Goal: Task Accomplishment & Management: Manage account settings

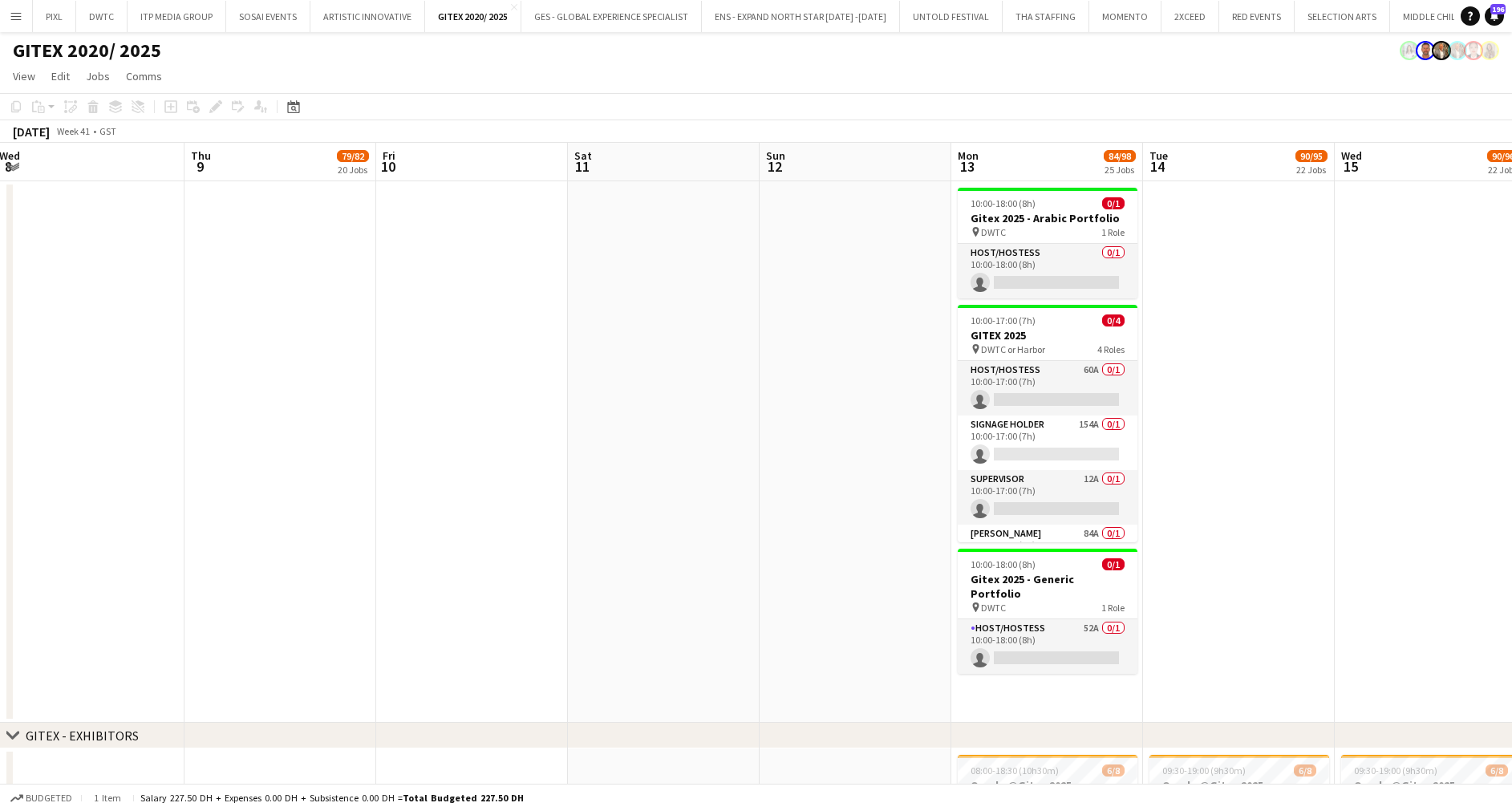
scroll to position [0, 485]
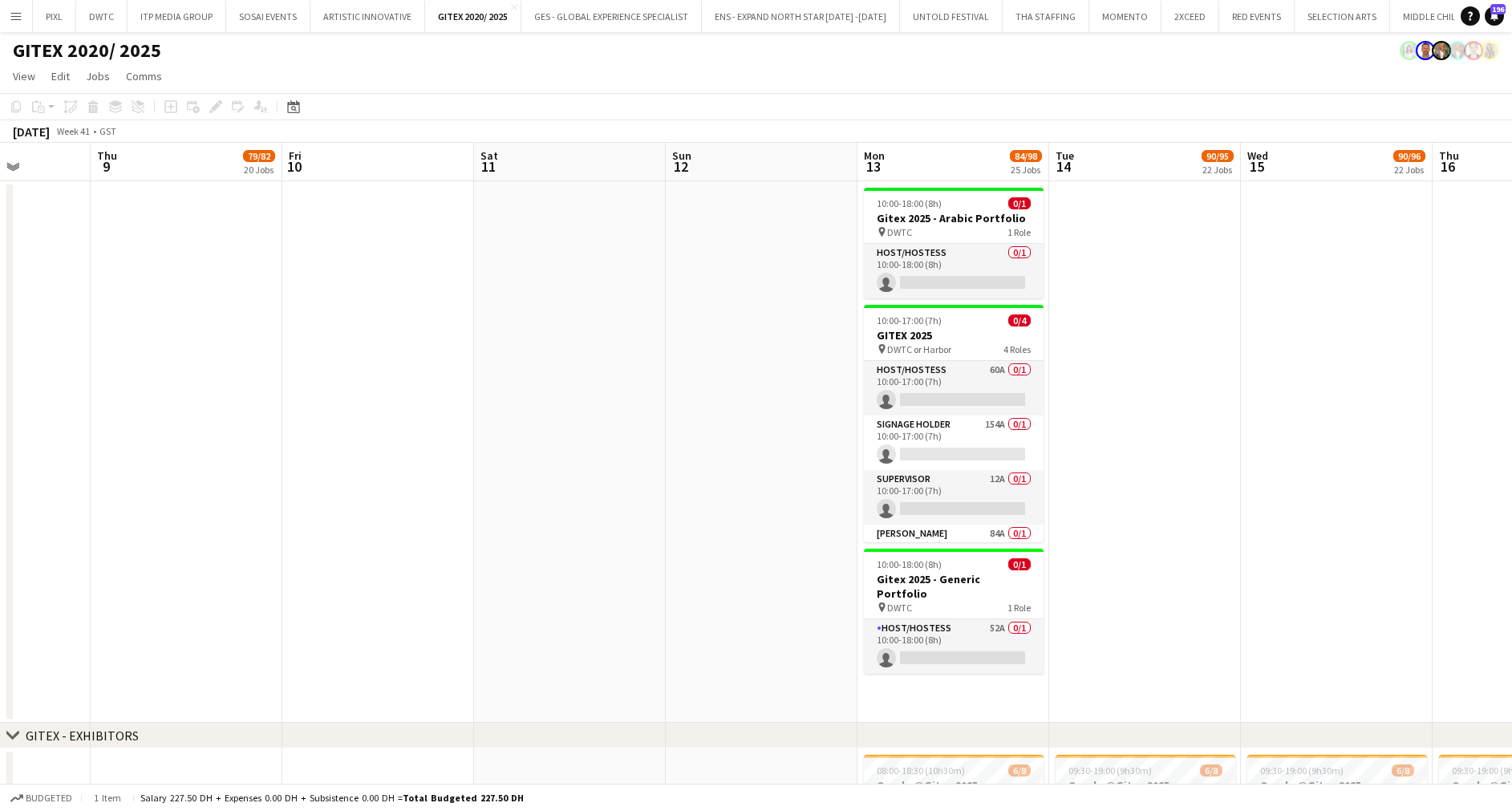
drag, startPoint x: 872, startPoint y: 330, endPoint x: 812, endPoint y: 287, distance: 73.8
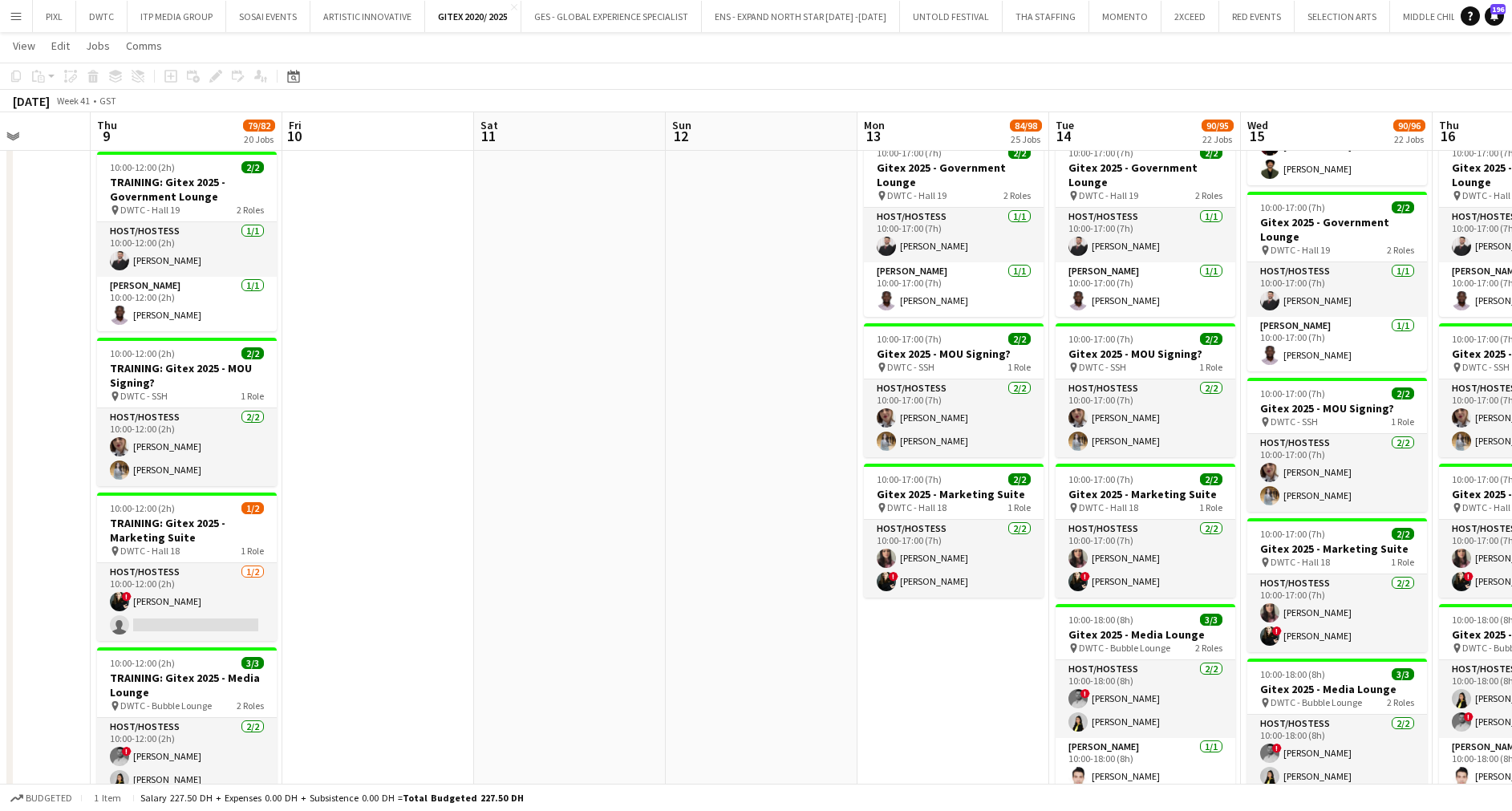
scroll to position [0, 390]
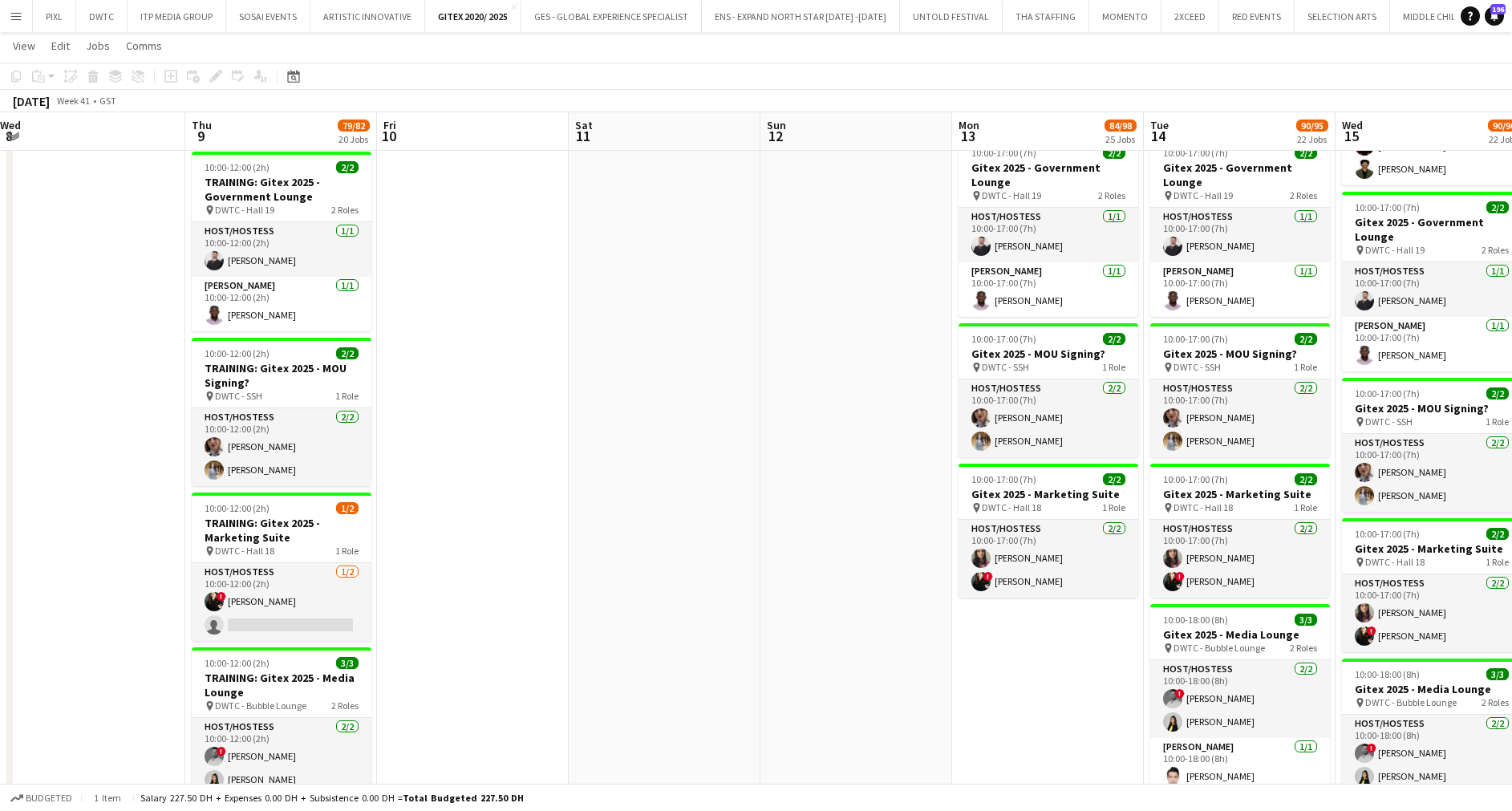
drag, startPoint x: 995, startPoint y: 567, endPoint x: 860, endPoint y: 566, distance: 135.0
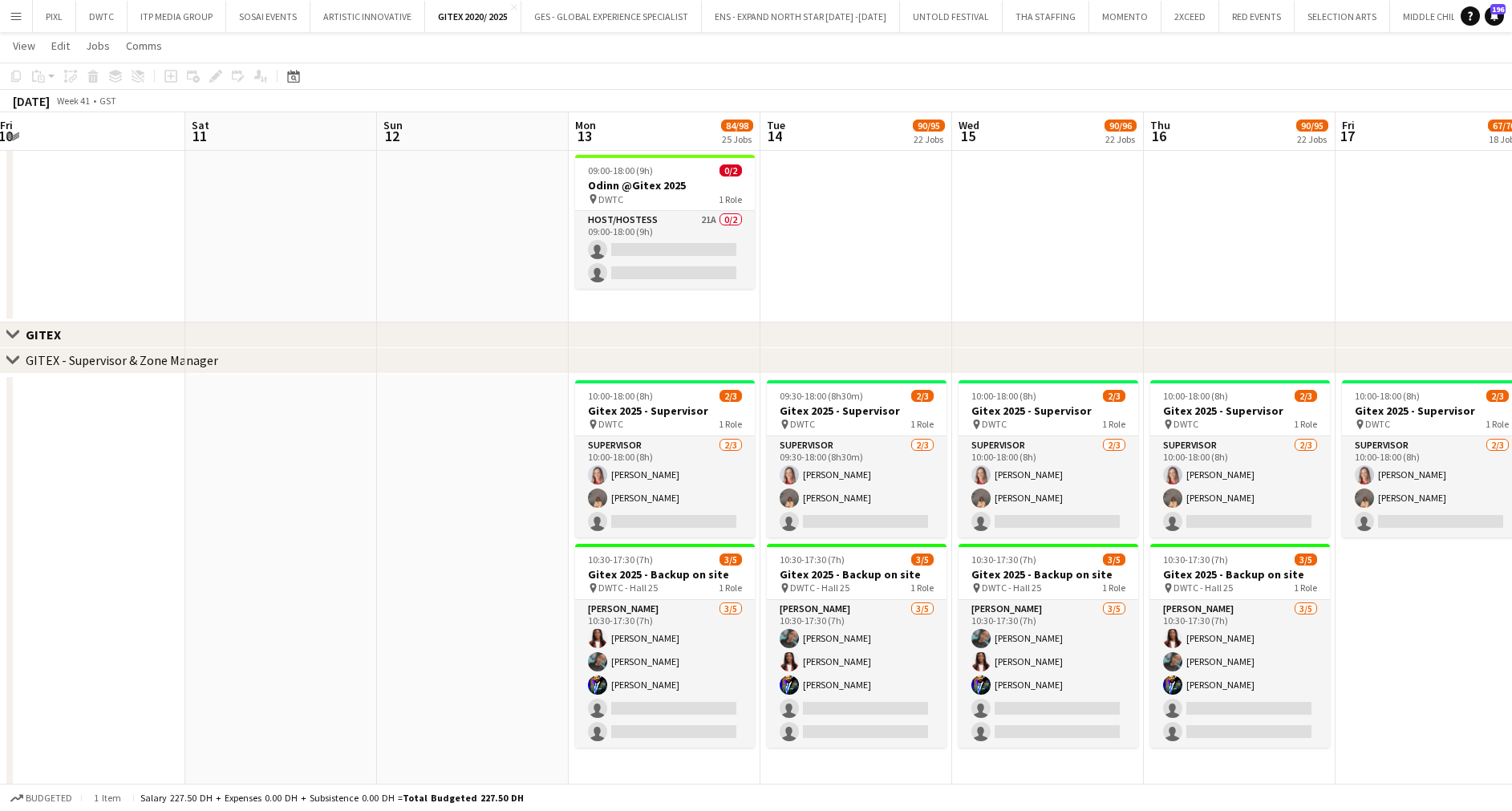
scroll to position [0, 591]
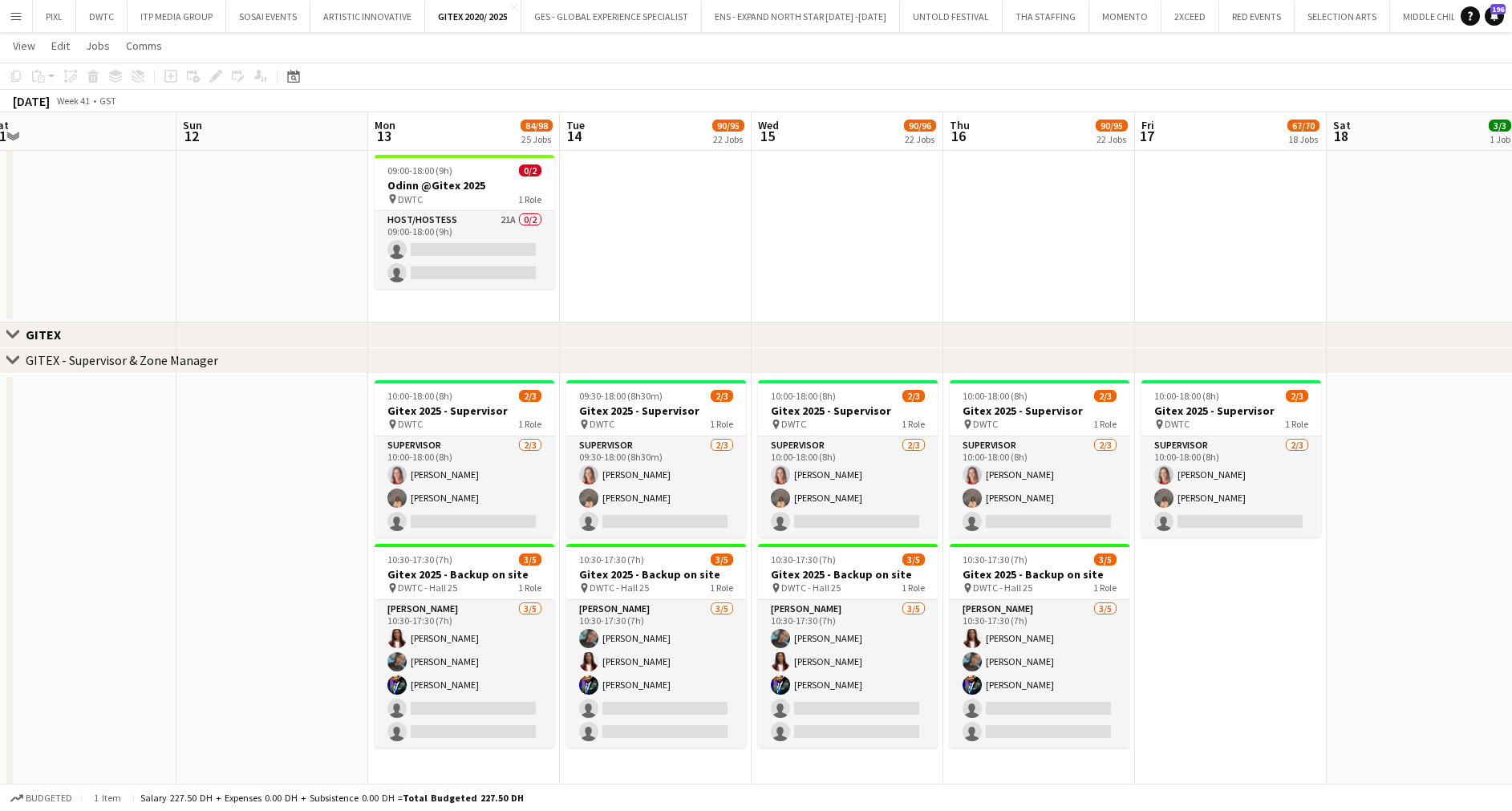
drag, startPoint x: 464, startPoint y: 431, endPoint x: 263, endPoint y: 415, distance: 201.6
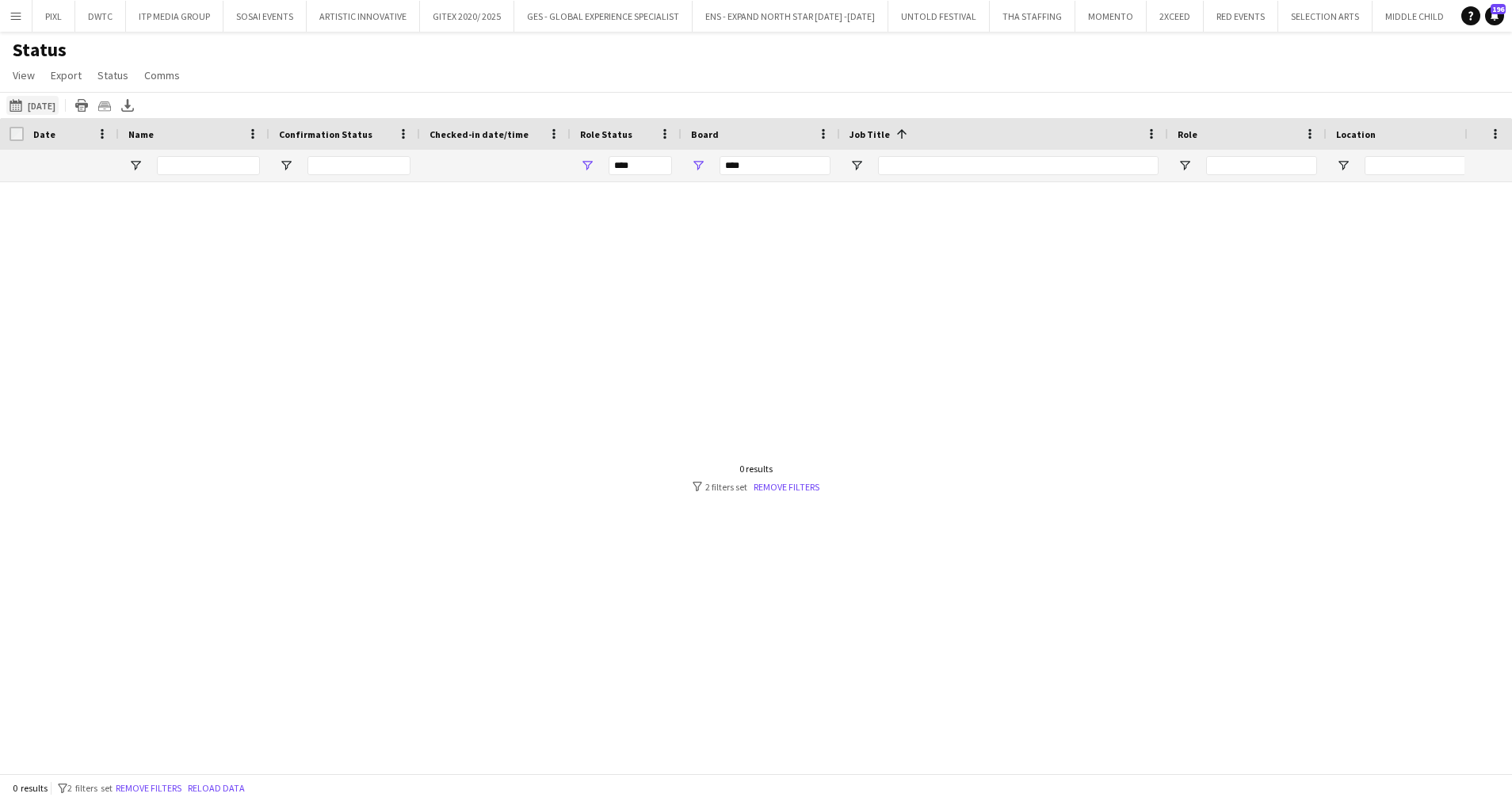
click at [36, 106] on button "01-10-2025 to 07-10-2025 14-10-2025" at bounding box center [33, 105] width 52 height 19
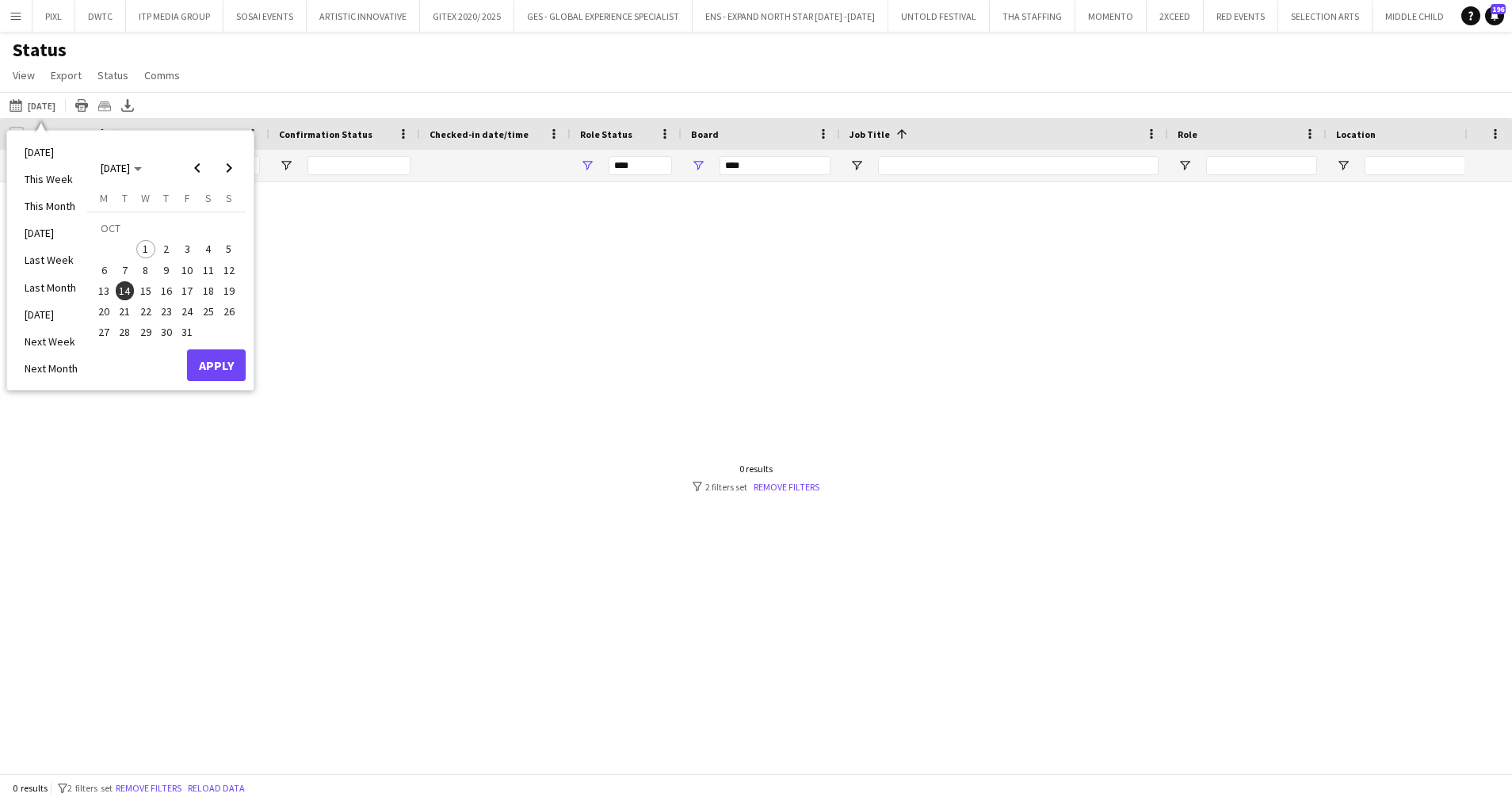
click at [125, 289] on span "14" at bounding box center [124, 290] width 19 height 19
click at [214, 367] on button "Apply" at bounding box center [216, 365] width 59 height 32
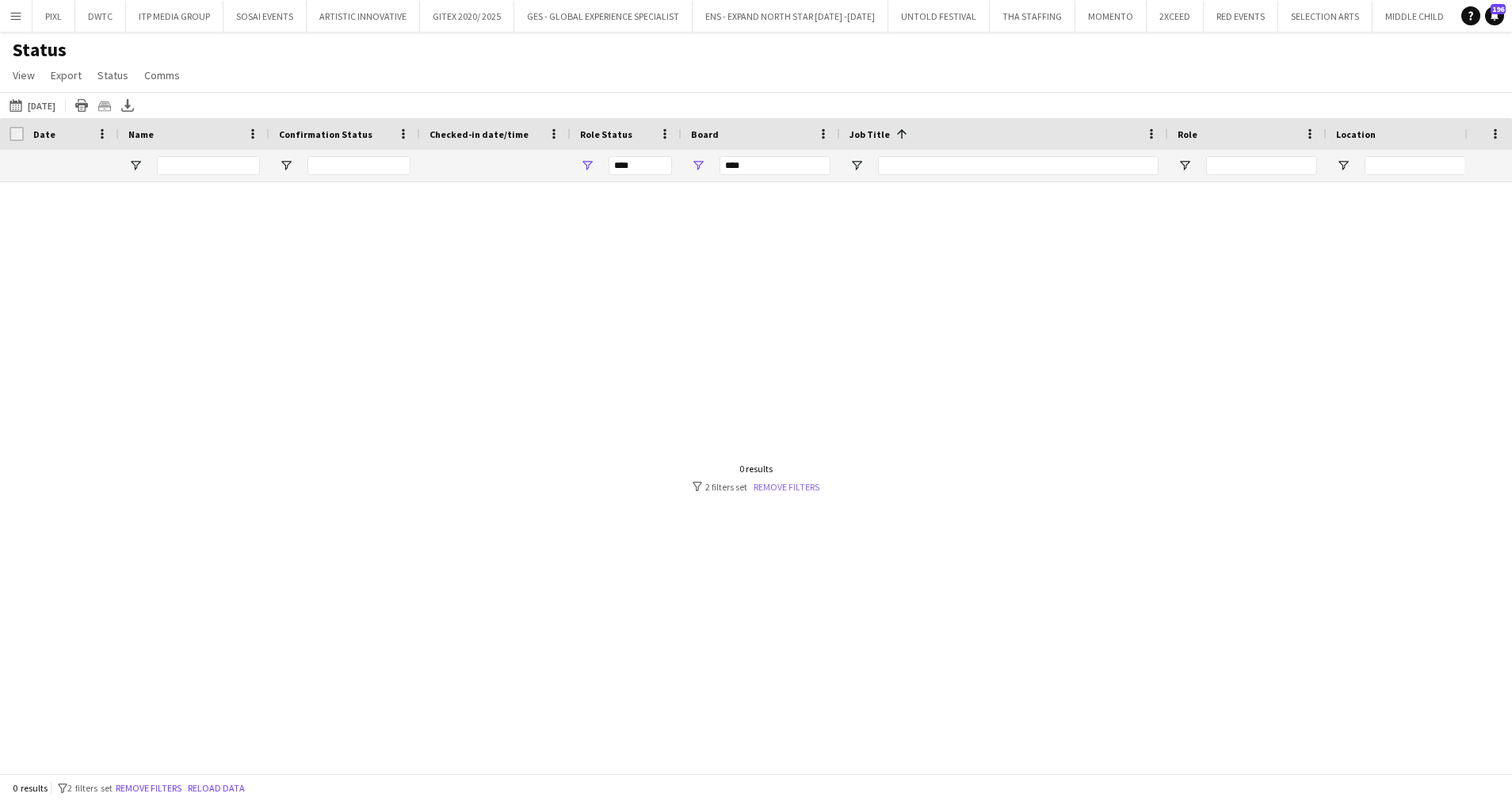
click at [810, 483] on link "Remove filters" at bounding box center [787, 487] width 65 height 12
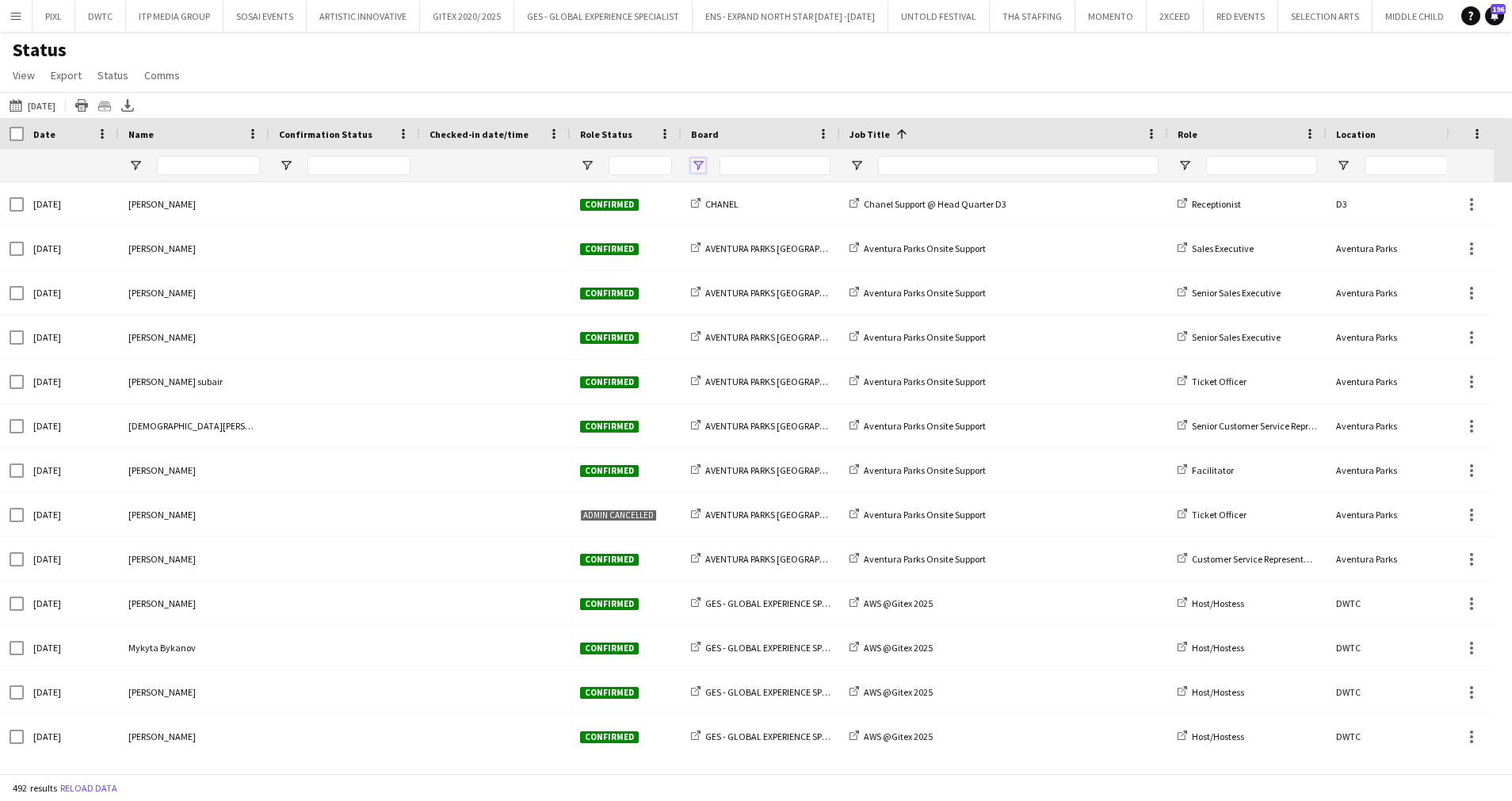
click at [702, 164] on span "Open Filter Menu" at bounding box center [697, 165] width 14 height 14
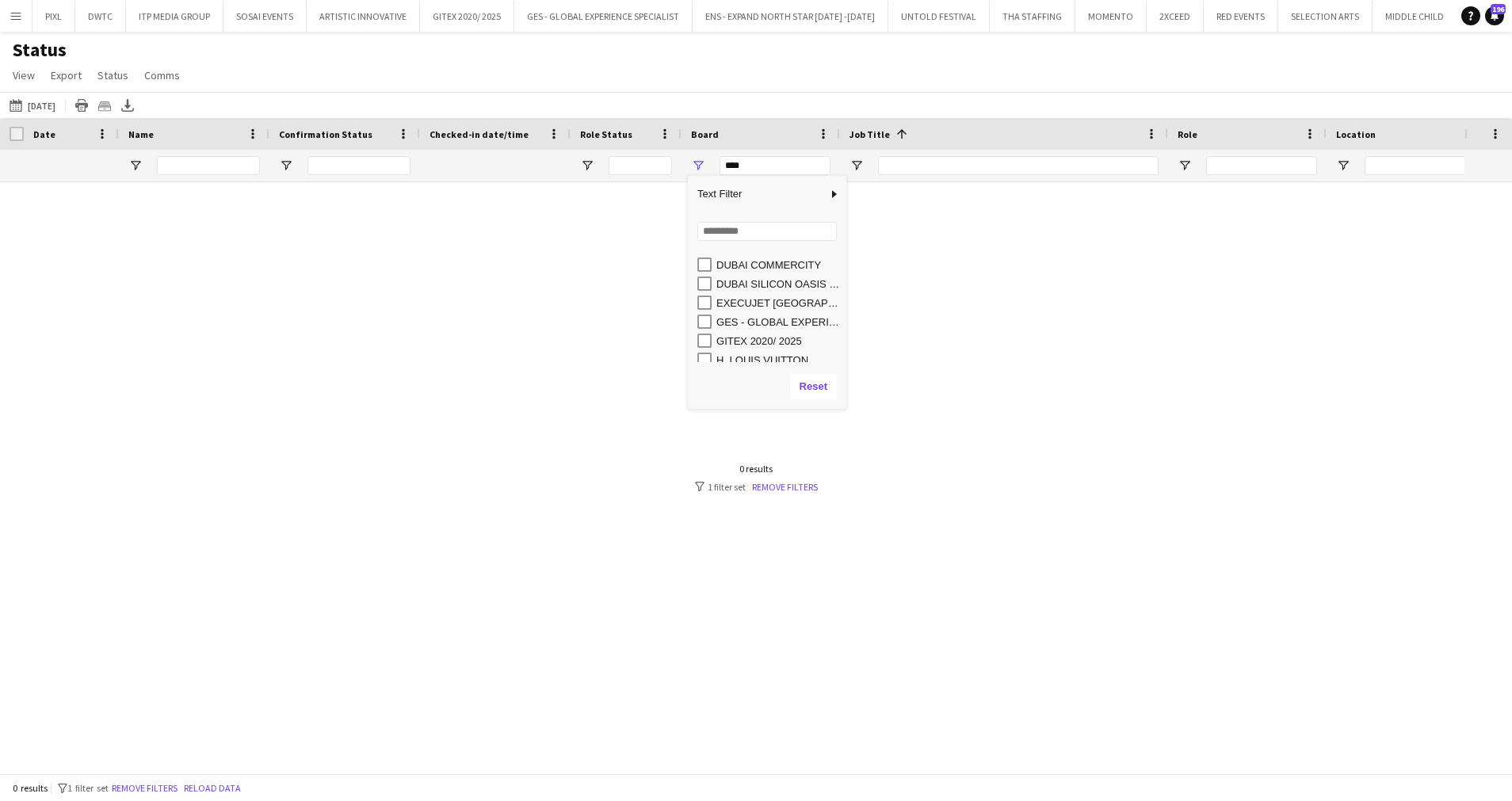
scroll to position [95, 0]
type input "**********"
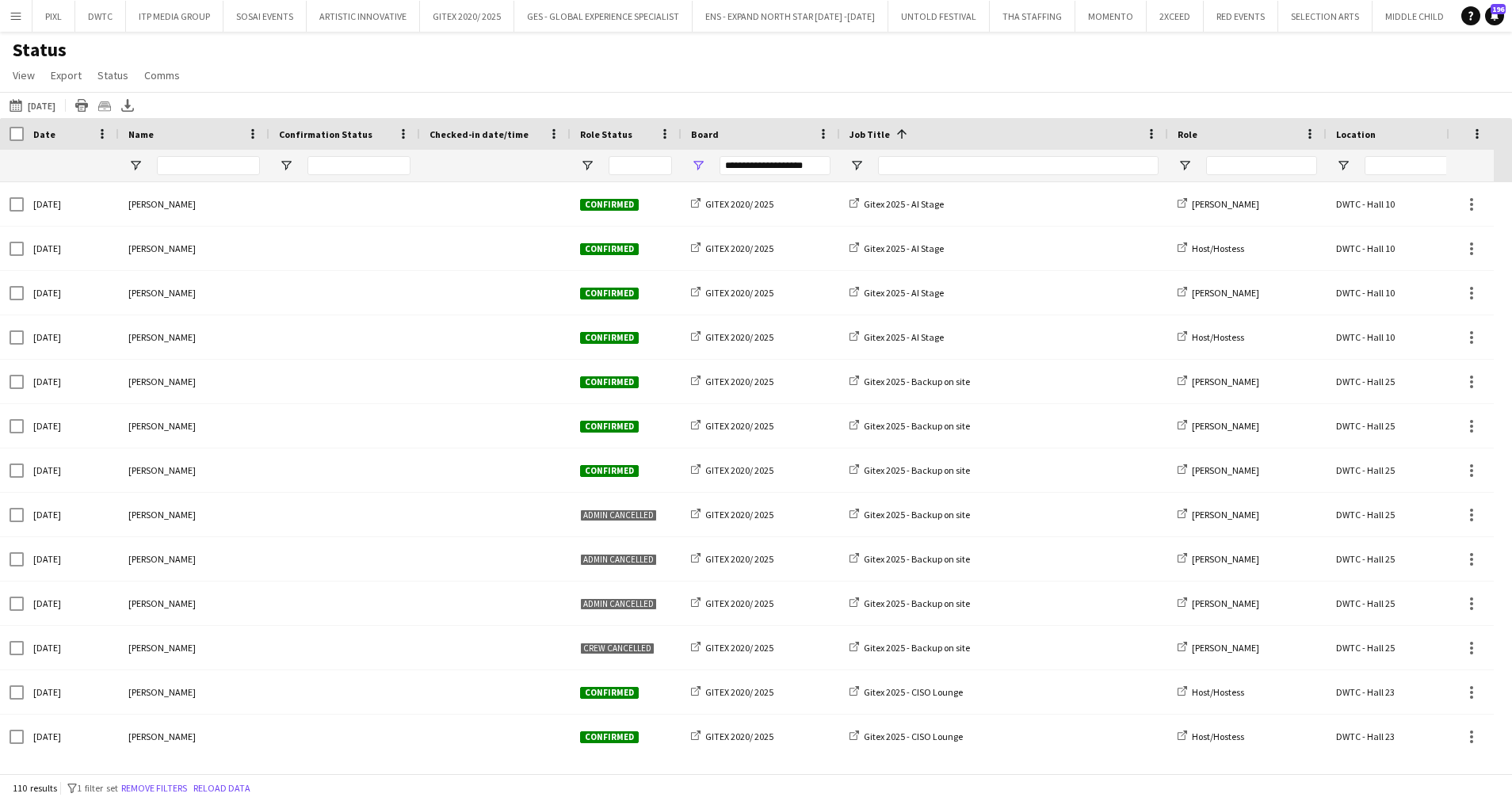
click at [703, 74] on div "Status View Views Default view New view Update view Delete view Edit name Custo…" at bounding box center [756, 65] width 1512 height 54
click at [589, 166] on span "Open Filter Menu" at bounding box center [587, 165] width 14 height 14
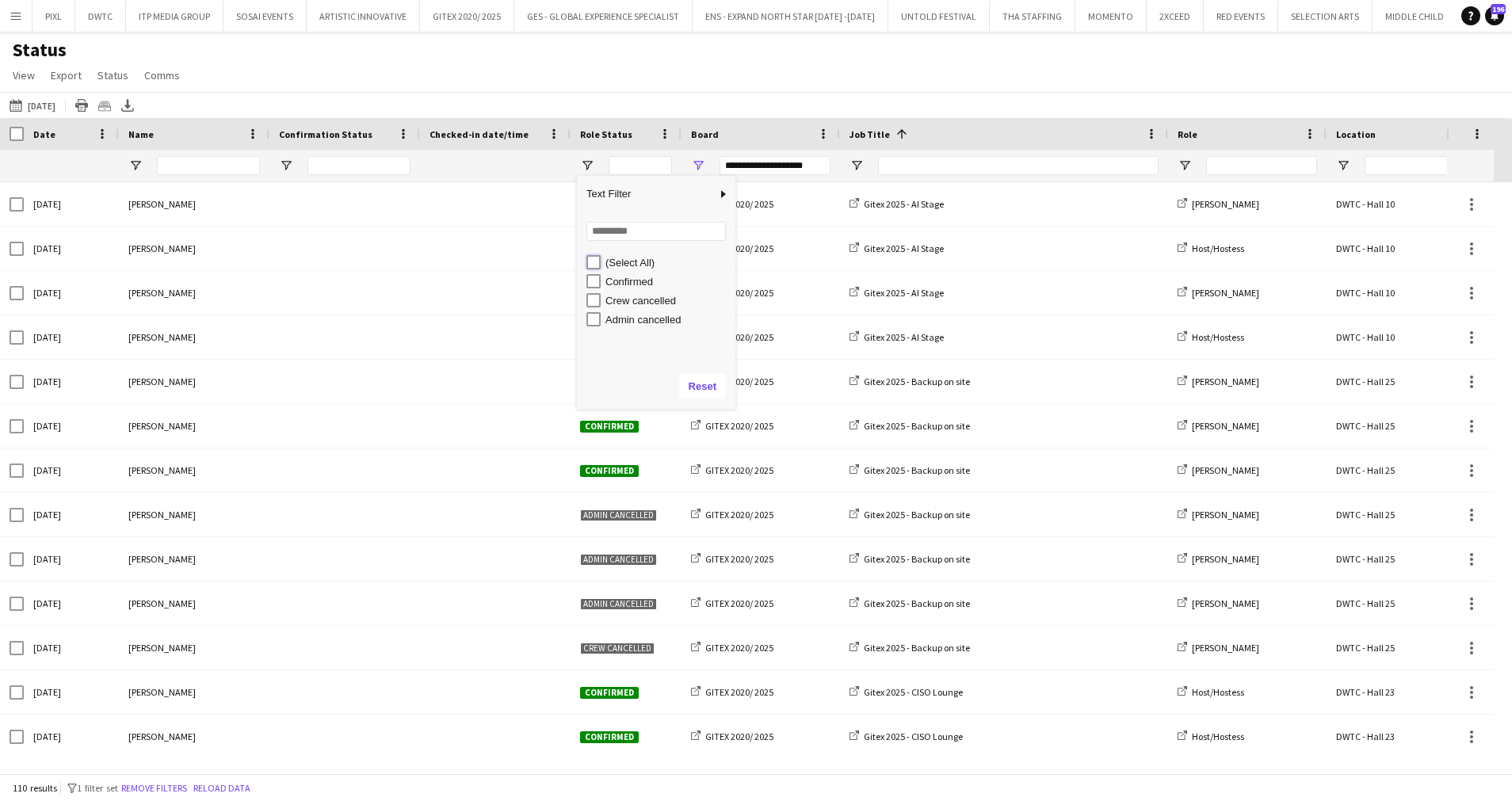
type input "***"
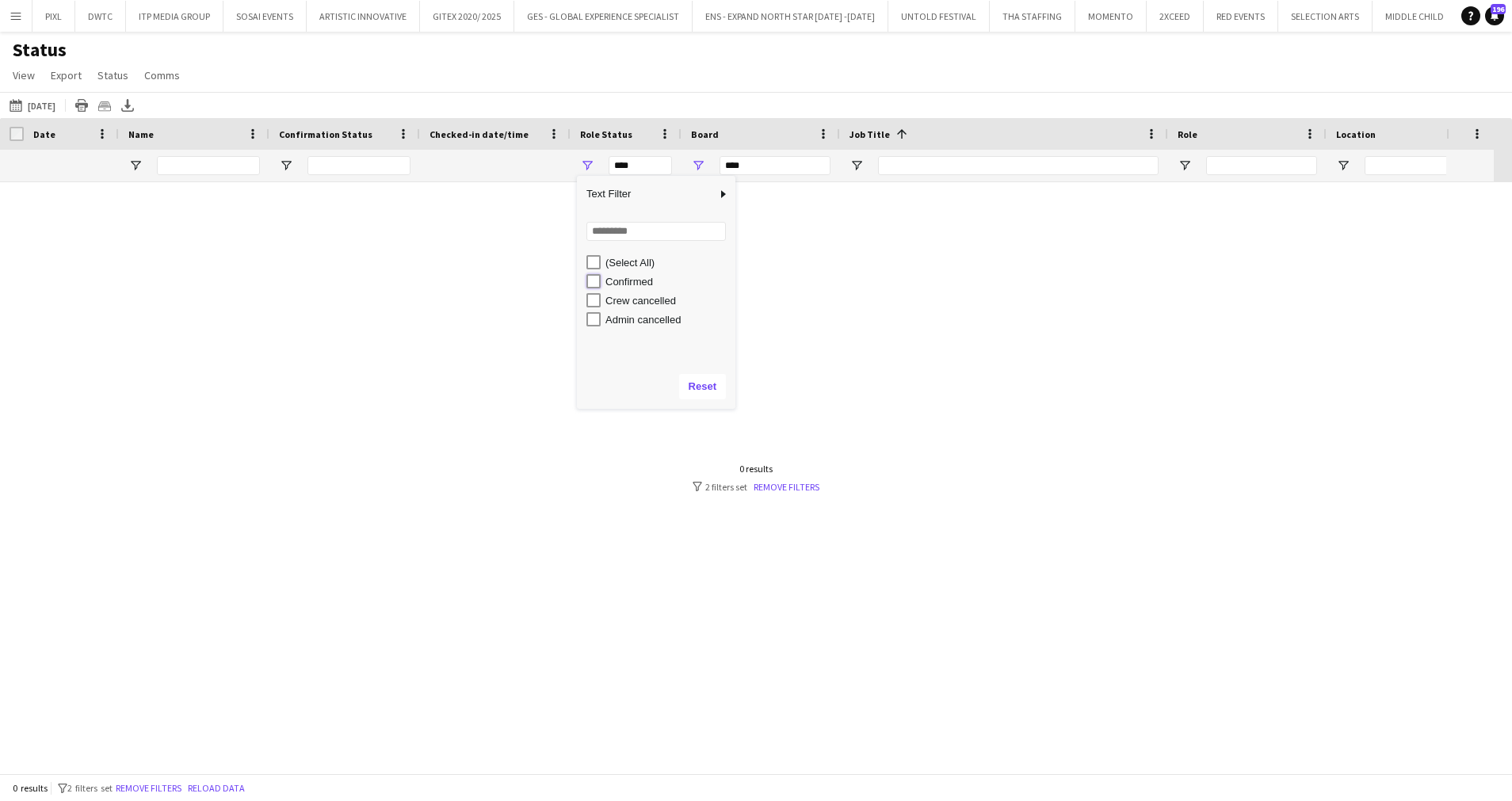
type input "**********"
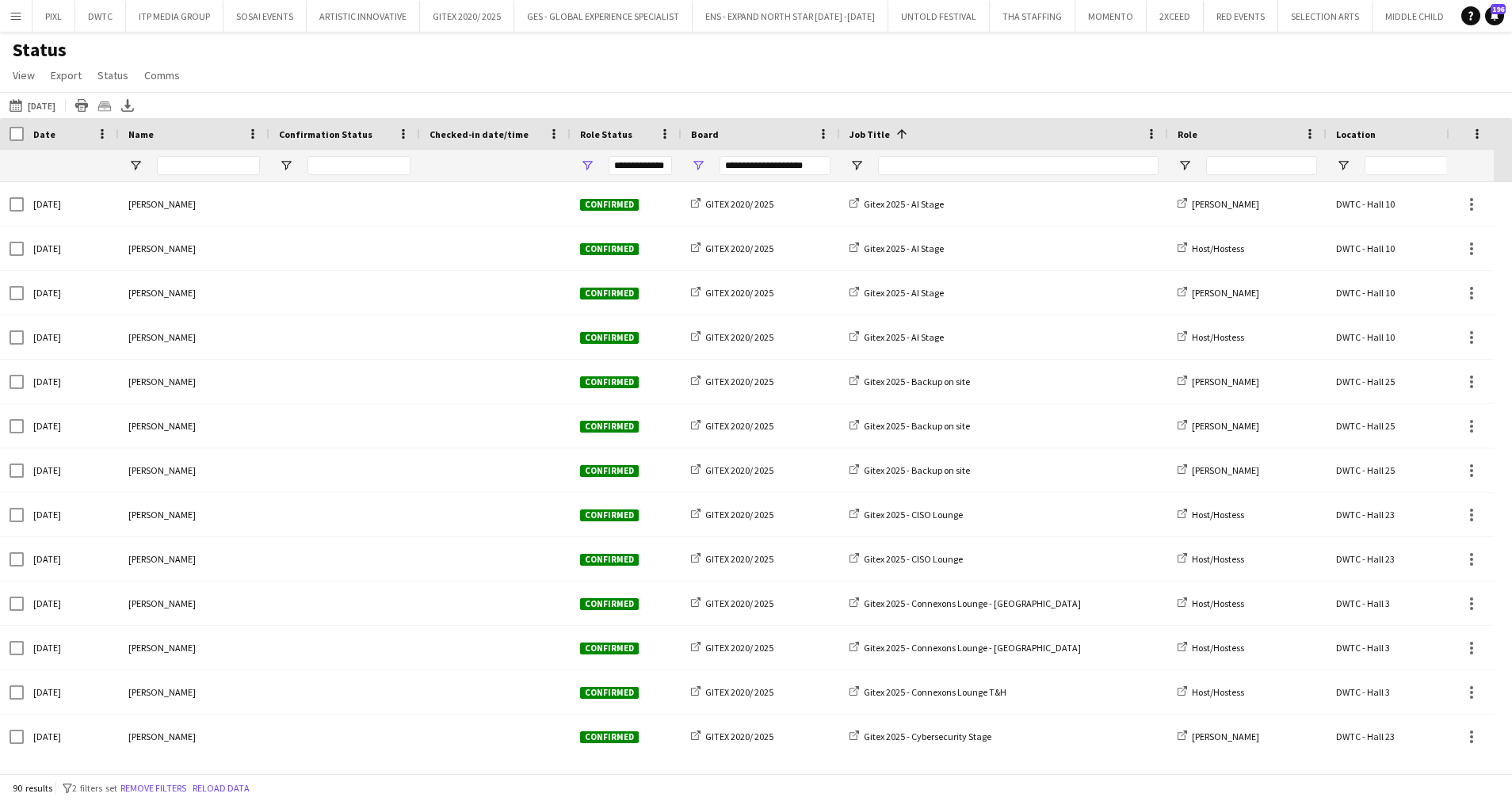
click at [672, 67] on div "Status View Views Default view New view Update view Delete view Edit name Custo…" at bounding box center [756, 65] width 1512 height 54
click at [853, 169] on span "Open Filter Menu" at bounding box center [856, 165] width 14 height 14
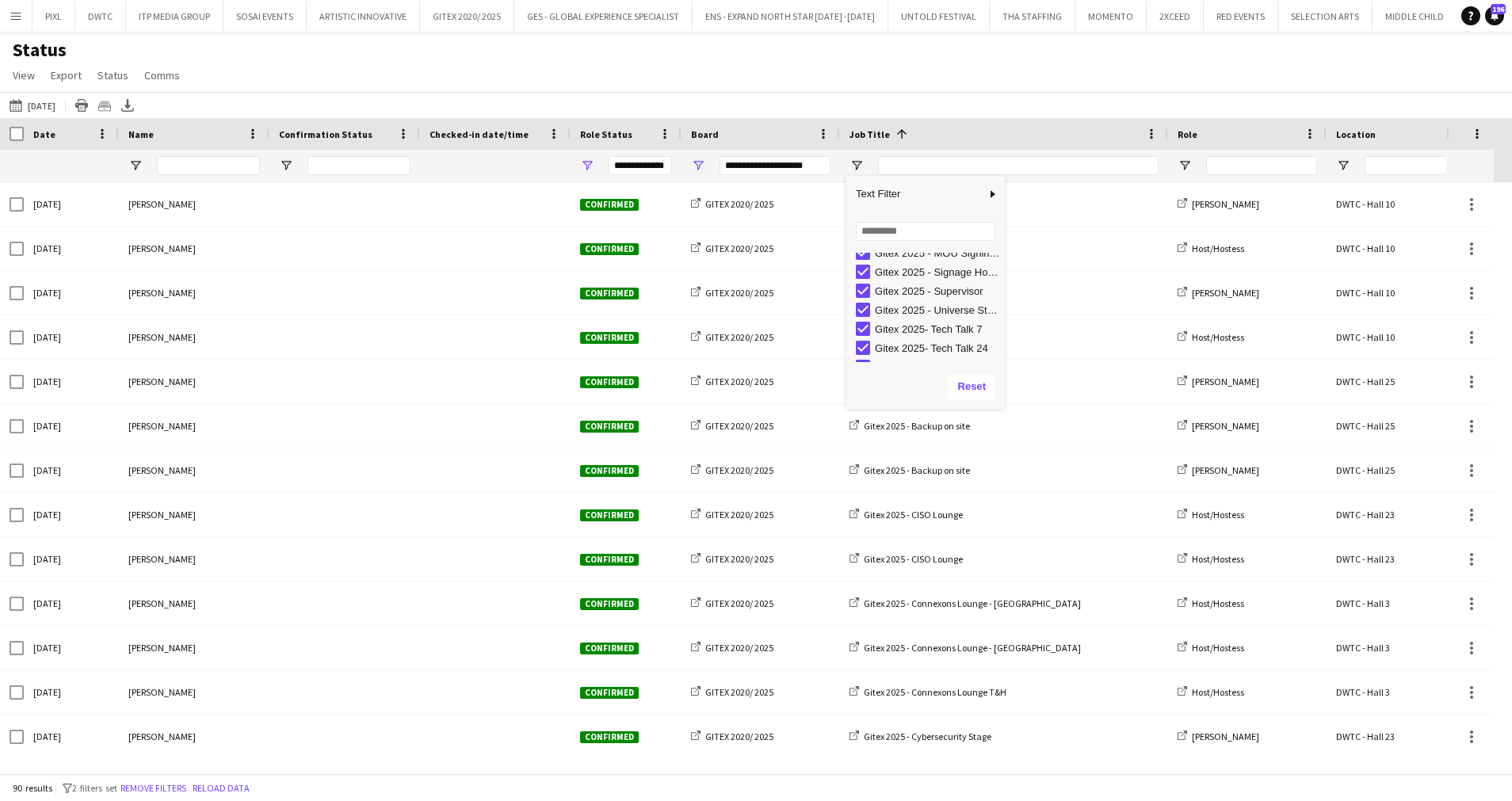
scroll to position [328, 0]
type input "**********"
click at [964, 67] on div "Status View Views Default view New view Update view Delete view Edit name Custo…" at bounding box center [756, 65] width 1512 height 54
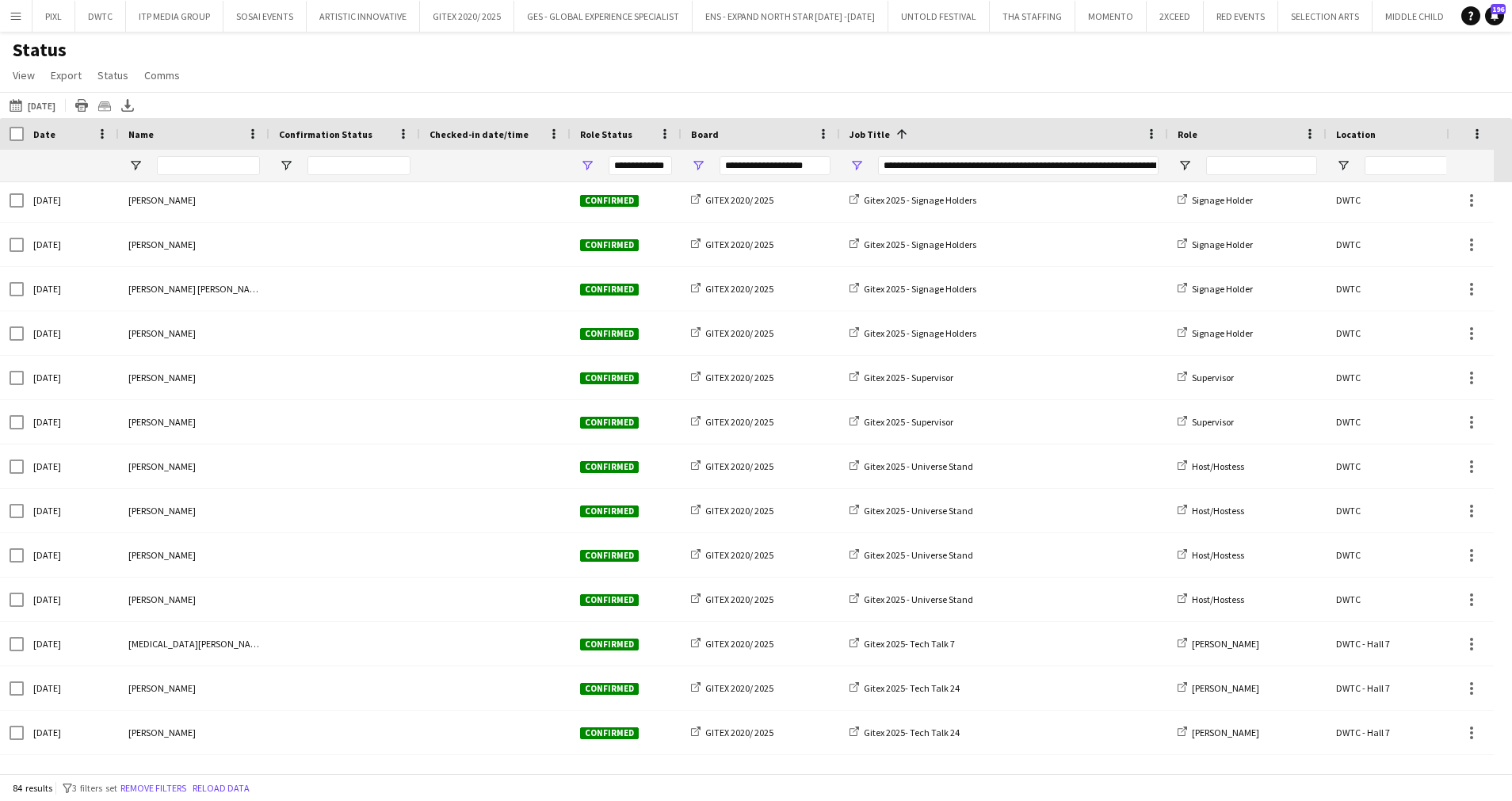
scroll to position [2441, 0]
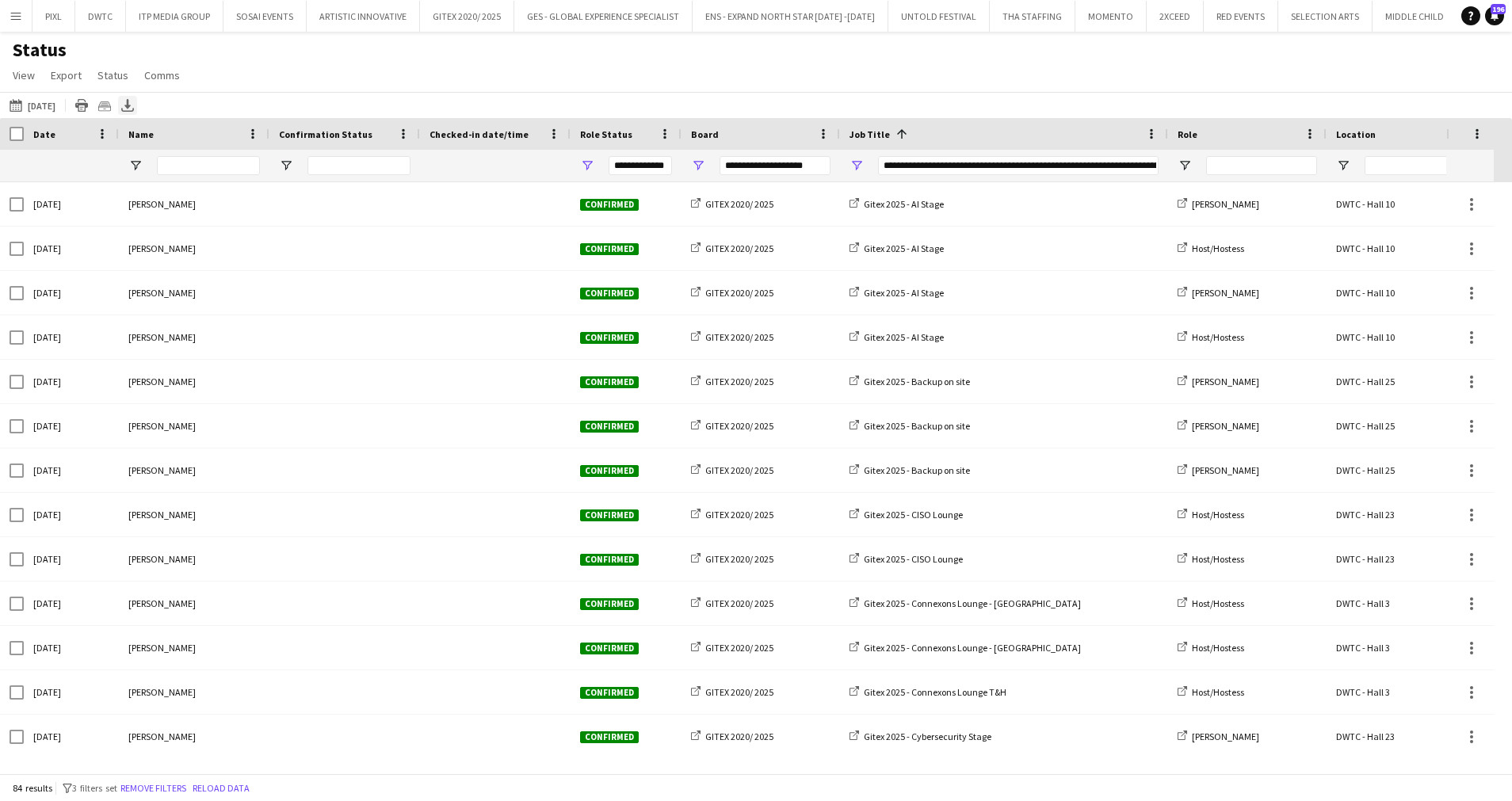
click at [131, 107] on icon at bounding box center [128, 104] width 7 height 10
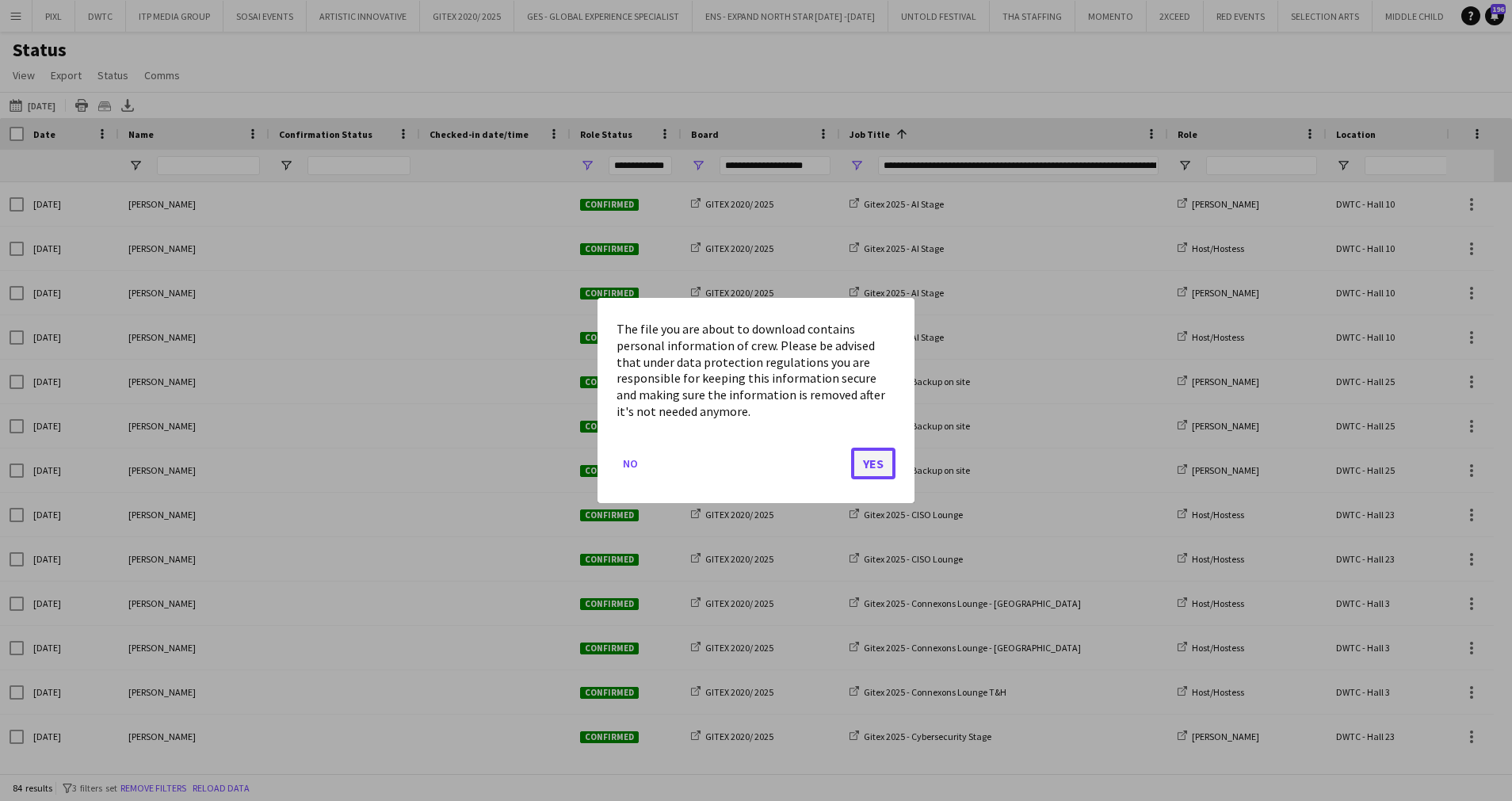
click at [876, 470] on button "Yes" at bounding box center [873, 463] width 44 height 32
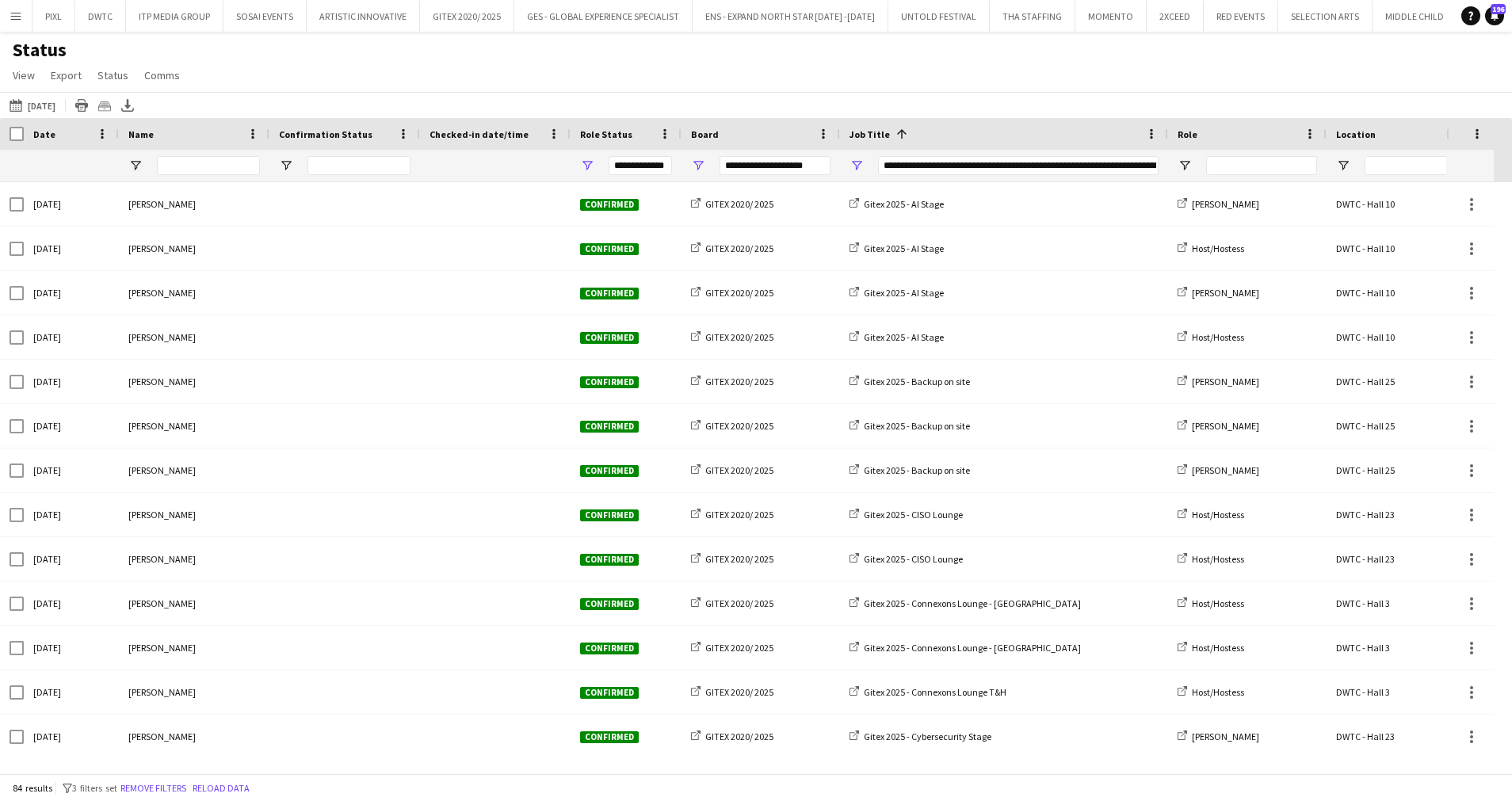
click at [887, 66] on div "Status View Views Default view New view Update view Delete view Edit name Custo…" at bounding box center [756, 65] width 1512 height 54
click at [134, 102] on icon "Export XLSX" at bounding box center [127, 105] width 12 height 12
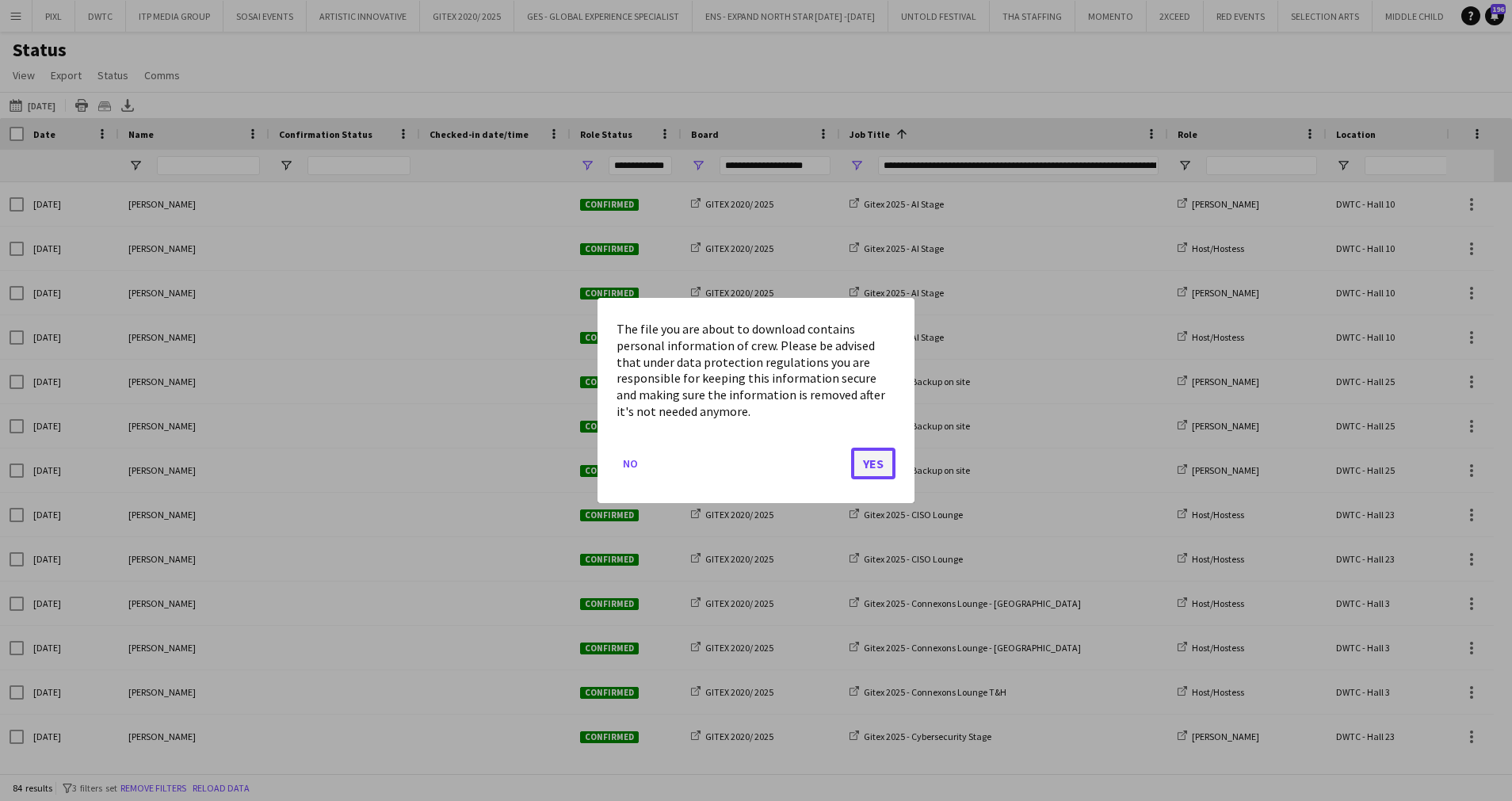
click at [882, 470] on button "Yes" at bounding box center [873, 463] width 44 height 32
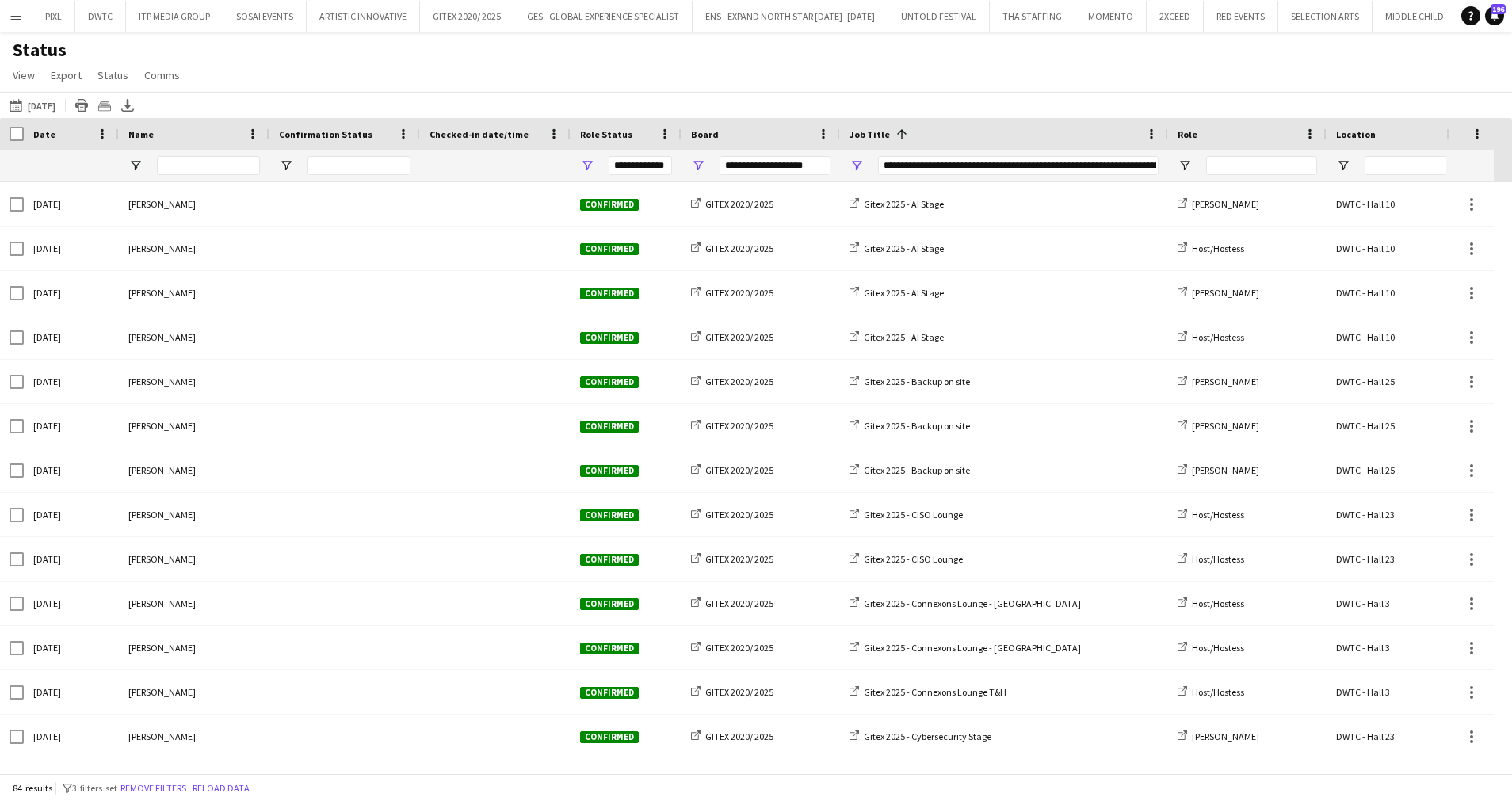
click at [641, 71] on div "Status View Views Default view New view Update view Delete view Edit name Custo…" at bounding box center [756, 65] width 1512 height 54
click at [856, 160] on span "Open Filter Menu" at bounding box center [856, 165] width 14 height 14
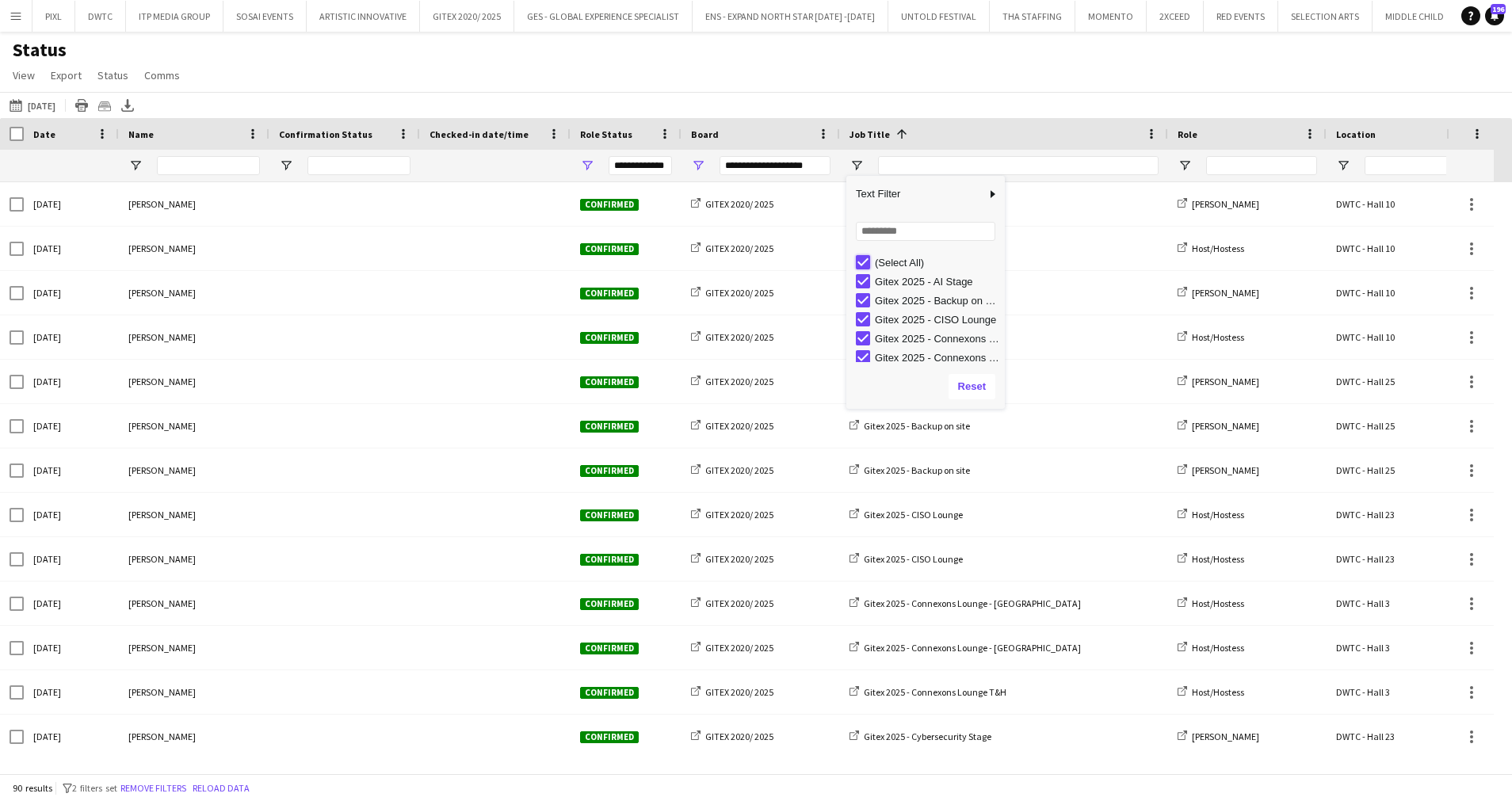
type input "***"
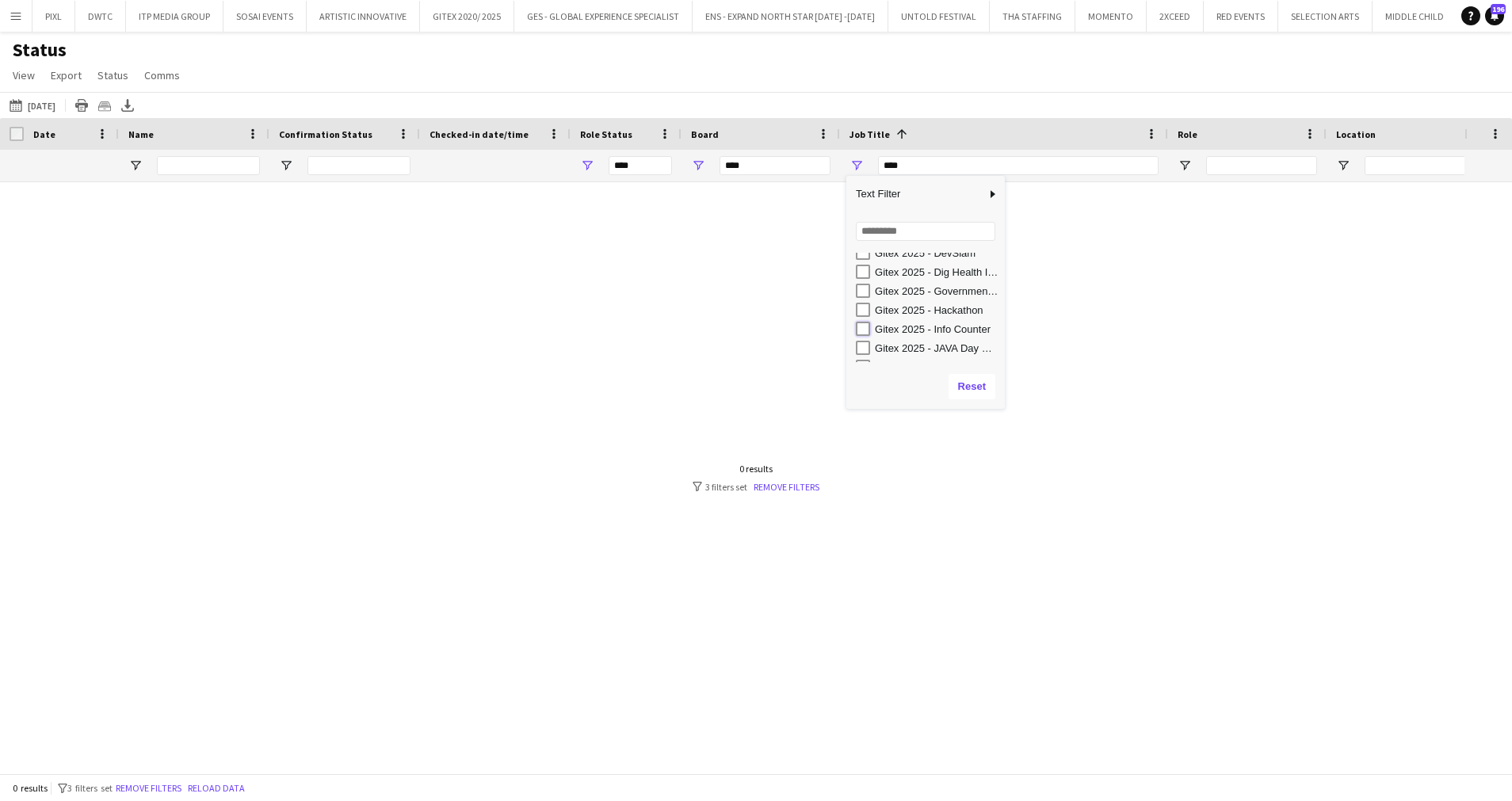
type input "**********"
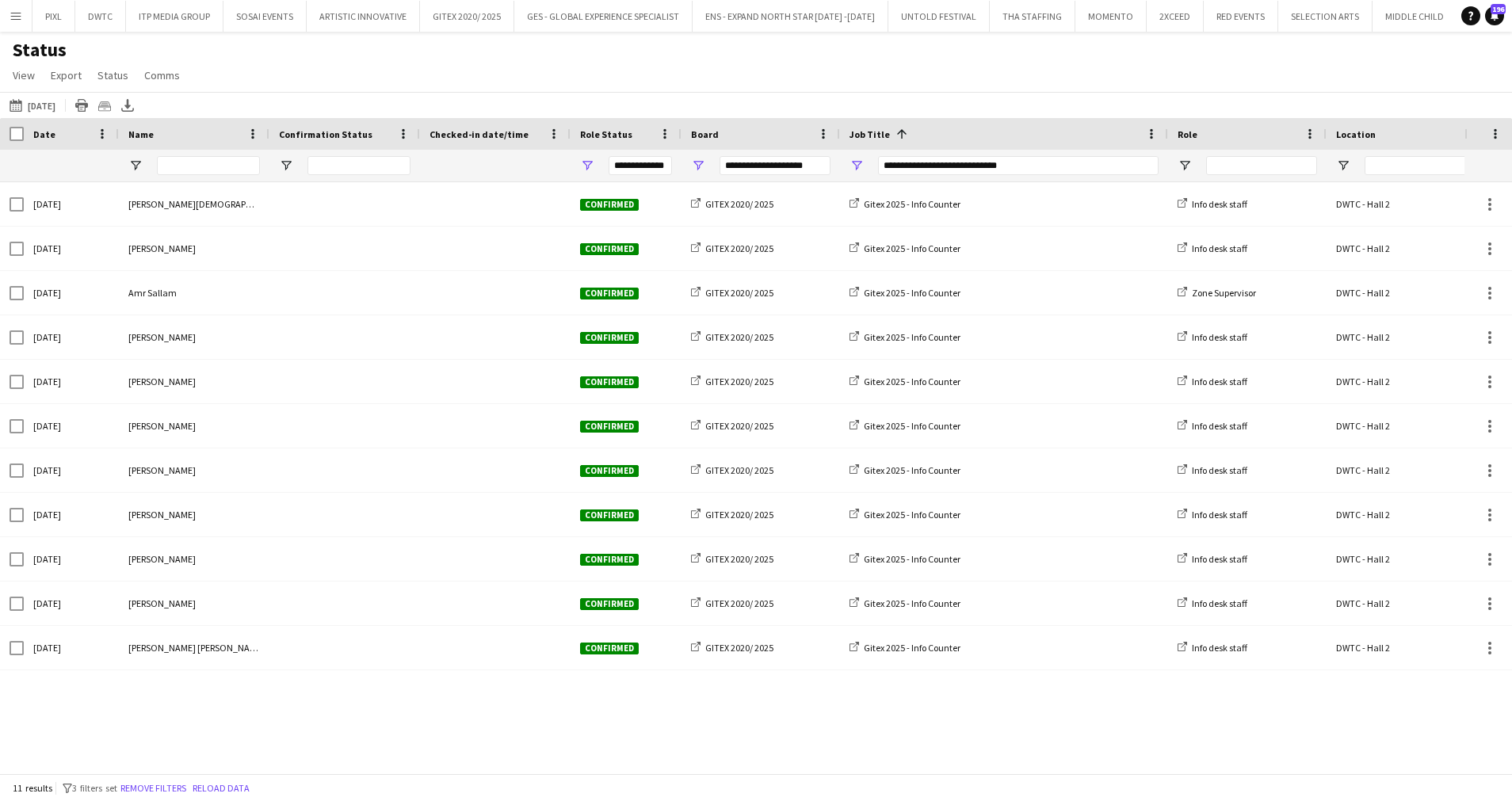
click at [882, 62] on div "Status View Views Default view New view Update view Delete view Edit name Custo…" at bounding box center [756, 65] width 1512 height 54
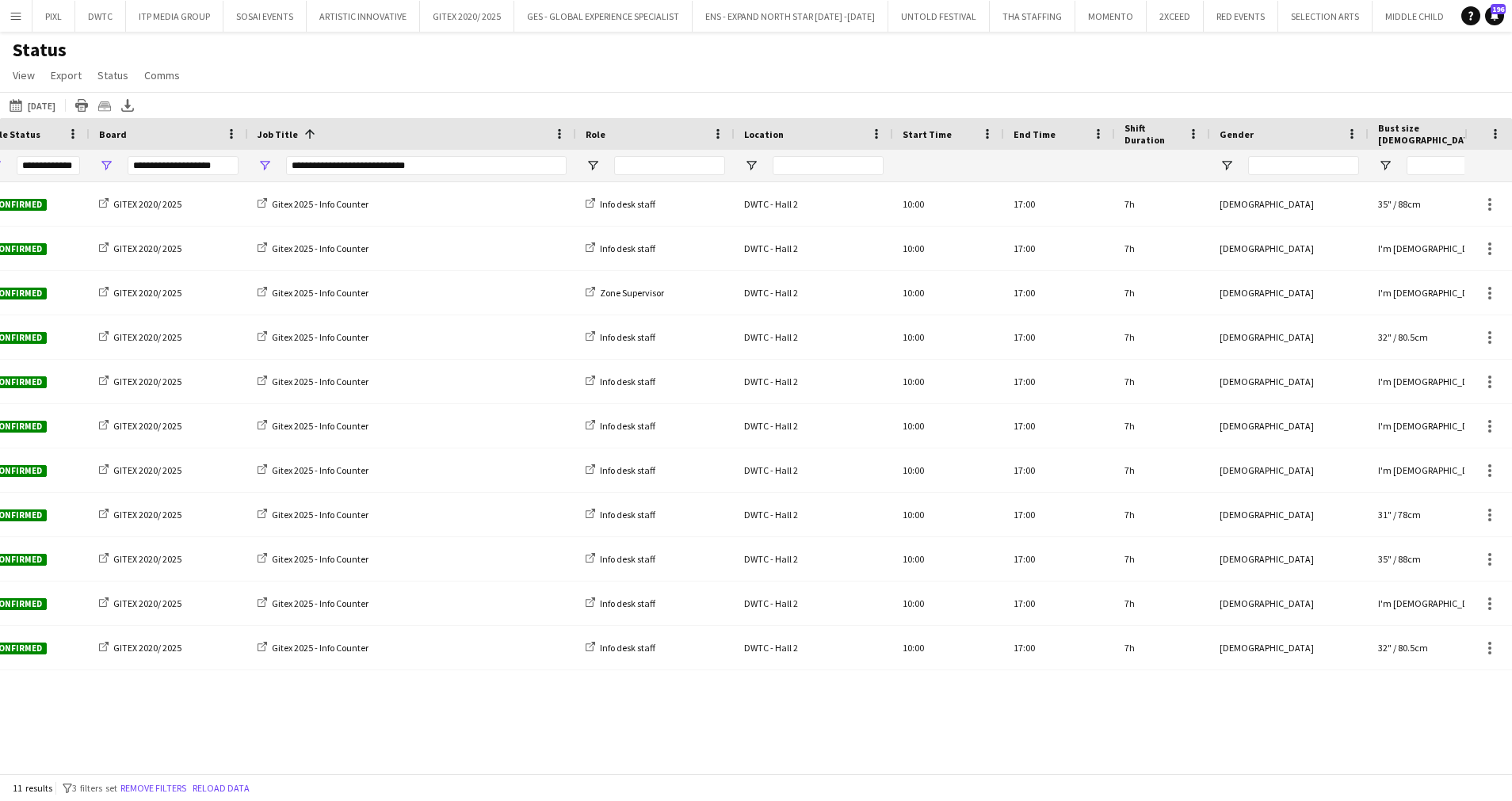
scroll to position [0, 718]
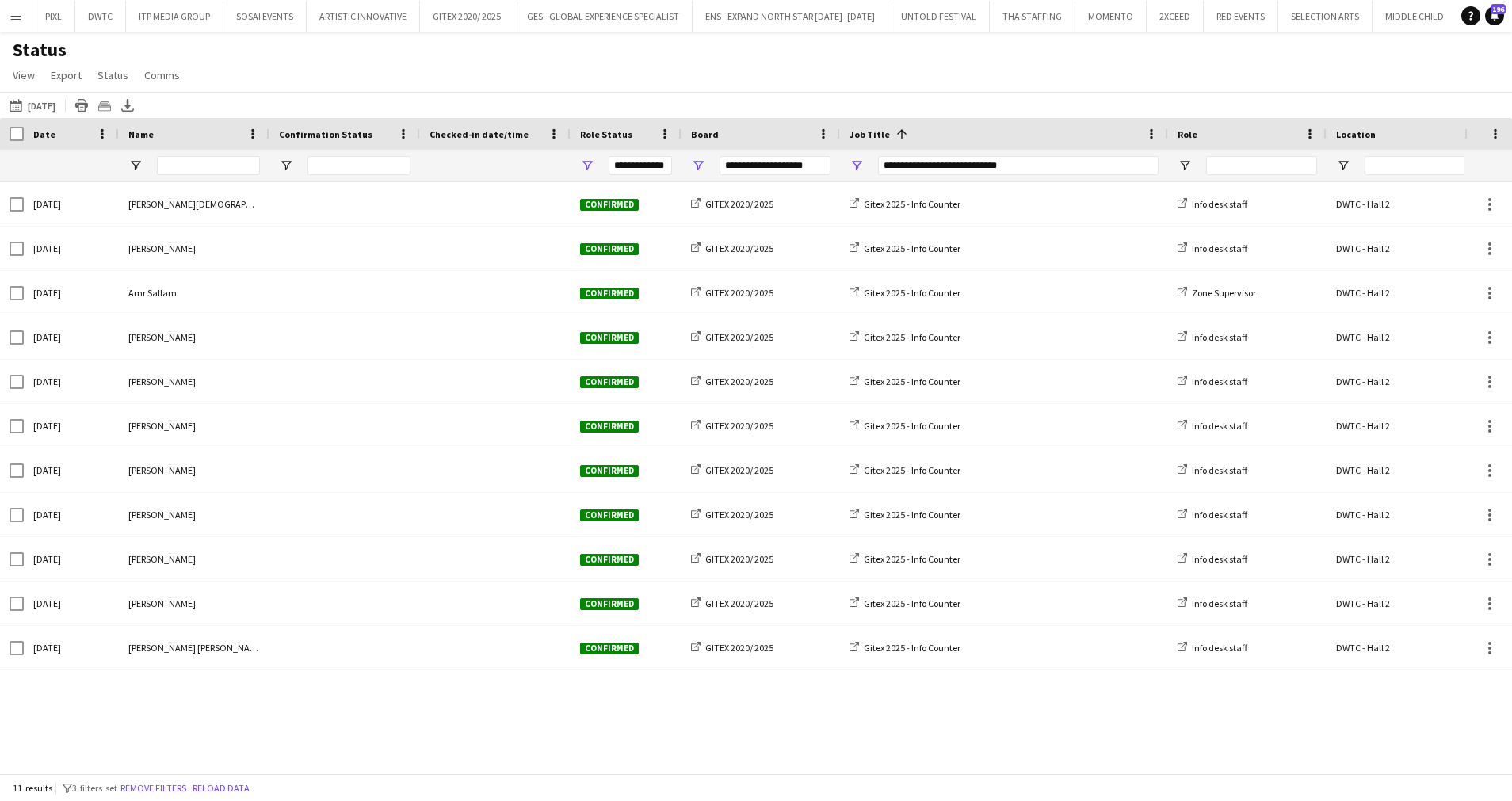
click at [1278, 142] on div "Role" at bounding box center [1238, 133] width 120 height 24
click at [1266, 139] on div "Role 1" at bounding box center [1238, 133] width 120 height 24
click at [134, 103] on icon "Export XLSX" at bounding box center [127, 105] width 12 height 12
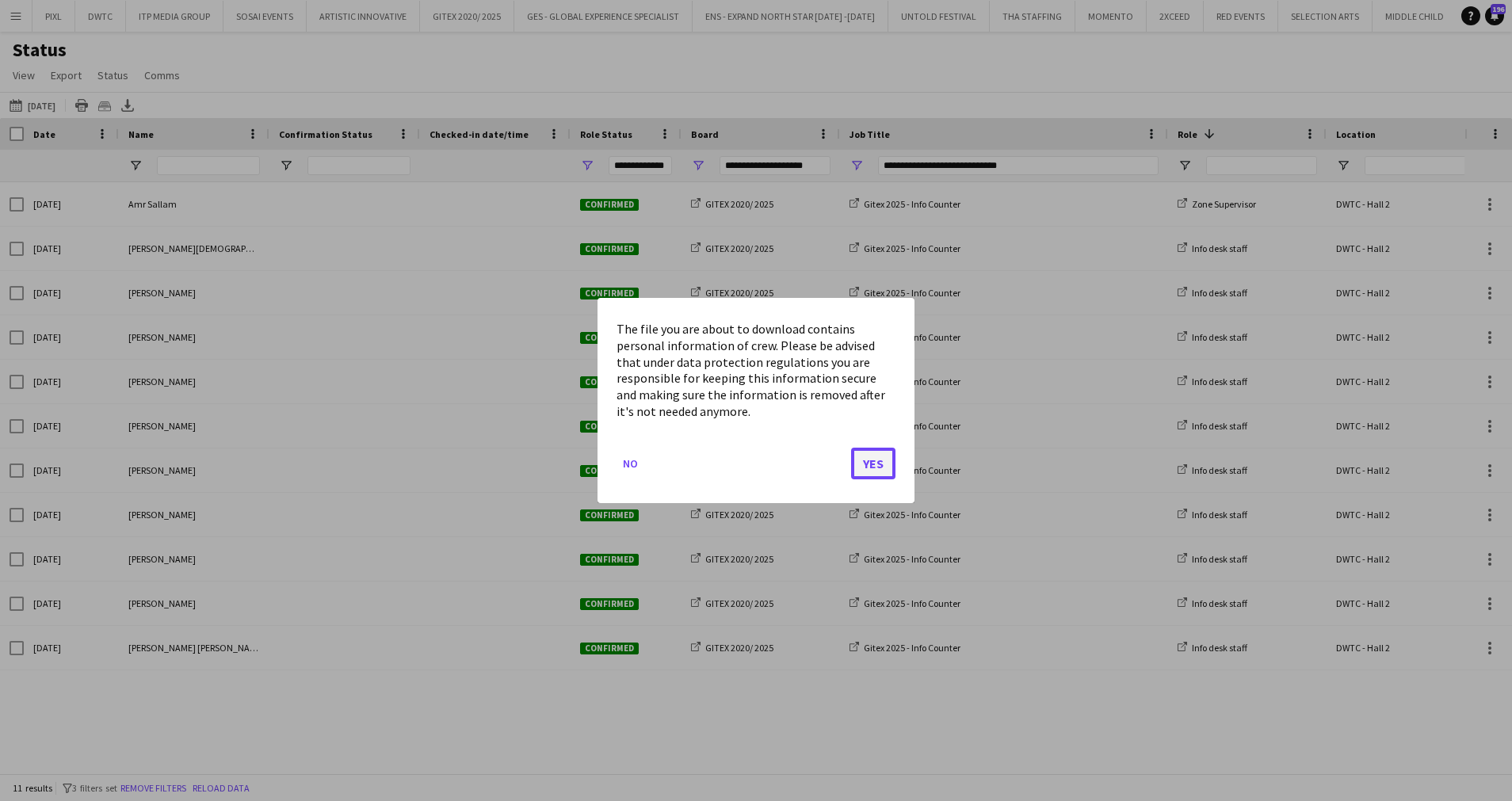
click at [877, 452] on button "Yes" at bounding box center [873, 463] width 44 height 32
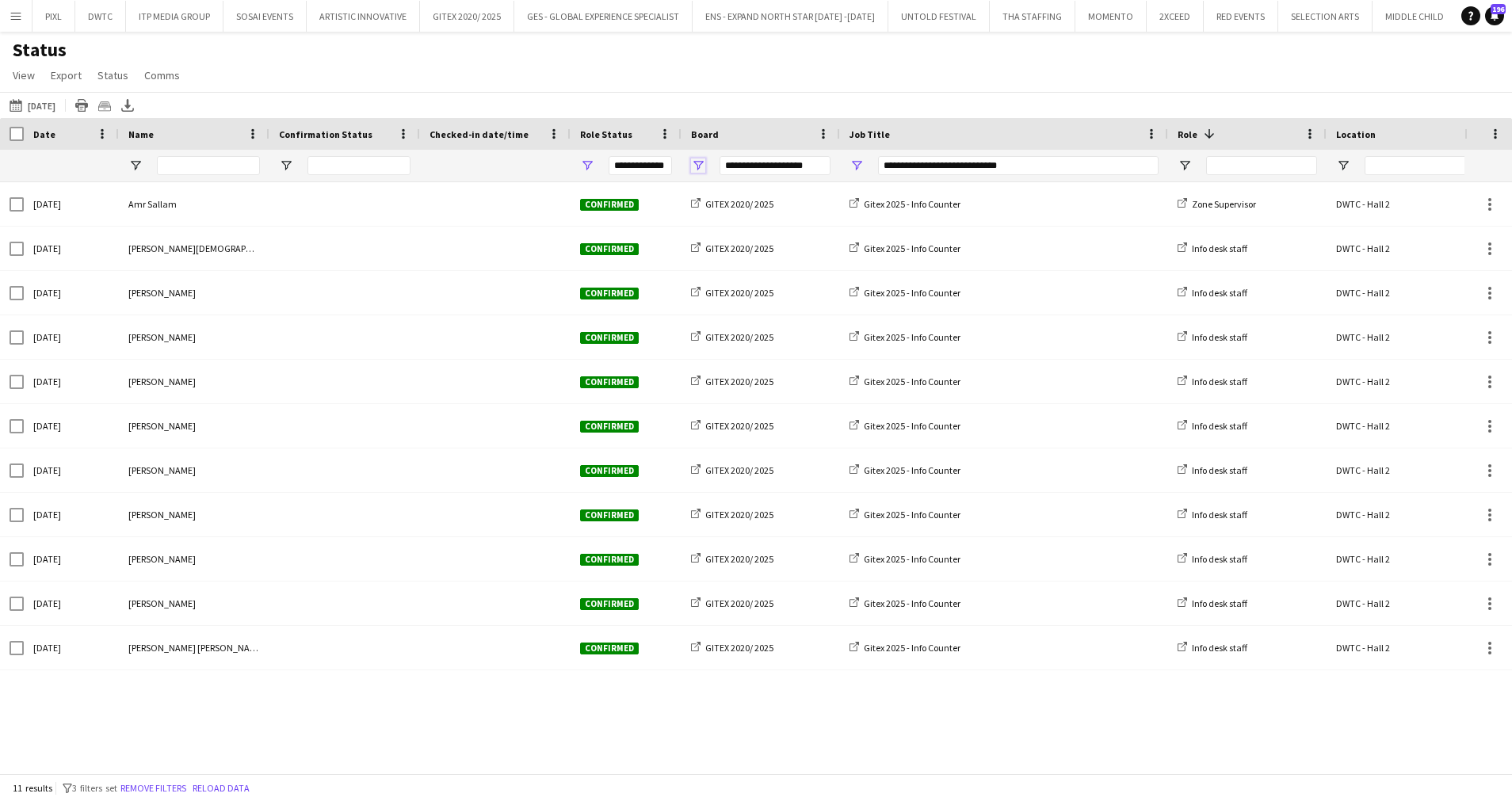
click at [703, 163] on span "Open Filter Menu" at bounding box center [697, 165] width 14 height 14
click at [855, 68] on div "Status View Views Default view New view Update view Delete view Edit name Custo…" at bounding box center [756, 65] width 1512 height 54
click at [859, 162] on span "Open Filter Menu" at bounding box center [856, 165] width 14 height 14
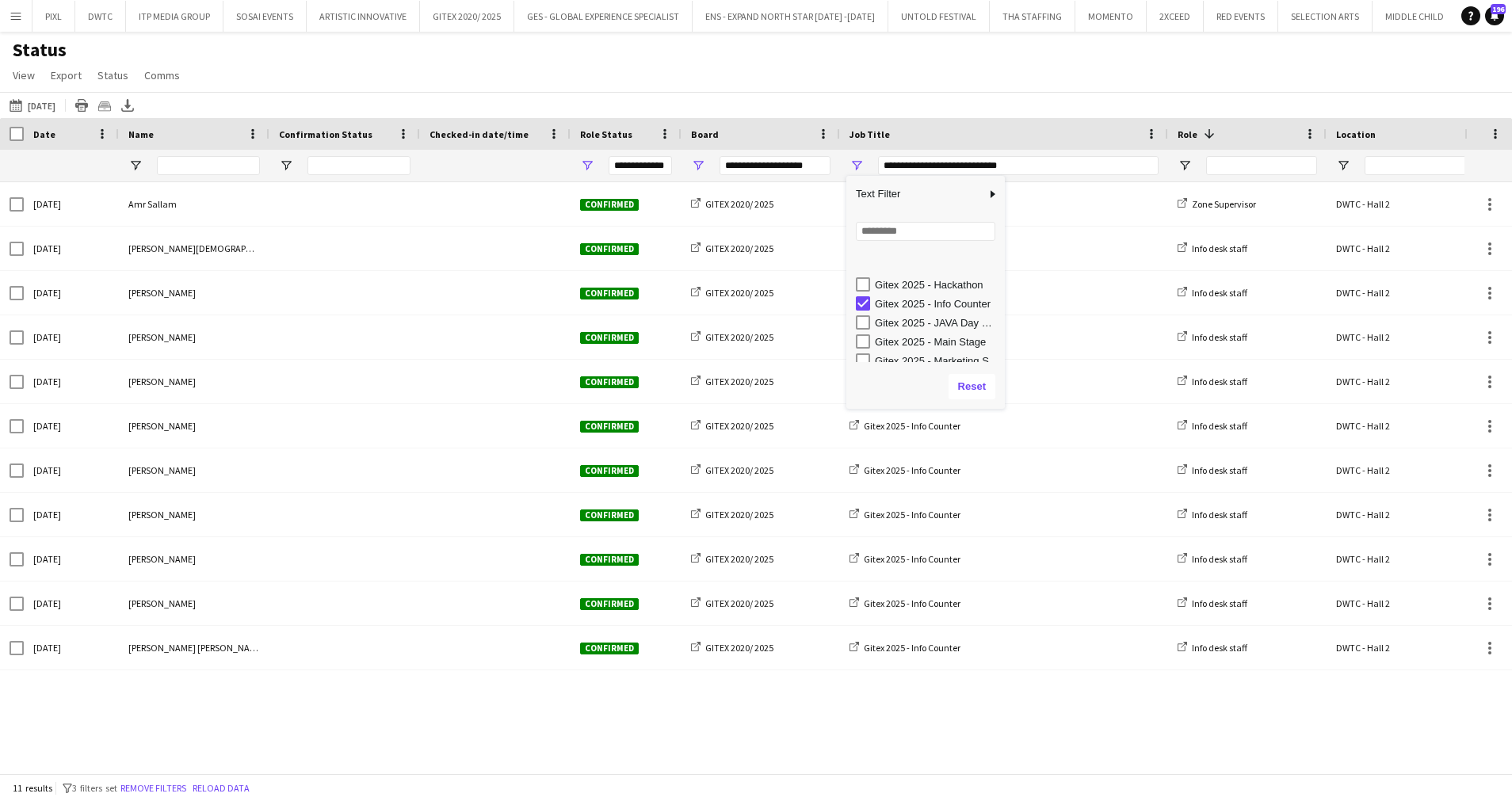
scroll to position [190, 0]
type input "***"
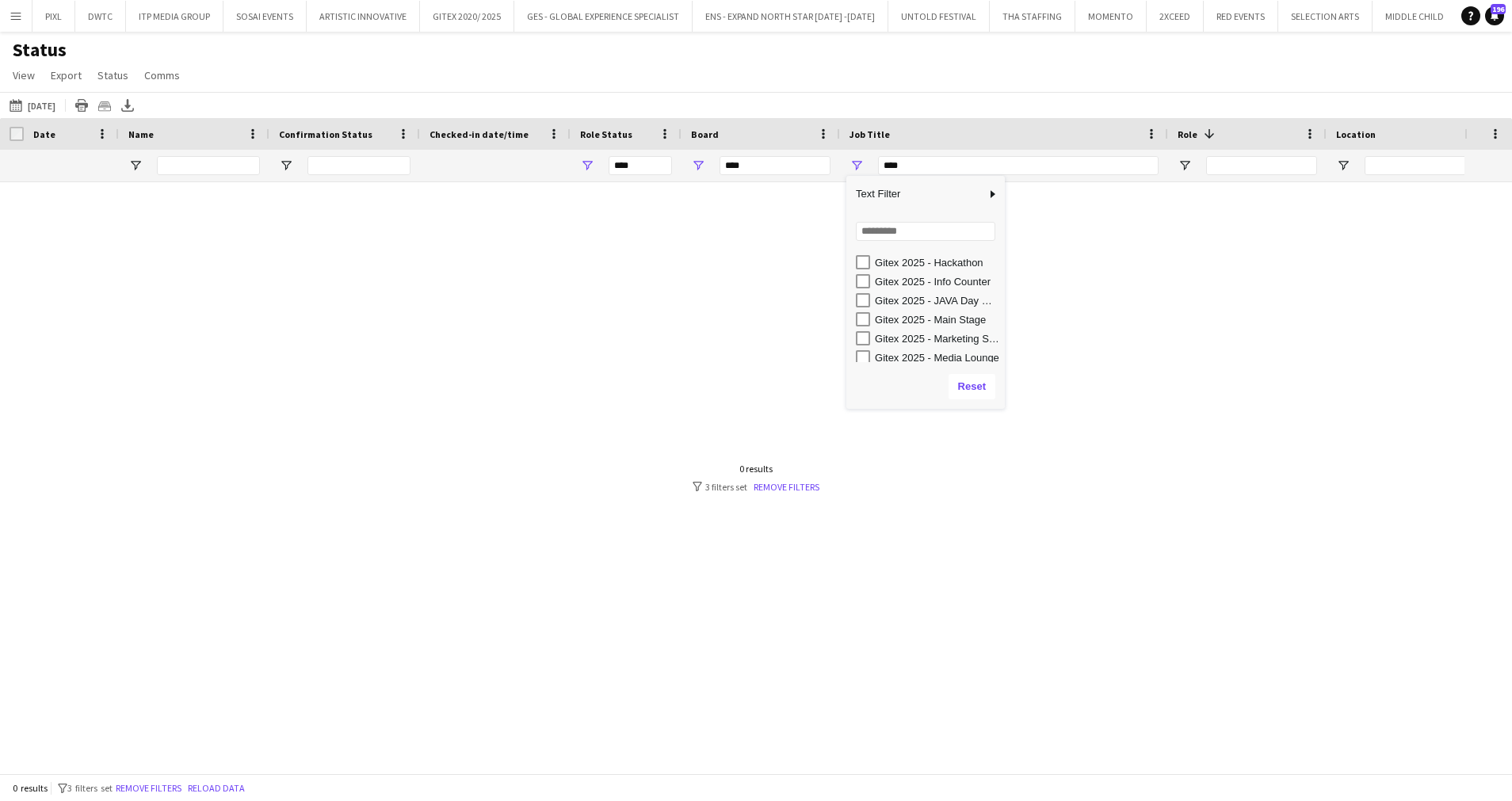
scroll to position [237, 0]
type input "**********"
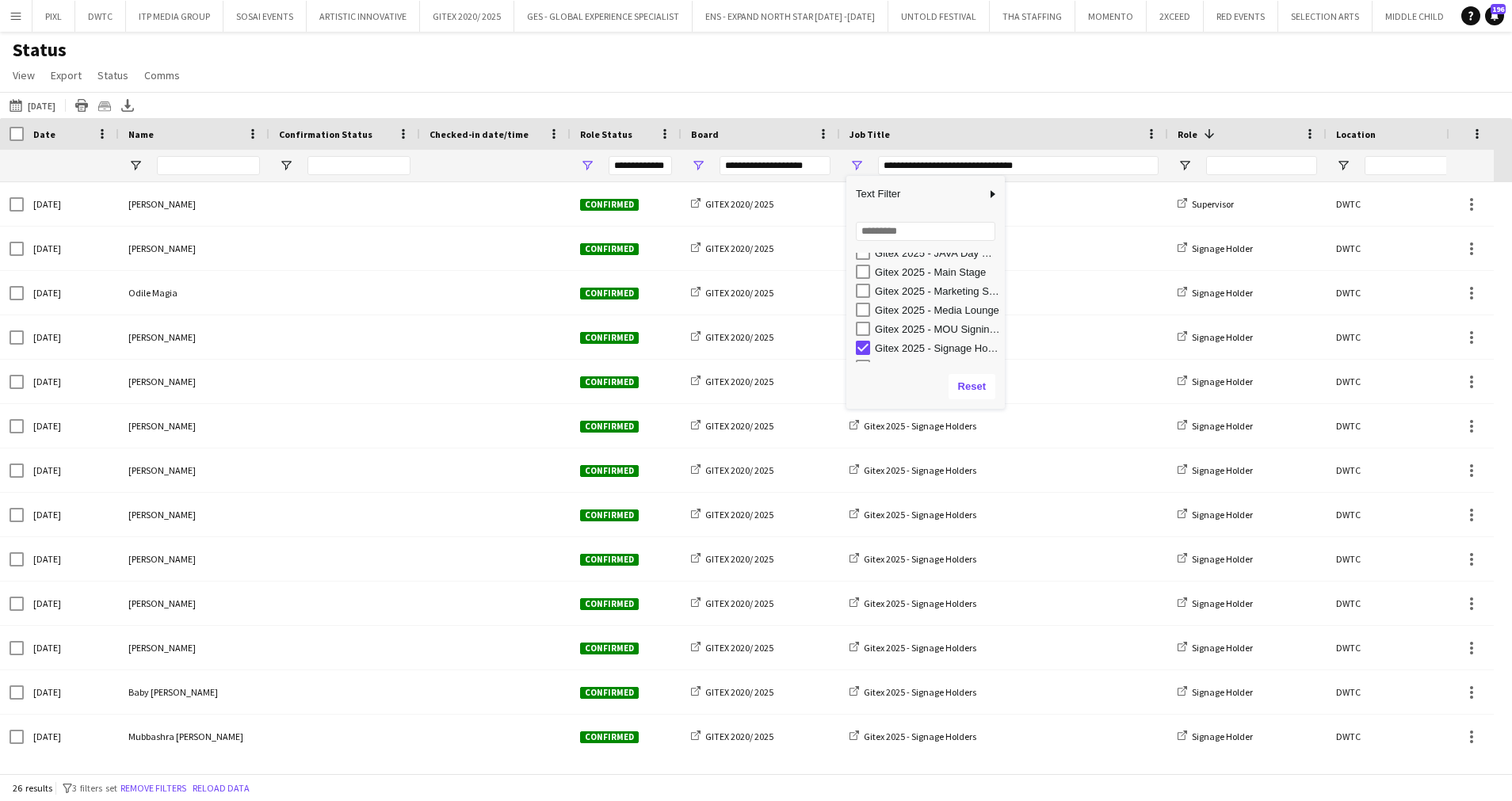
click at [788, 67] on div "Status View Views Default view New view Update view Delete view Edit name Custo…" at bounding box center [756, 65] width 1512 height 54
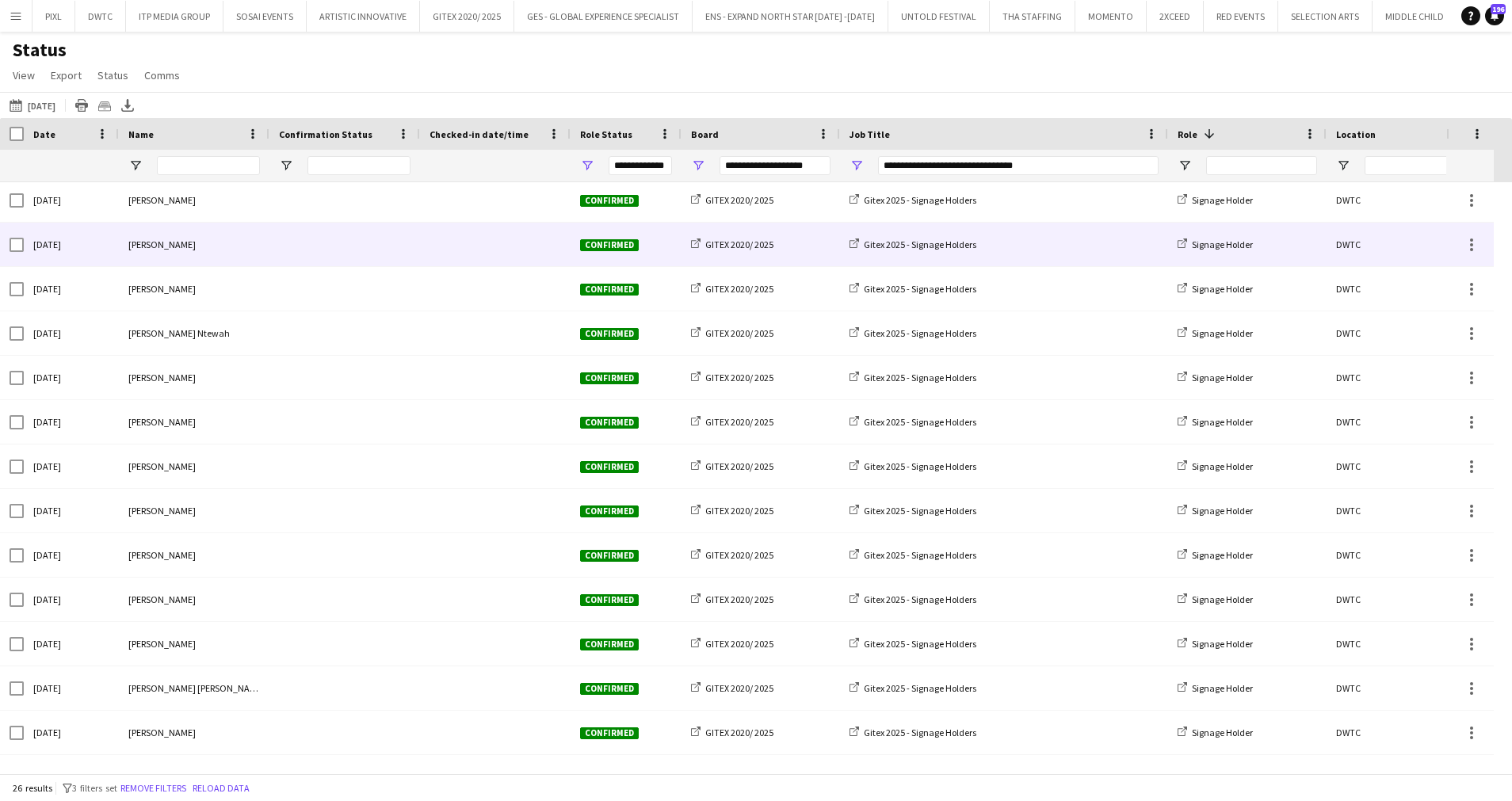
scroll to position [0, 0]
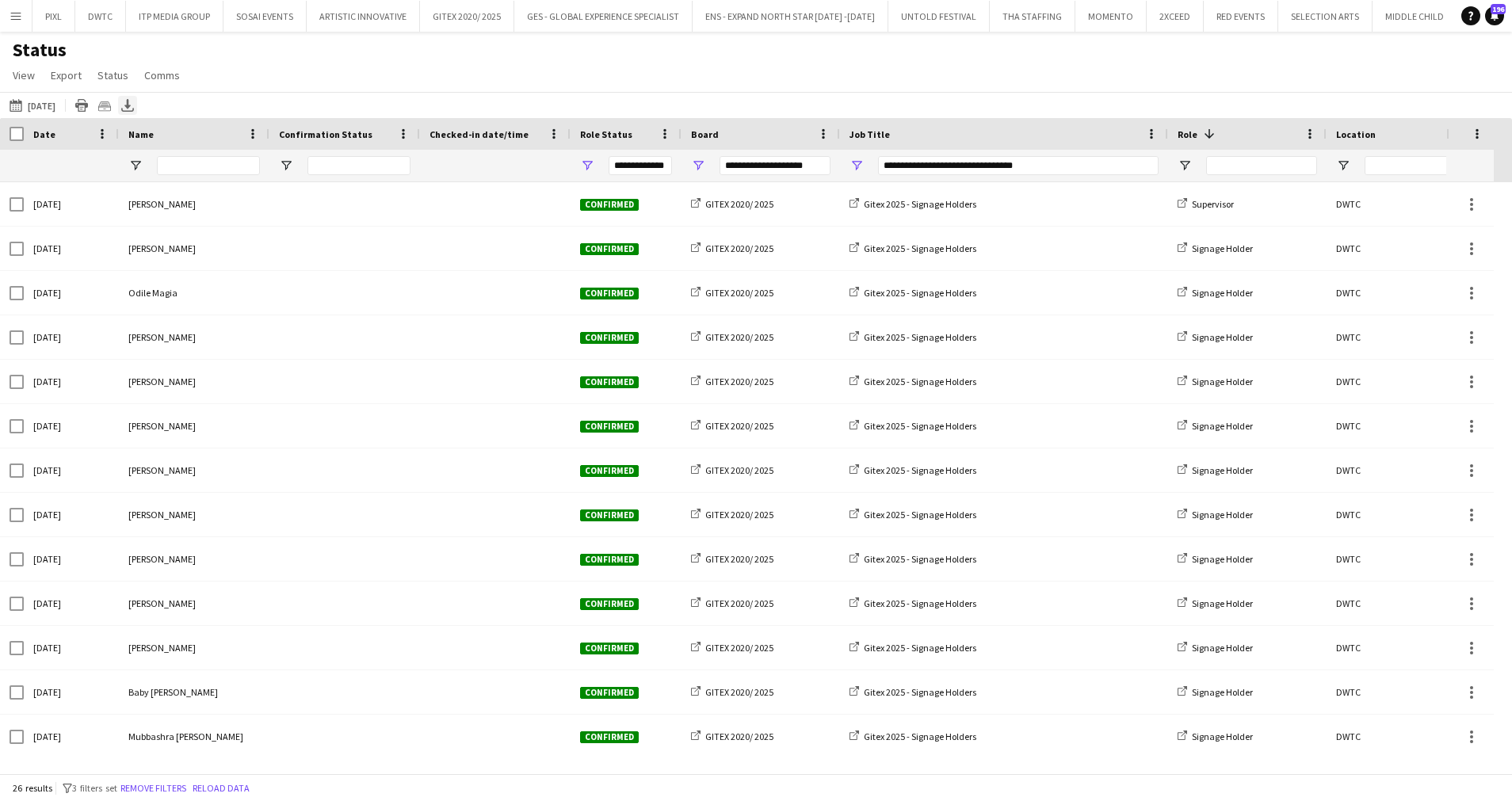
click at [131, 106] on icon at bounding box center [128, 104] width 7 height 10
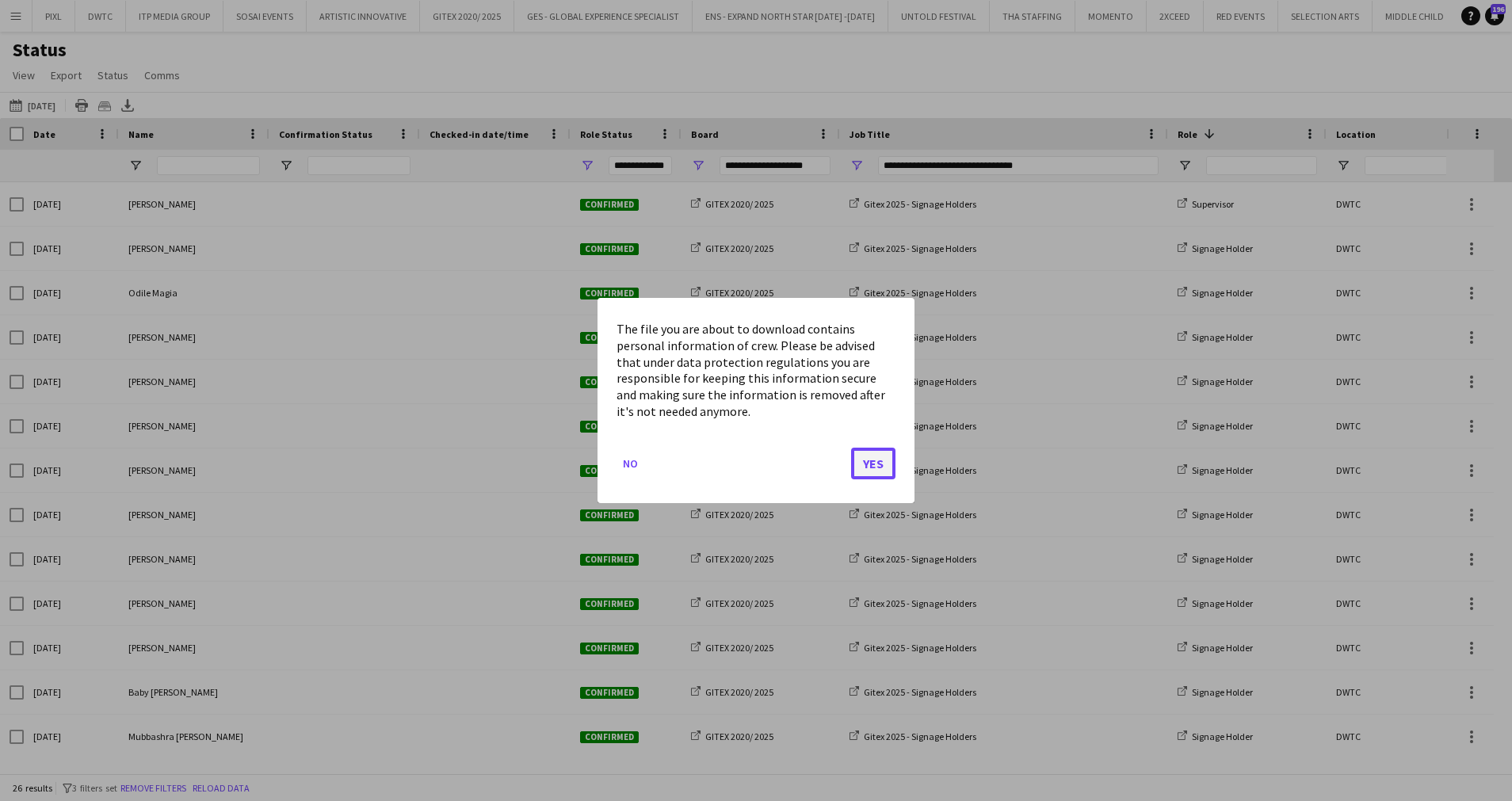
click at [874, 462] on button "Yes" at bounding box center [873, 463] width 44 height 32
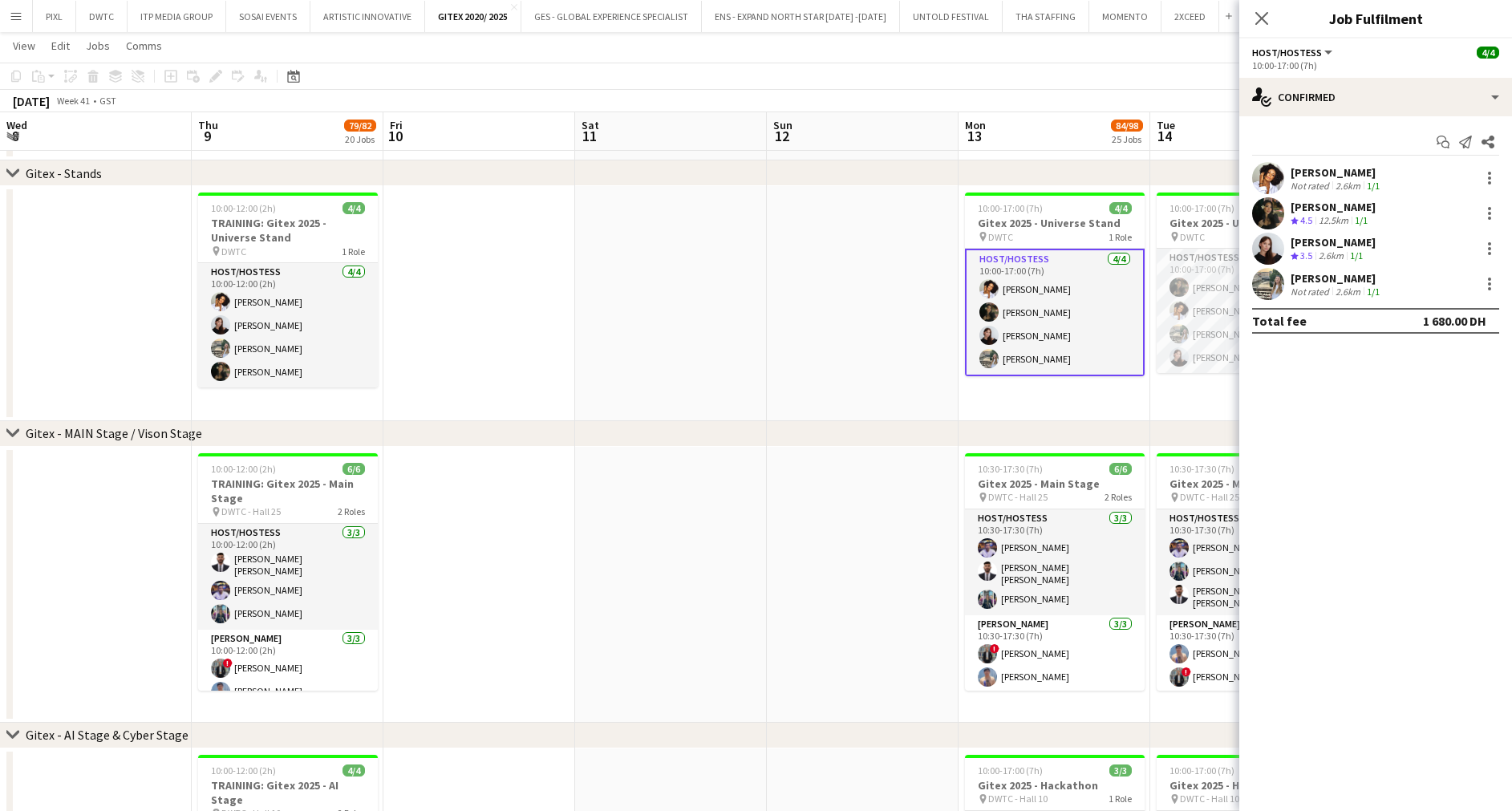
scroll to position [26, 0]
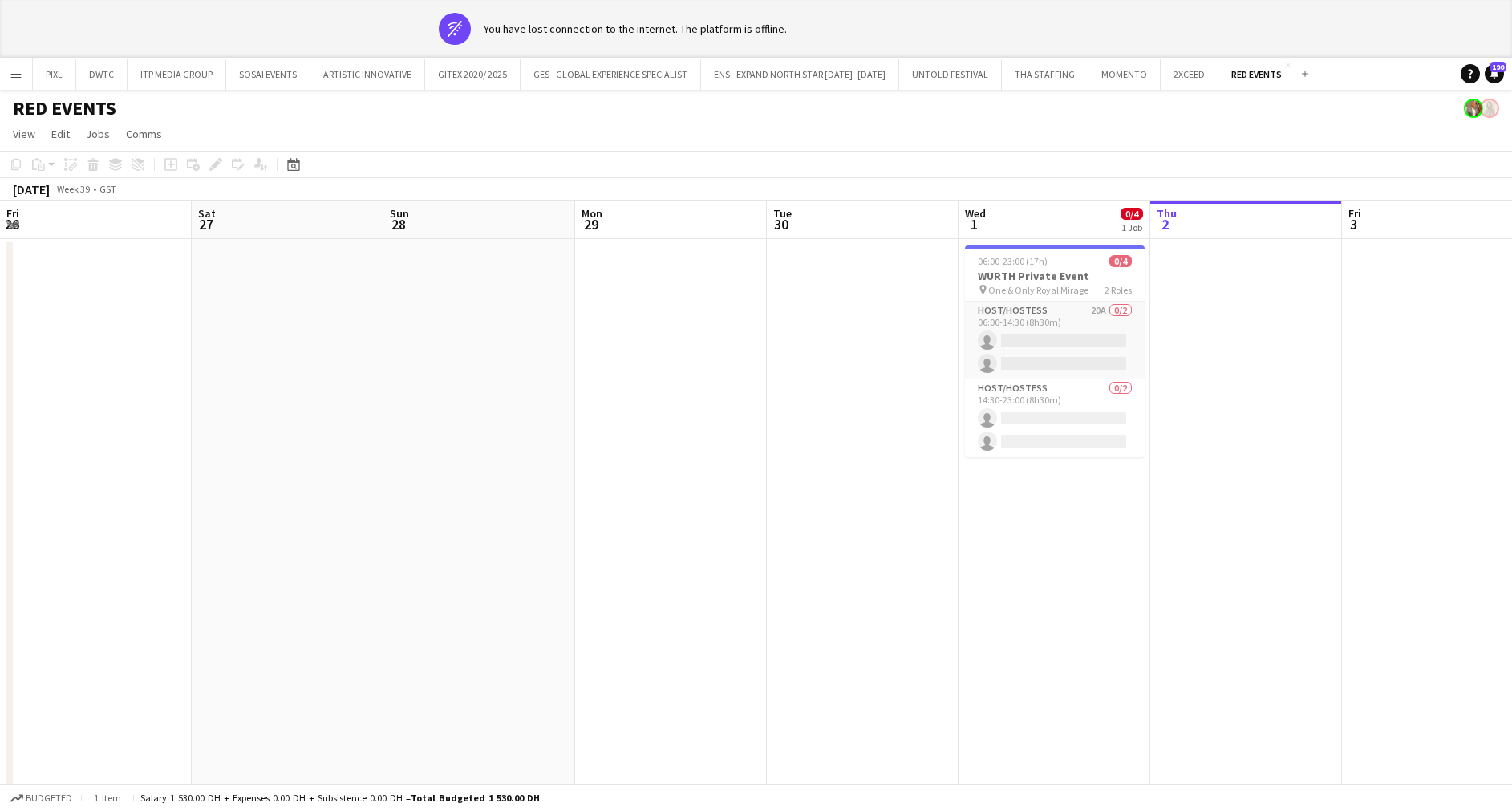
scroll to position [0, 552]
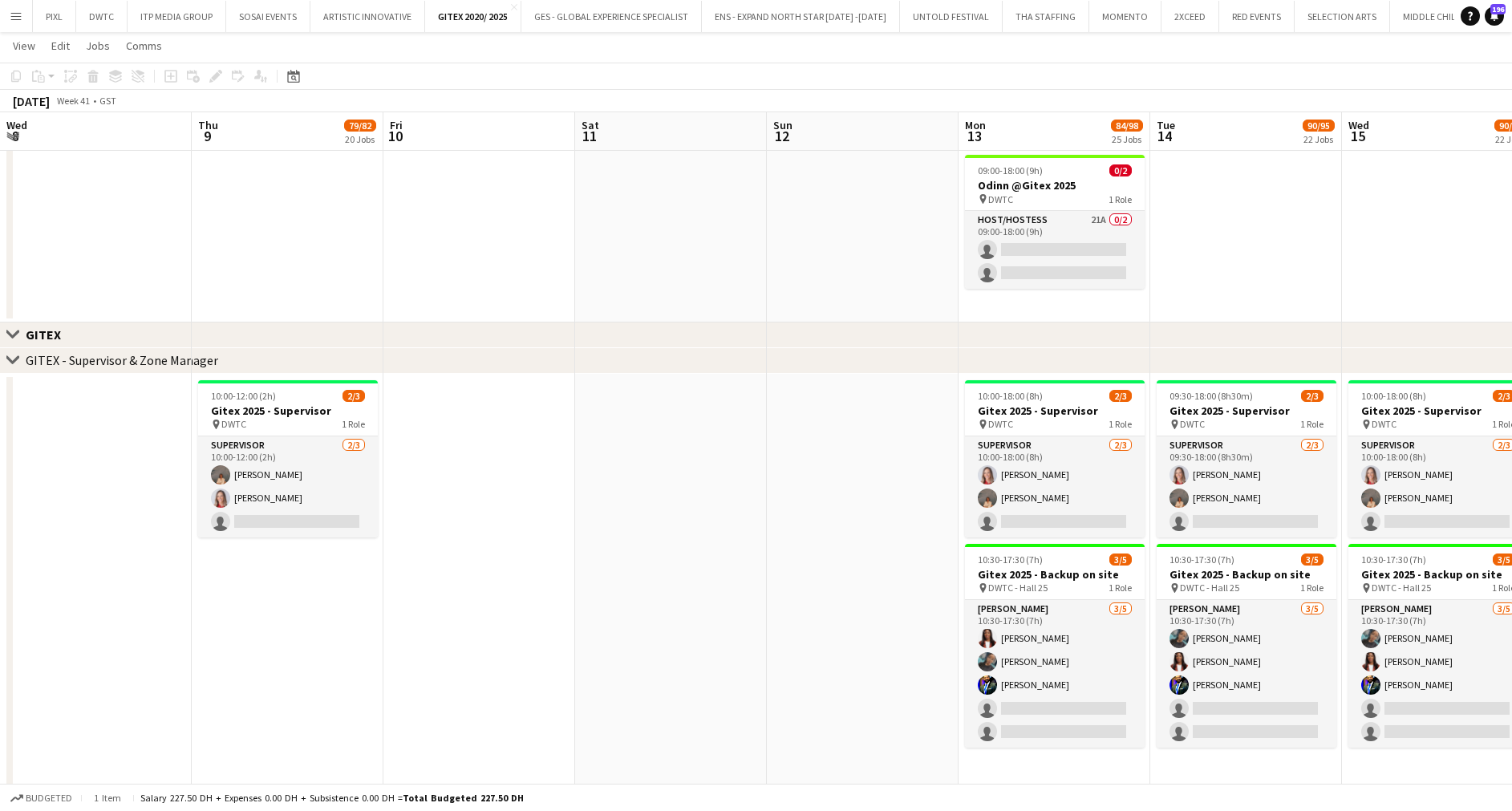
scroll to position [67, 0]
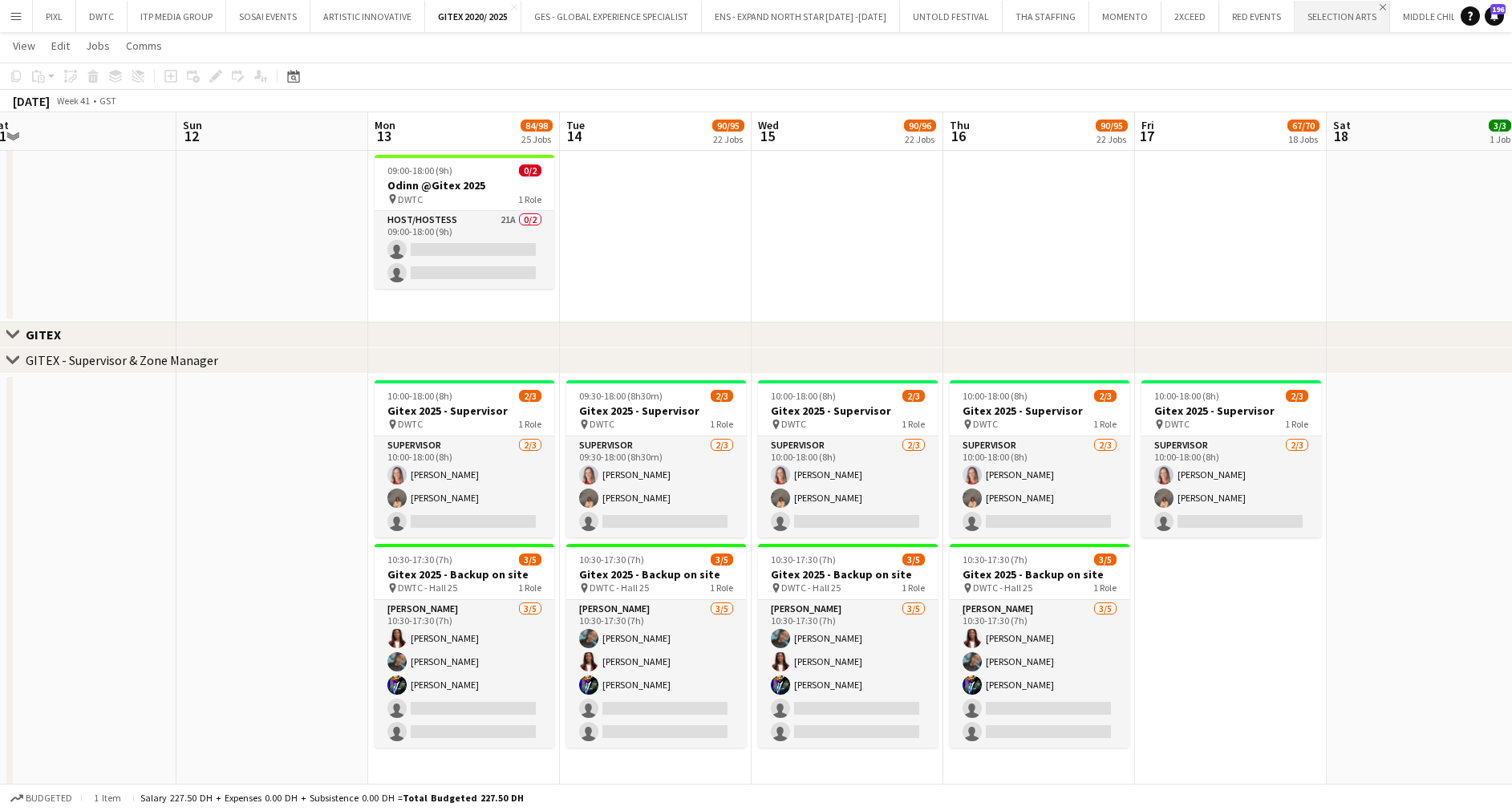
click at [1379, 8] on app-icon "Close" at bounding box center [1383, 7] width 7 height 7
click at [1370, 8] on app-icon "Close" at bounding box center [1374, 7] width 7 height 7
click at [1377, 6] on app-icon "Close" at bounding box center [1380, 7] width 7 height 7
click at [1397, 17] on app-icon "Add" at bounding box center [1400, 16] width 7 height 7
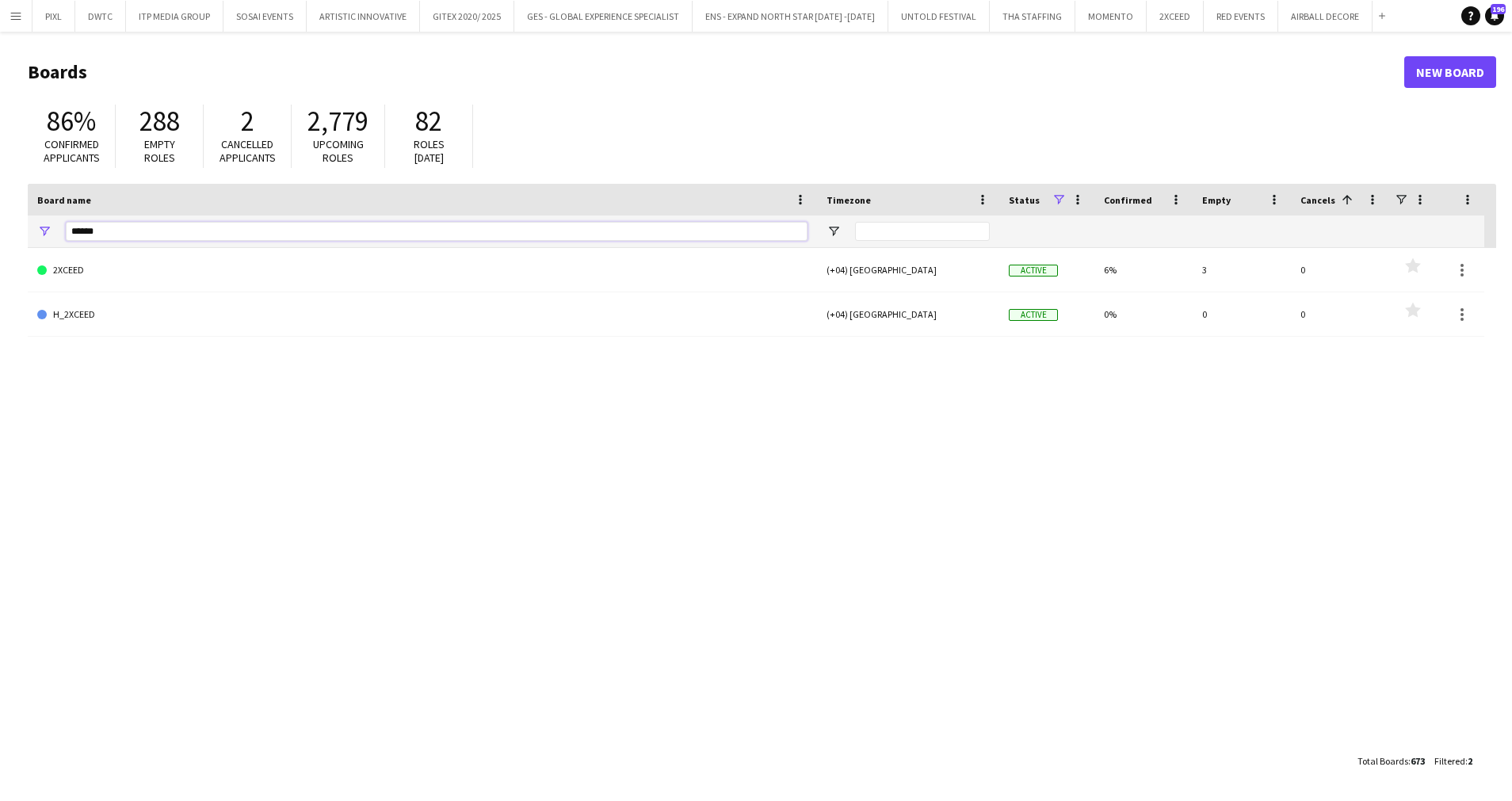
drag, startPoint x: 116, startPoint y: 231, endPoint x: 0, endPoint y: 212, distance: 117.5
click at [0, 223] on html "Menu Boards Boards Boards All jobs Status Workforce Workforce My Workforce Recr…" at bounding box center [756, 400] width 1512 height 801
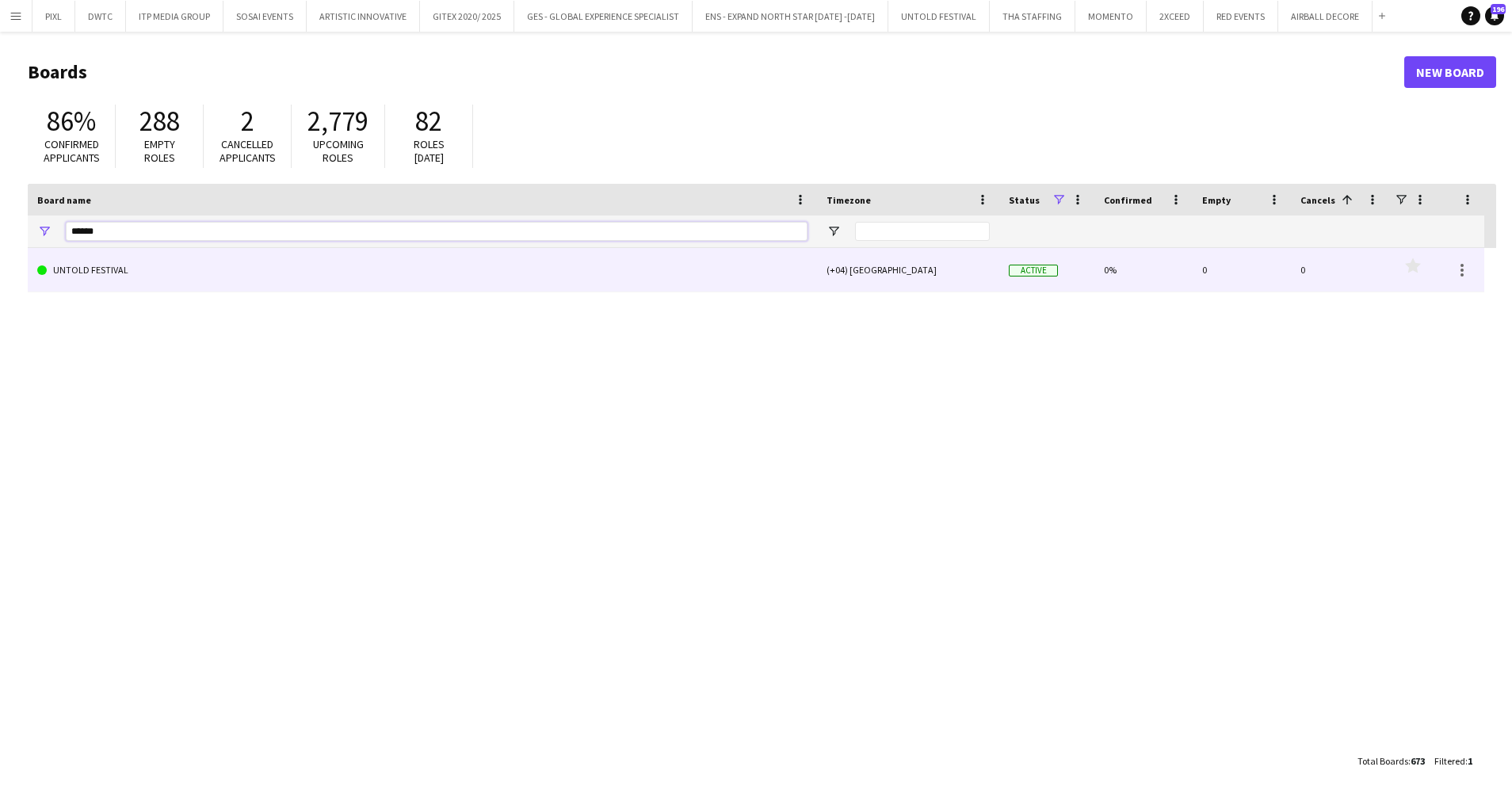
type input "******"
click at [153, 272] on link "UNTOLD FESTIVAL" at bounding box center [422, 270] width 770 height 44
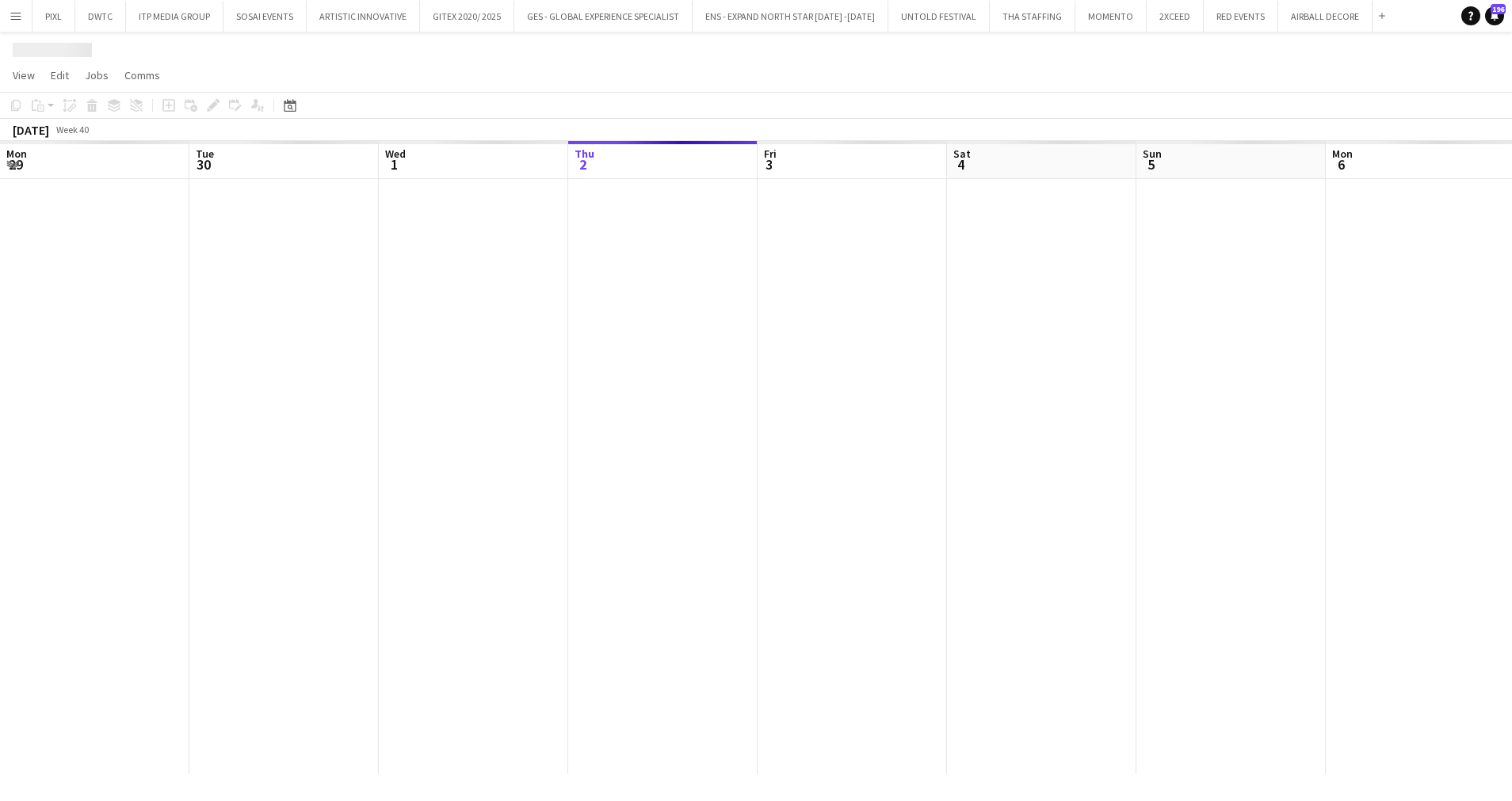
scroll to position [0, 379]
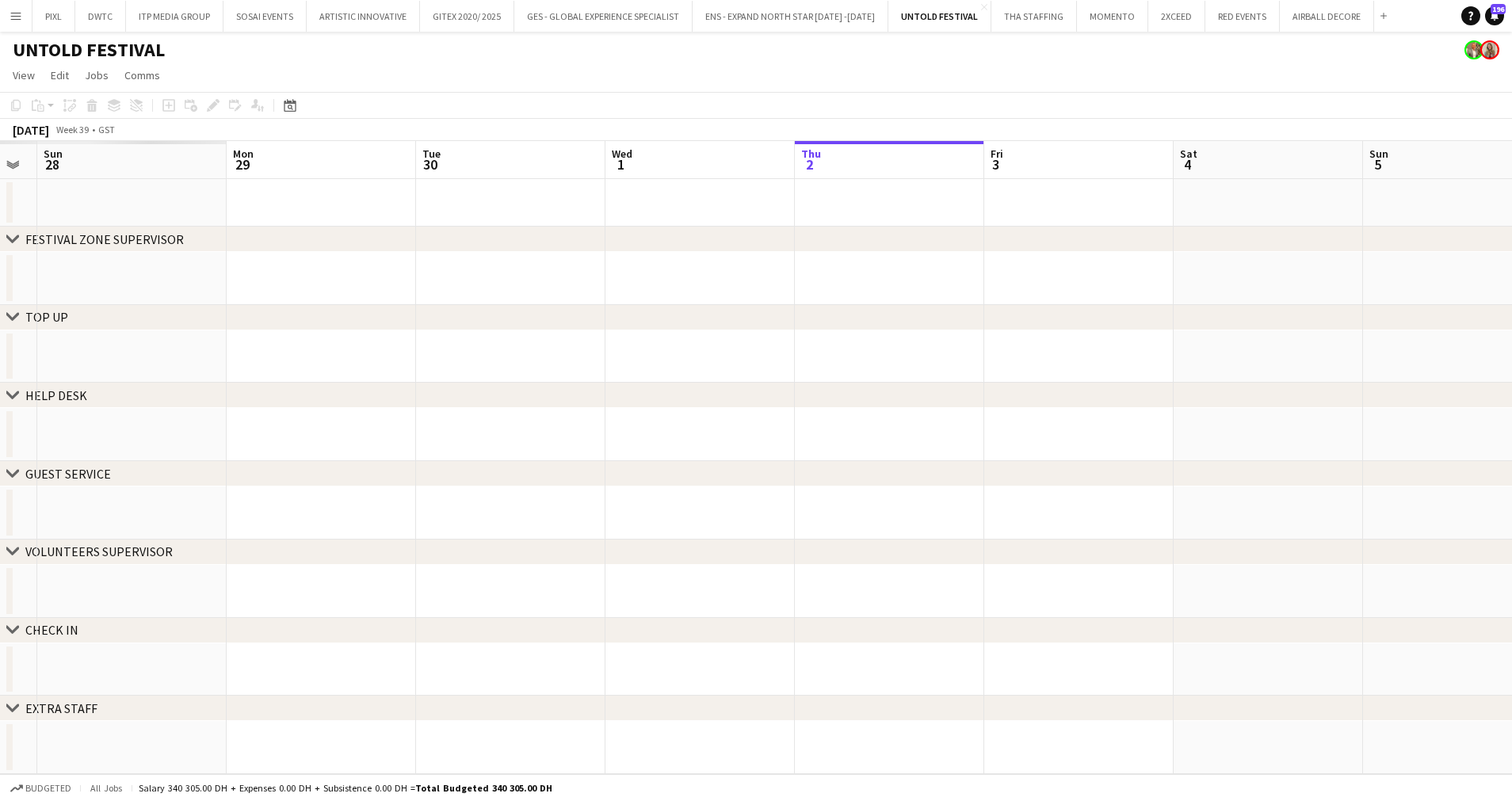
drag, startPoint x: 643, startPoint y: 279, endPoint x: 983, endPoint y: 293, distance: 340.3
click at [1244, 286] on app-calendar-viewport "Fri 26 Sat 27 Sun 28 Mon 29 Tue 30 Wed 1 Thu 2 Fri 3 Sat 4 Sun 5 Mon 6 Tue 7 We…" at bounding box center [756, 457] width 1512 height 633
click at [286, 102] on icon at bounding box center [290, 105] width 12 height 12
click at [332, 164] on span "[DATE]" at bounding box center [310, 160] width 41 height 14
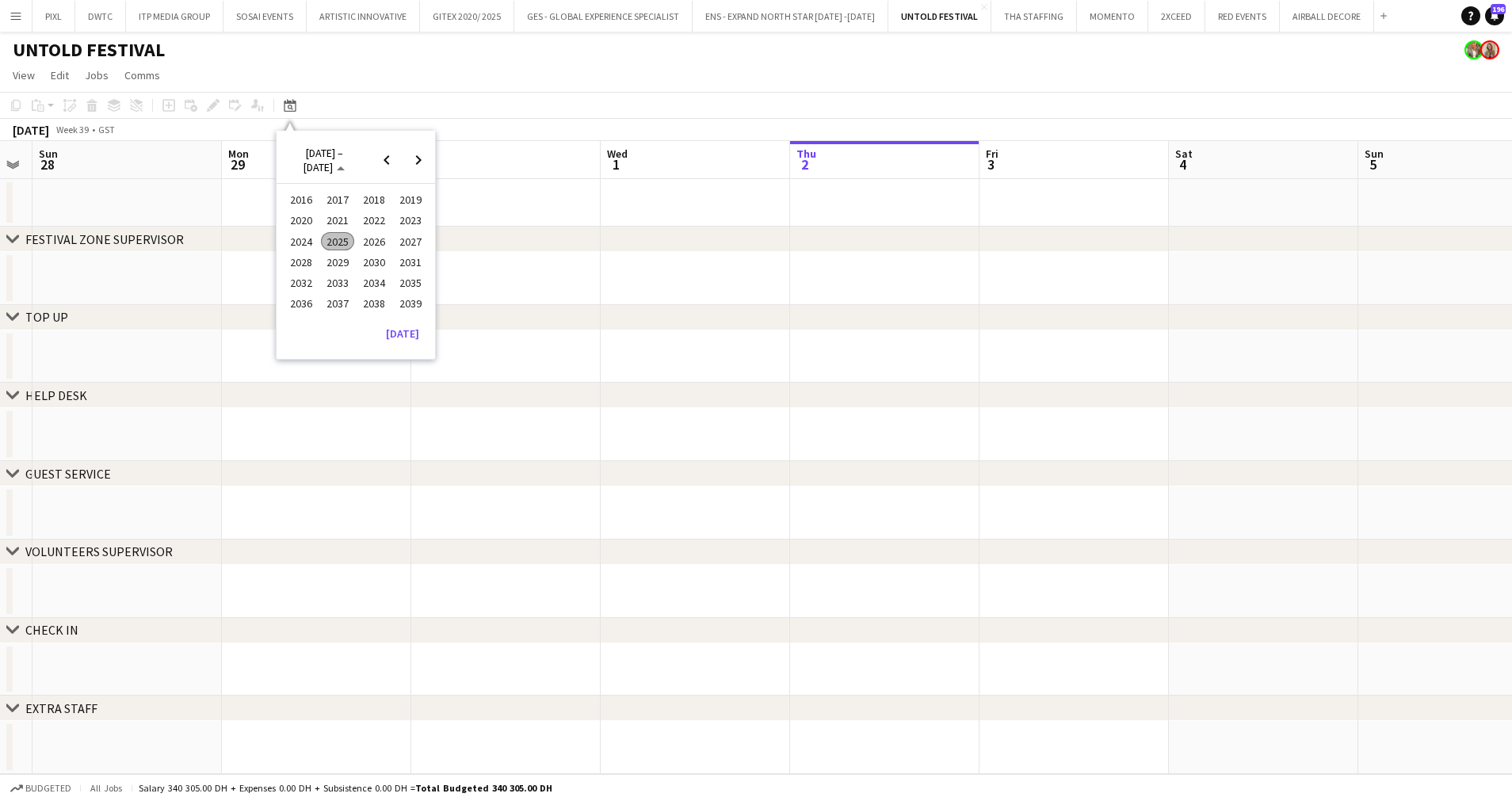
click at [308, 236] on span "2024" at bounding box center [301, 241] width 33 height 19
click at [340, 215] on span "FEB" at bounding box center [337, 221] width 33 height 19
click at [377, 219] on span "2" at bounding box center [376, 223] width 19 height 22
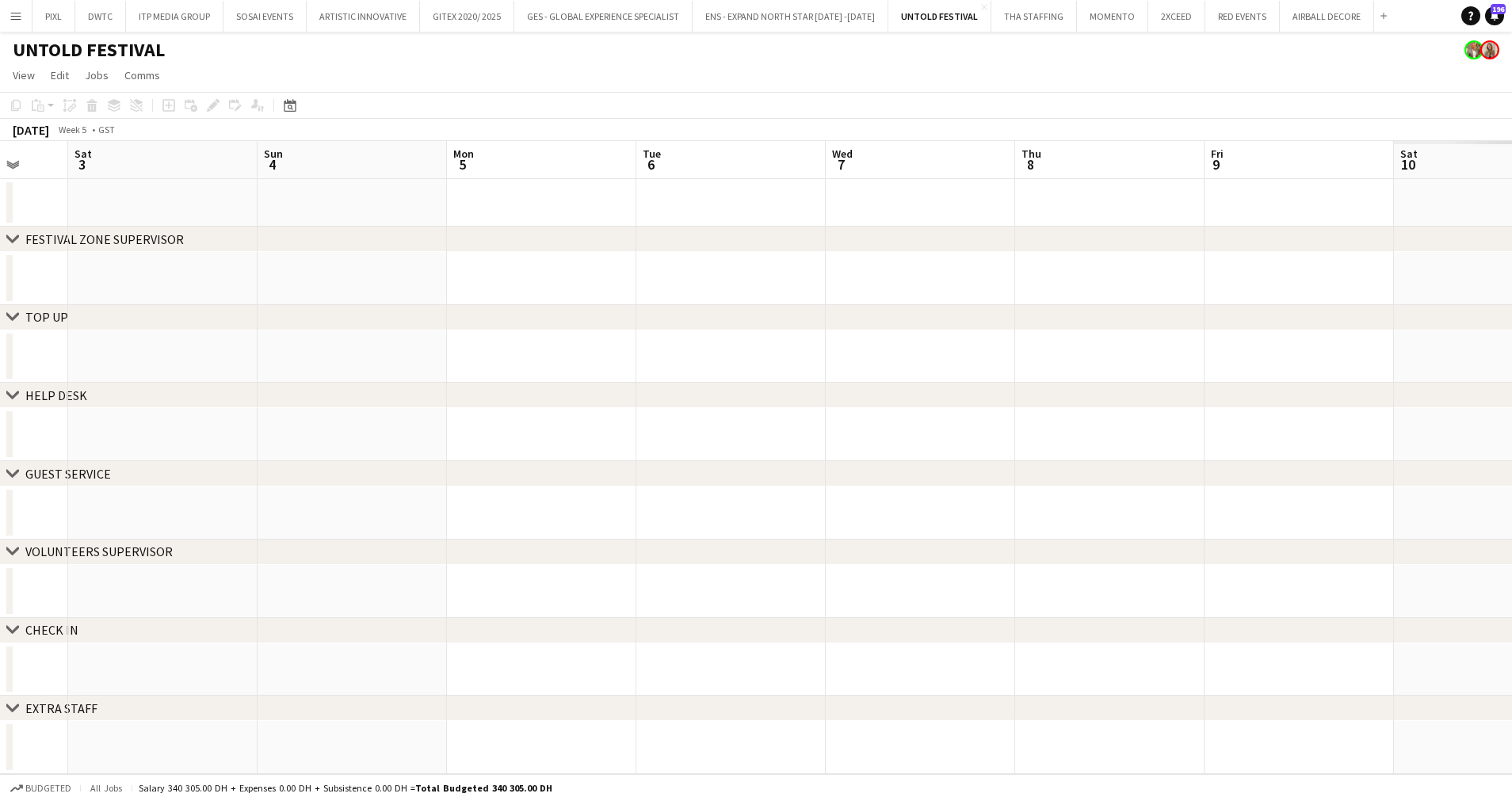
drag, startPoint x: 930, startPoint y: 361, endPoint x: 60, endPoint y: 361, distance: 870.0
click at [60, 361] on app-calendar-viewport "Tue 30 Wed 31 Thu 1 Fri 2 Sat 3 Sun 4 Mon 5 Tue 6 Wed 7 Thu 8 Fri 9 Sat 10 Sun …" at bounding box center [756, 457] width 1512 height 633
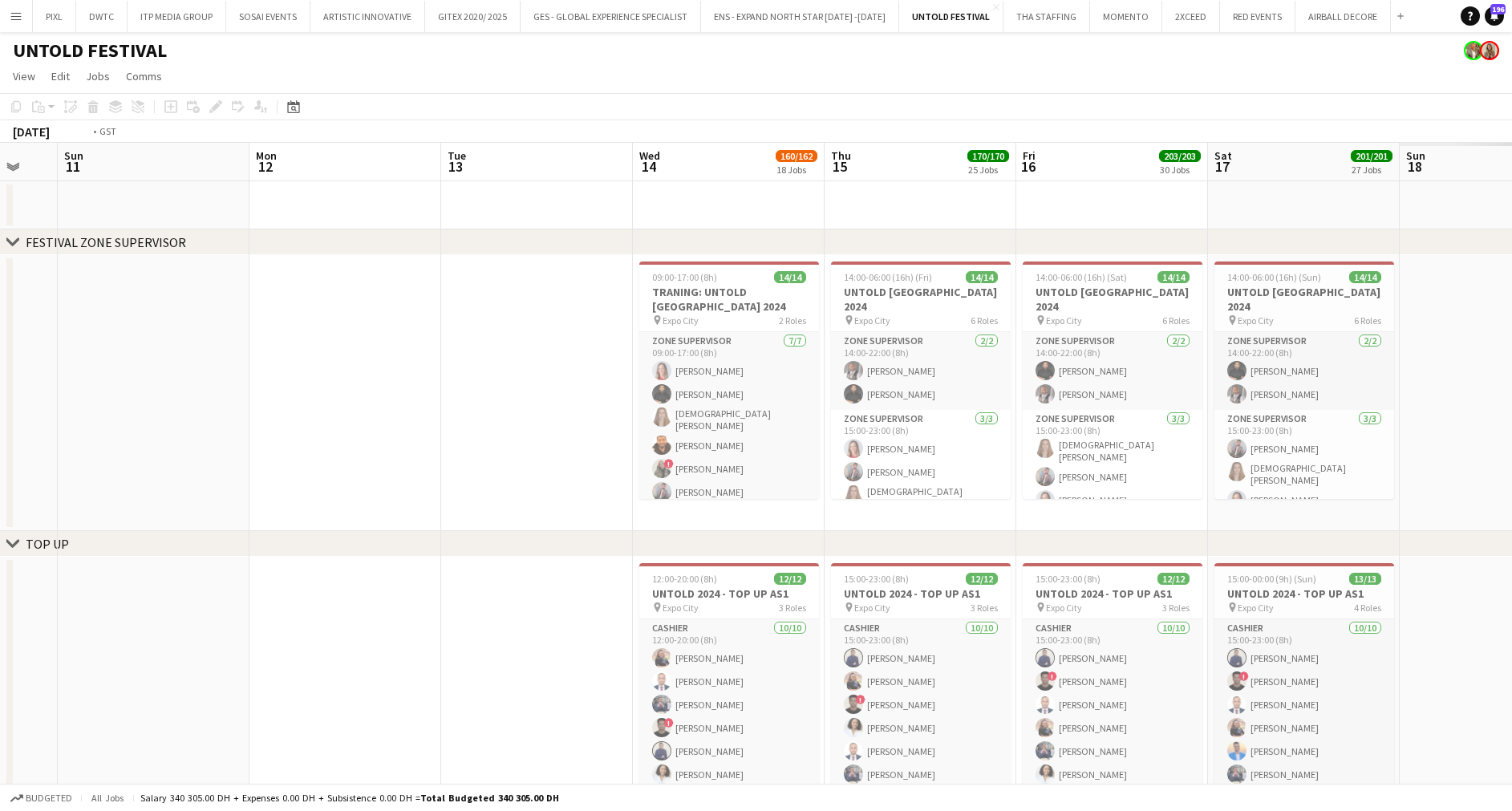
scroll to position [0, 506]
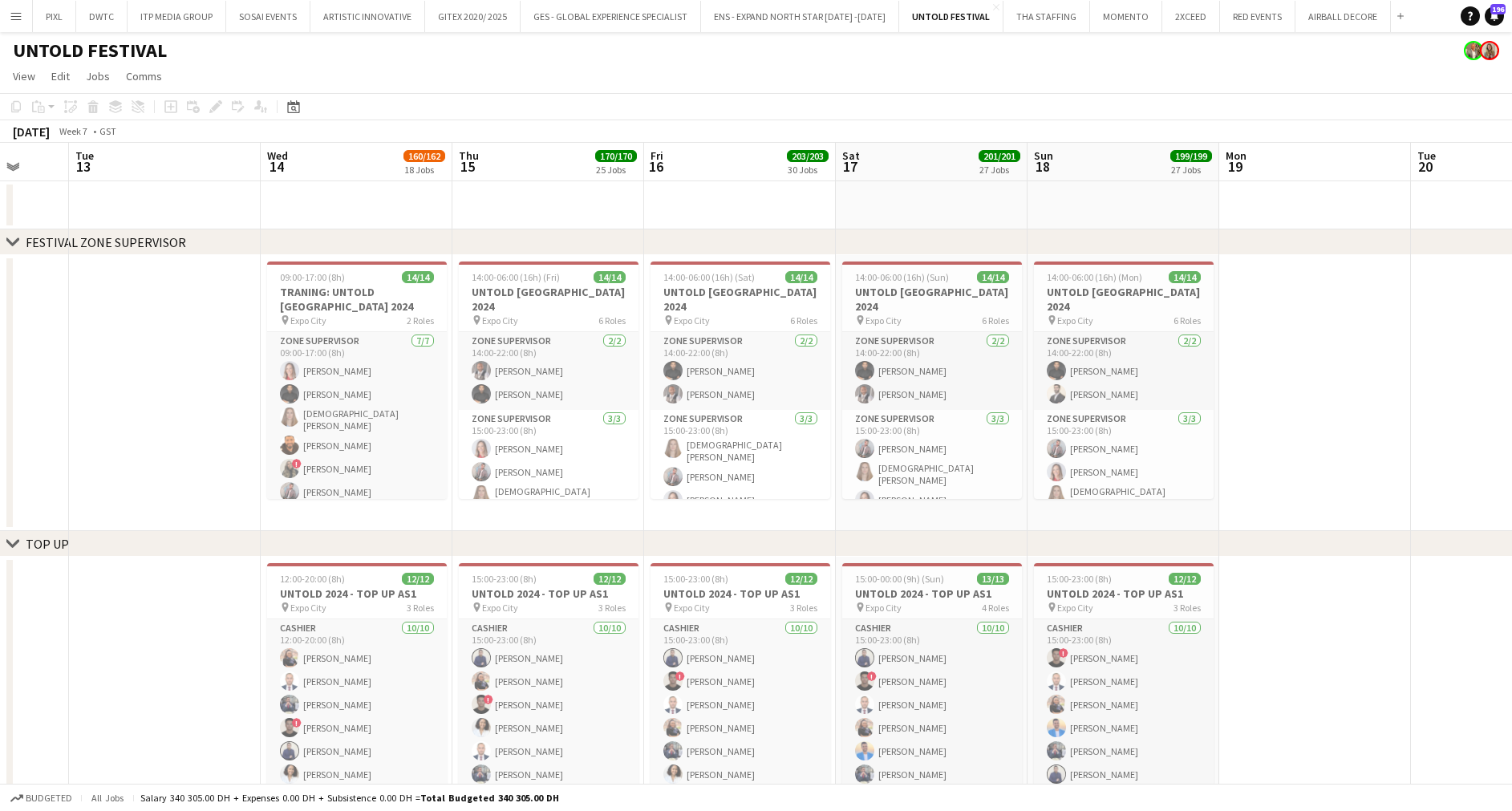
drag, startPoint x: 1008, startPoint y: 373, endPoint x: 959, endPoint y: 375, distance: 49.0
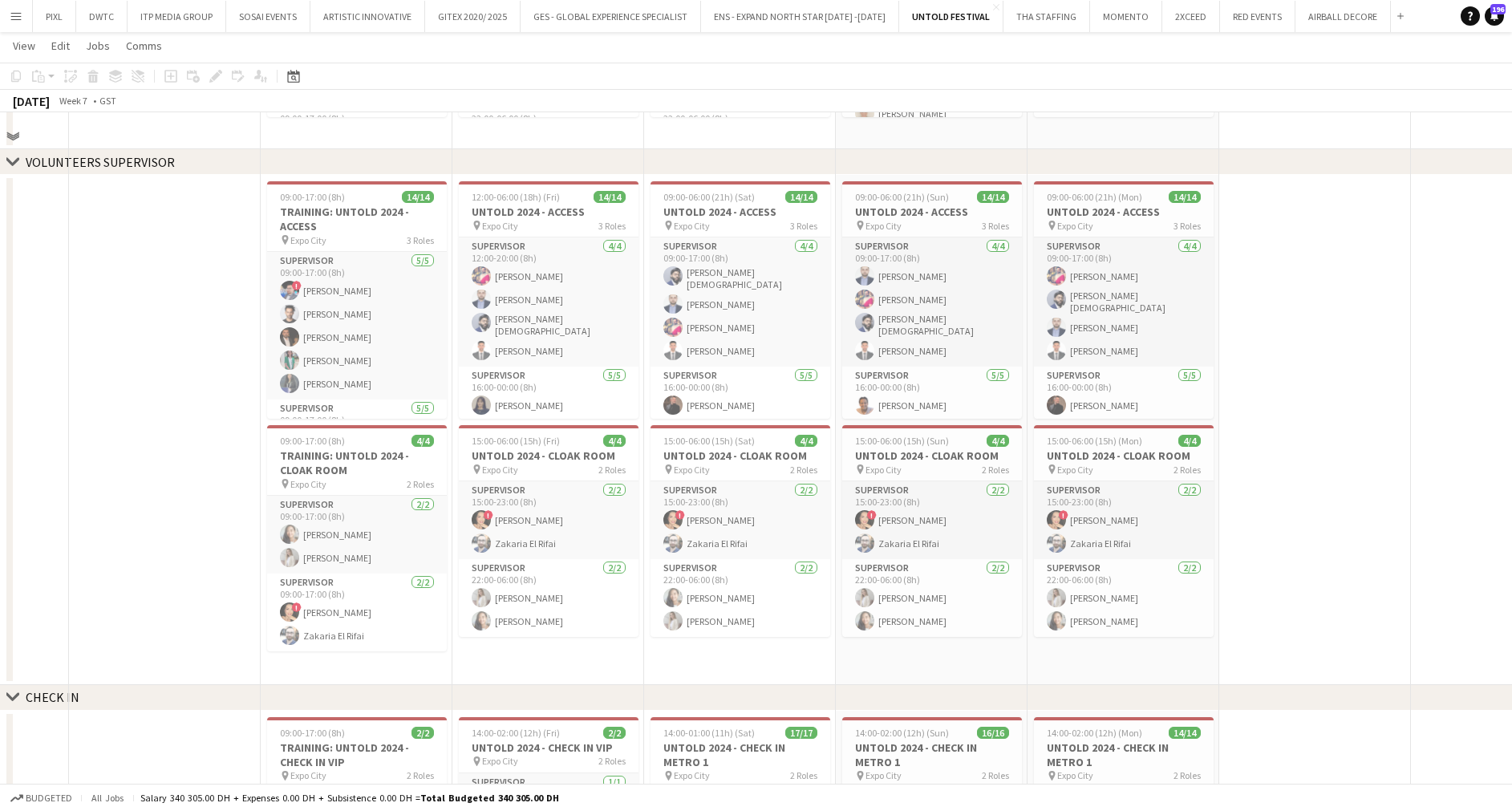
scroll to position [3489, 0]
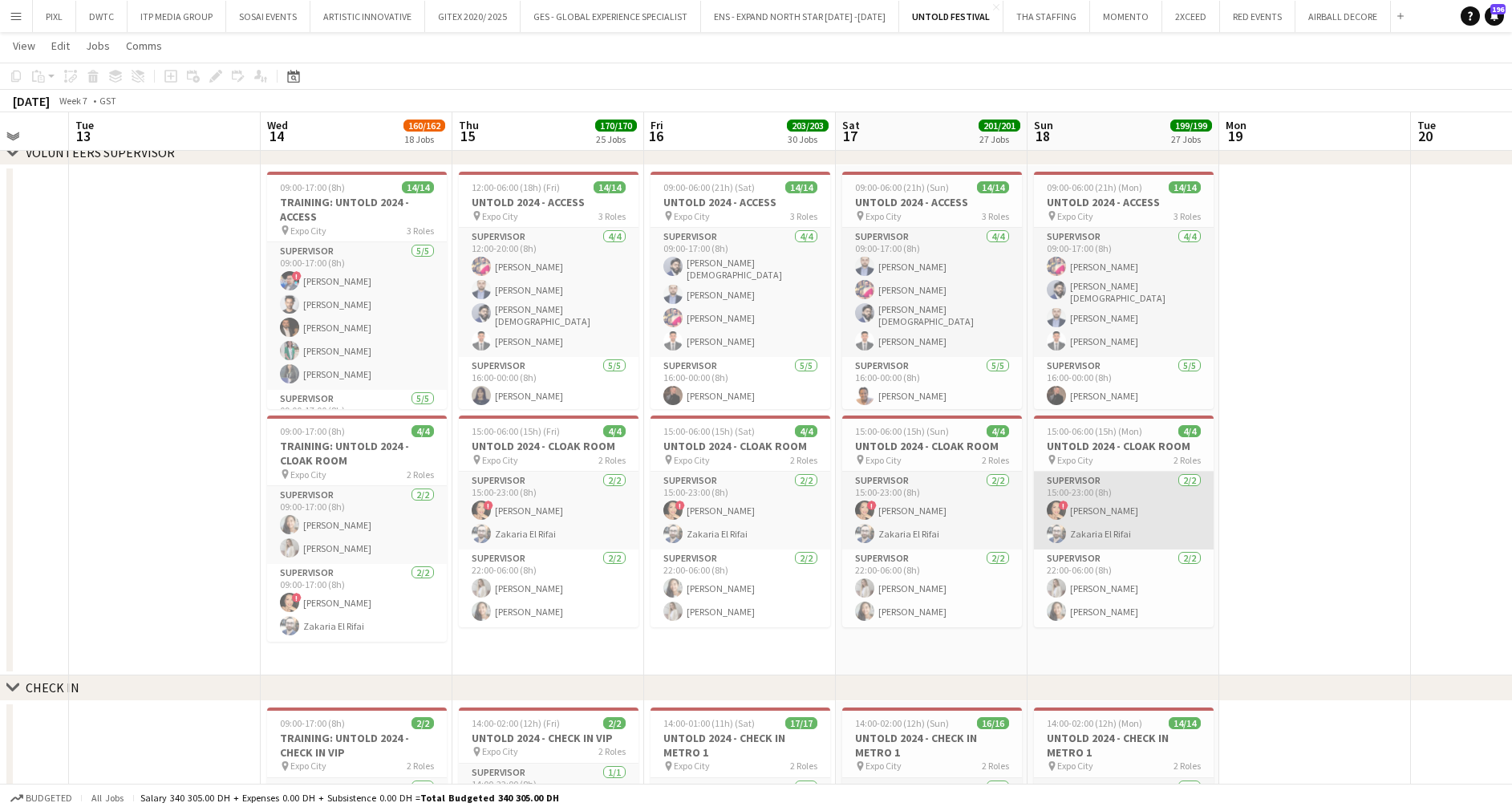
click at [1125, 516] on app-card-role "Supervisor 2/2 15:00-23:00 (8h) ! Carolina Alvarez Zakaria El Rifai" at bounding box center [1123, 510] width 180 height 78
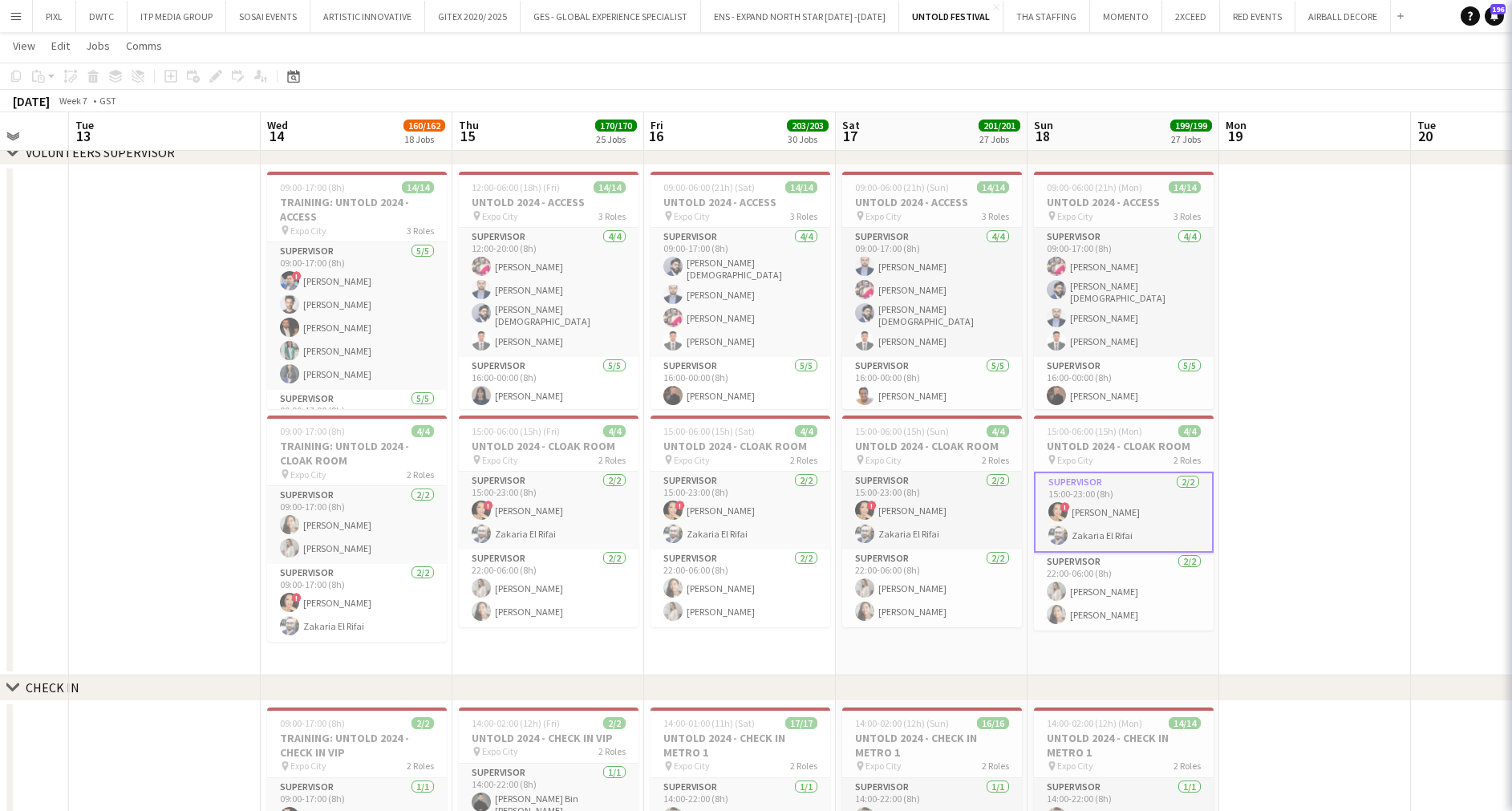
scroll to position [0, 505]
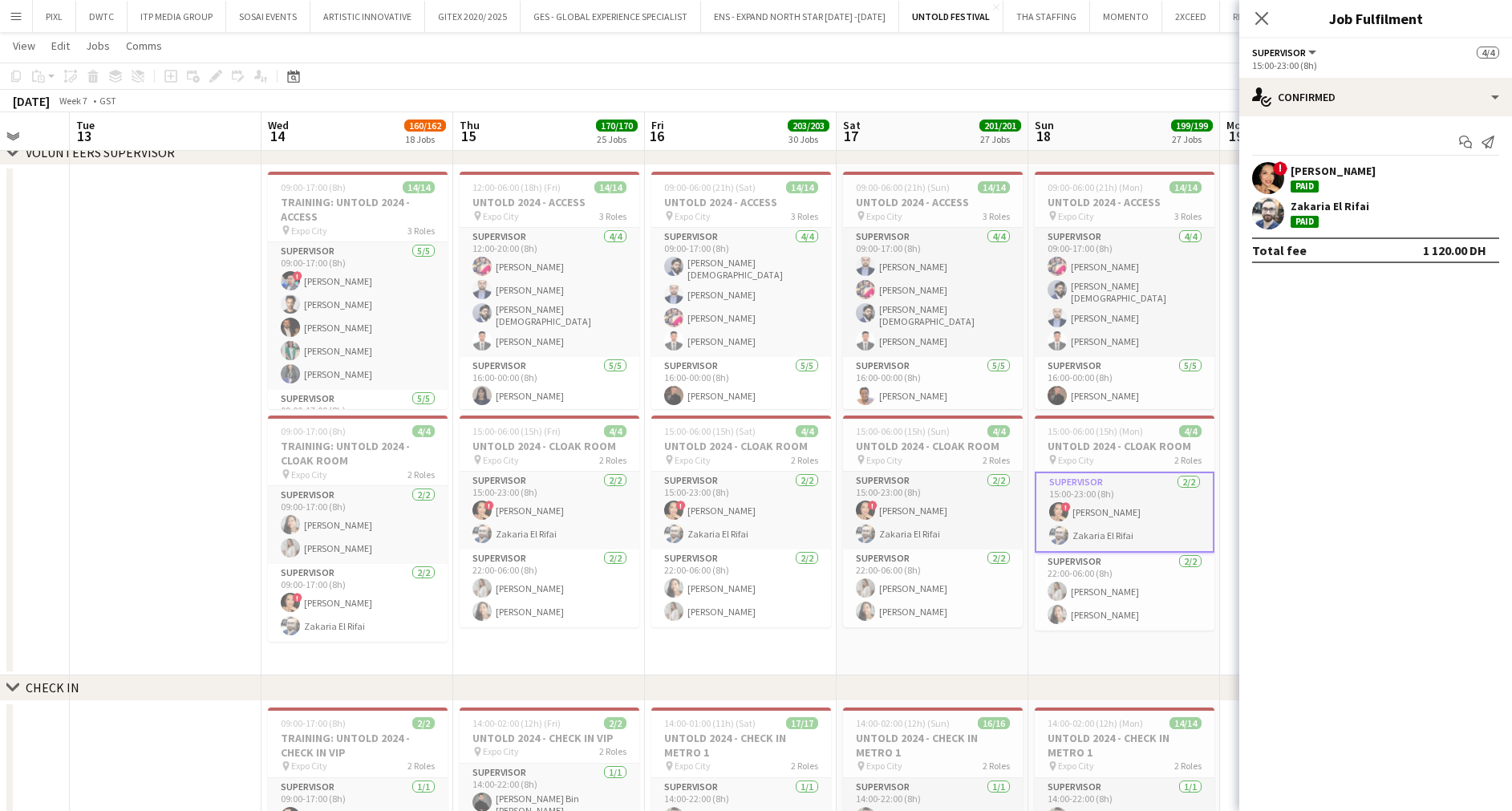
click at [1316, 179] on div "Carolina Alvarez Paid" at bounding box center [1333, 178] width 85 height 29
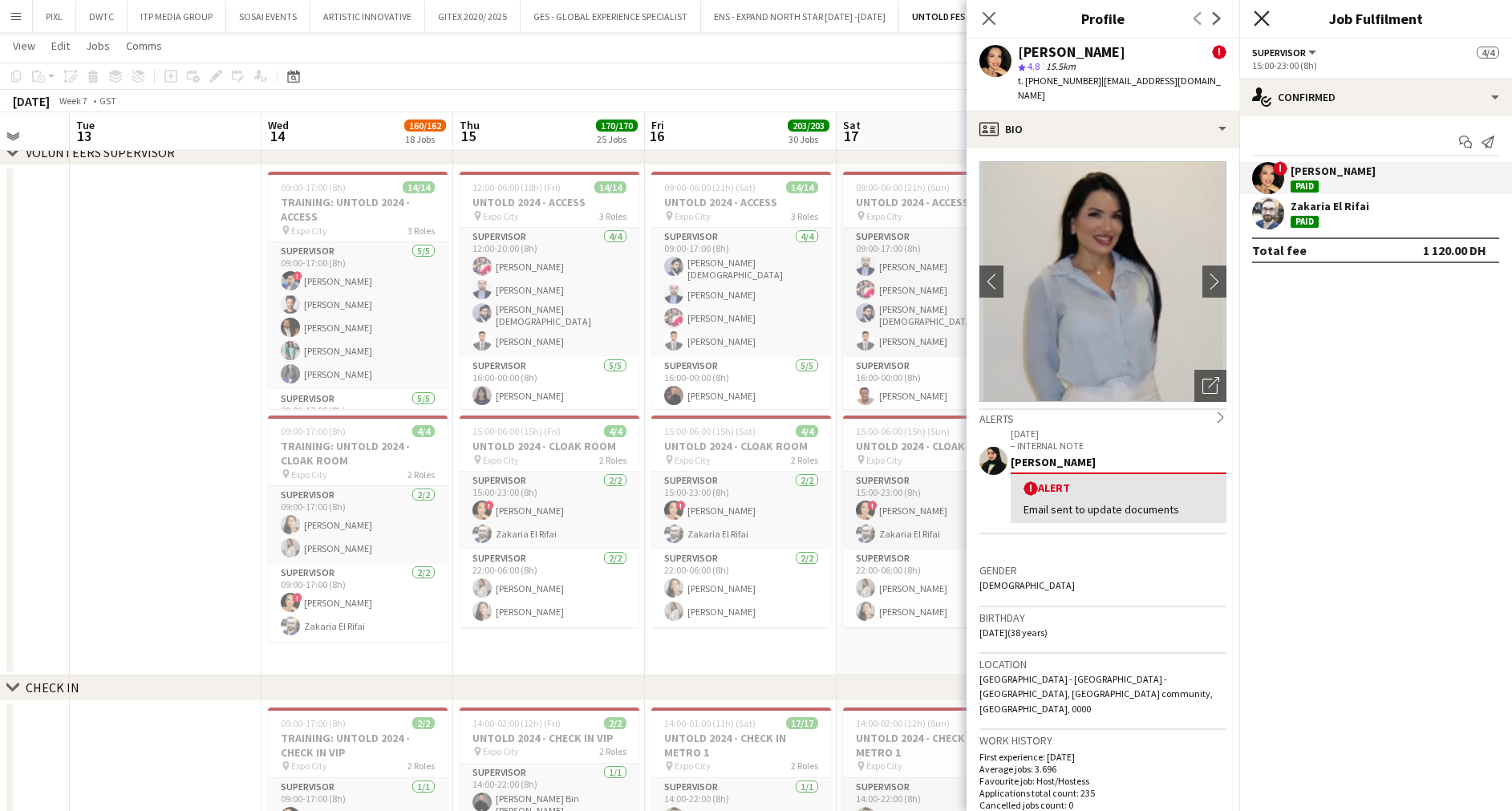
click at [1268, 11] on icon "Close pop-in" at bounding box center [1261, 18] width 15 height 15
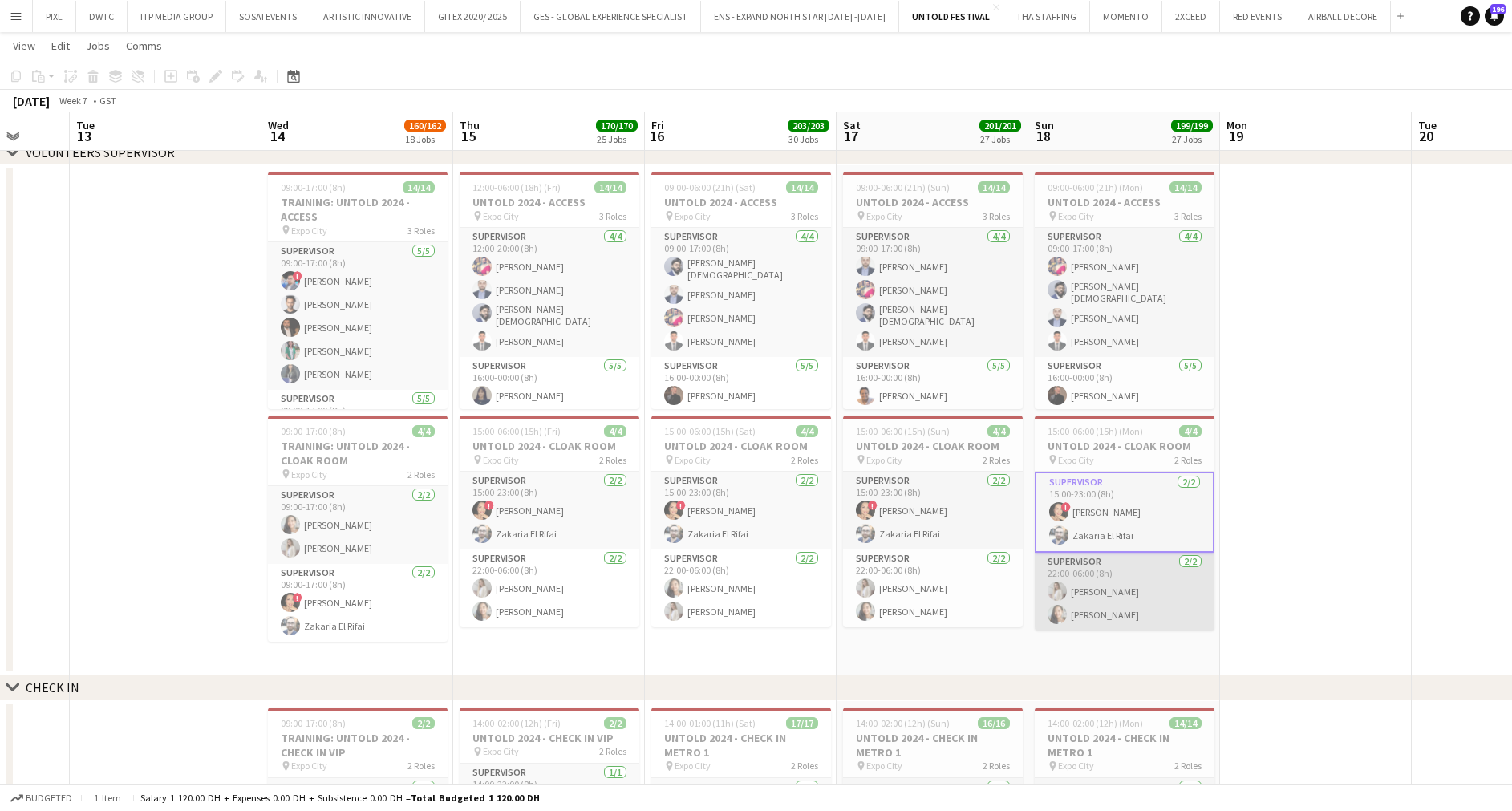
click at [1110, 588] on app-card-role "Supervisor 2/2 22:00-06:00 (8h) Valeria Romanyuk Vanessa Canares" at bounding box center [1124, 591] width 180 height 78
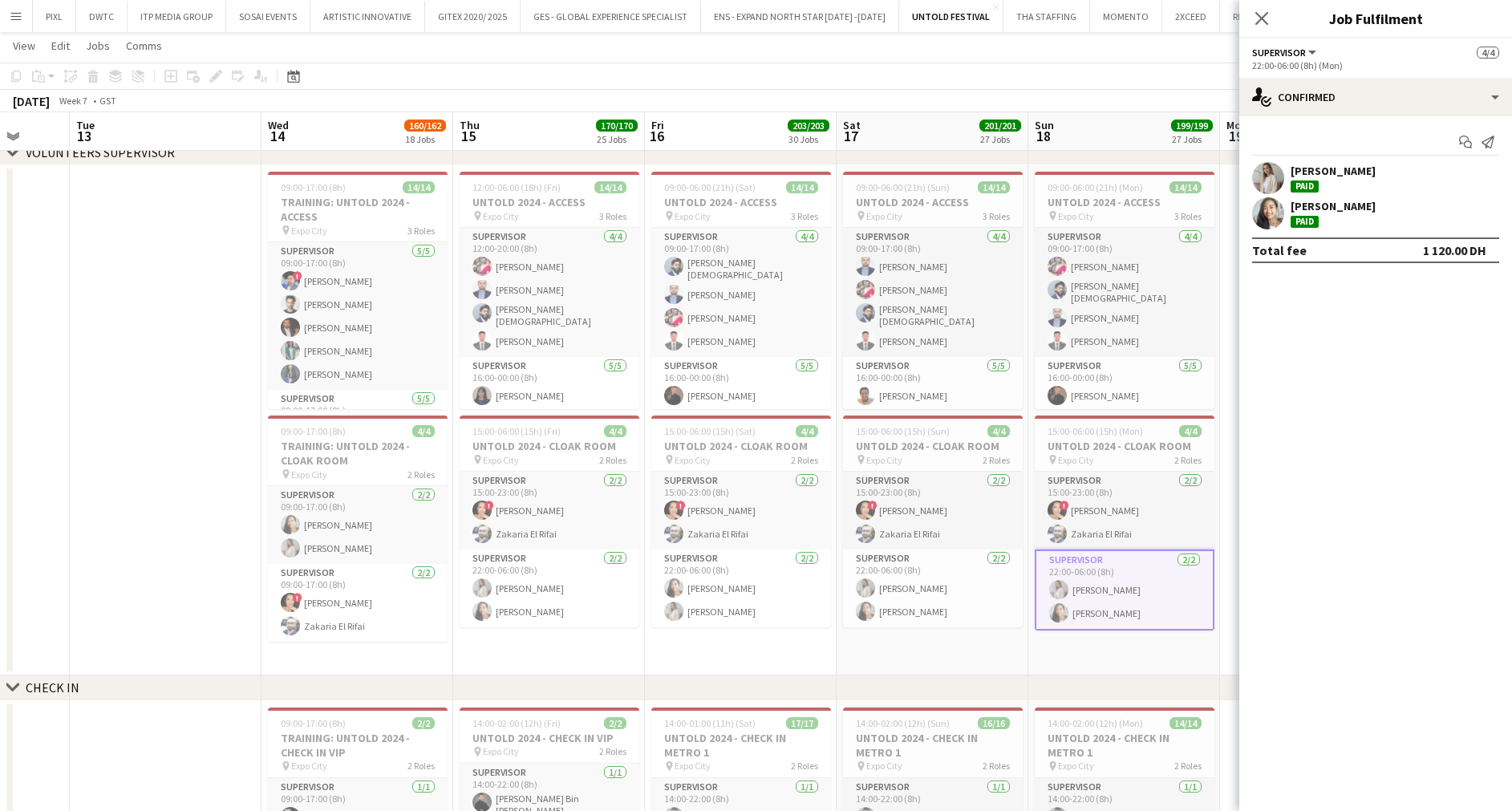
click at [1349, 178] on div "Valeria Romanyuk" at bounding box center [1333, 171] width 85 height 14
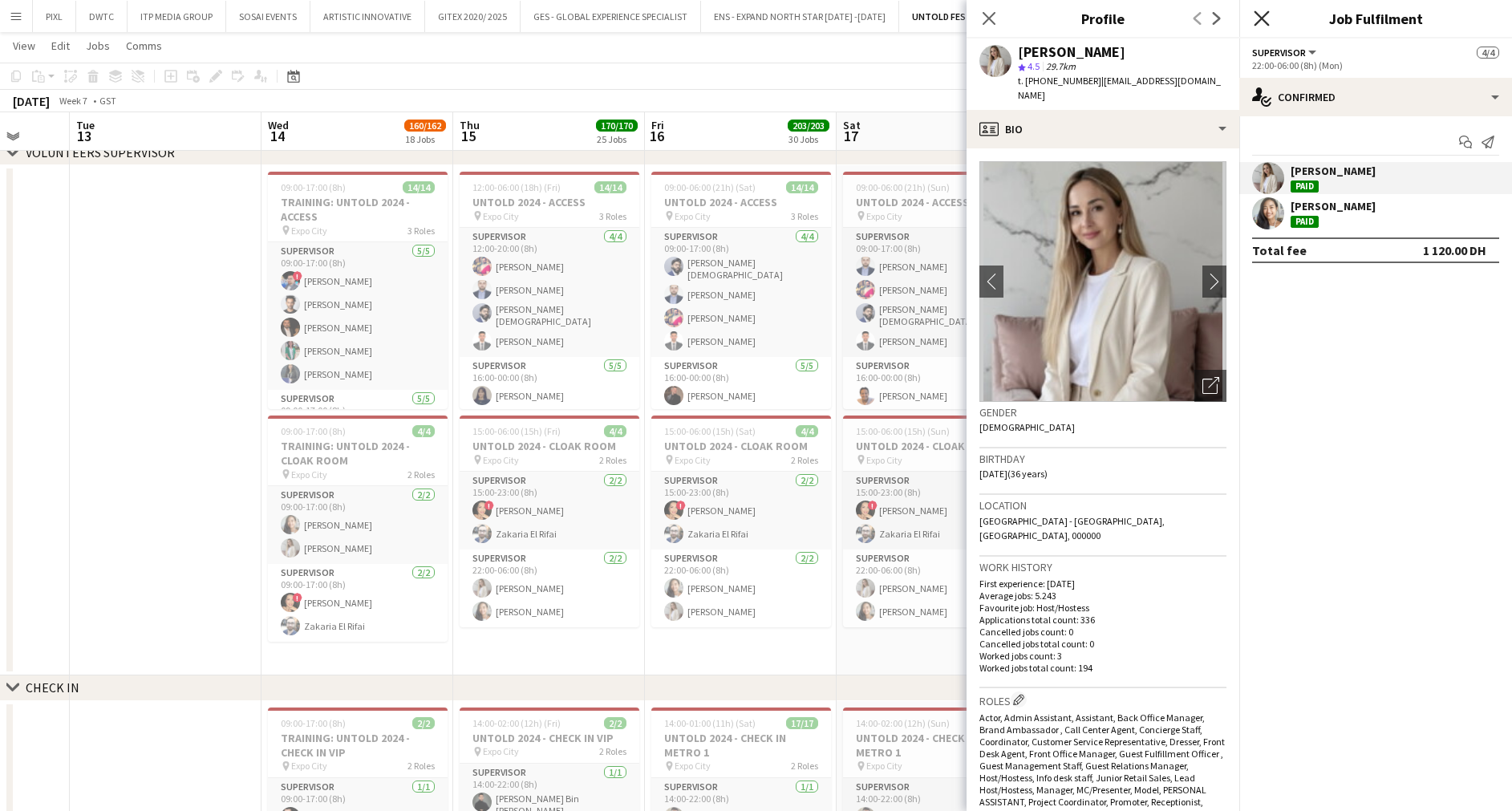
click at [1261, 15] on icon "Close pop-in" at bounding box center [1261, 18] width 15 height 15
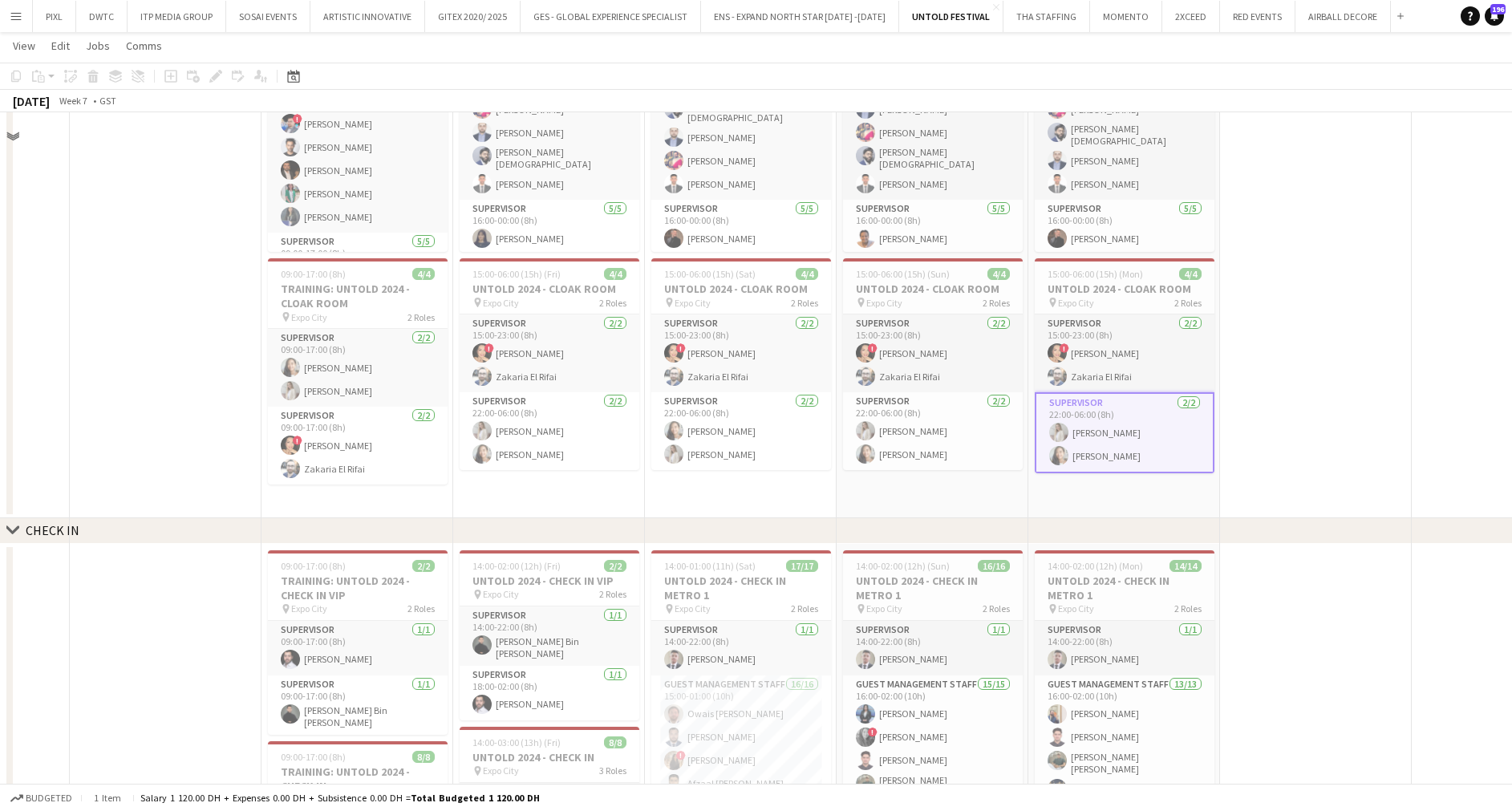
scroll to position [3526, 0]
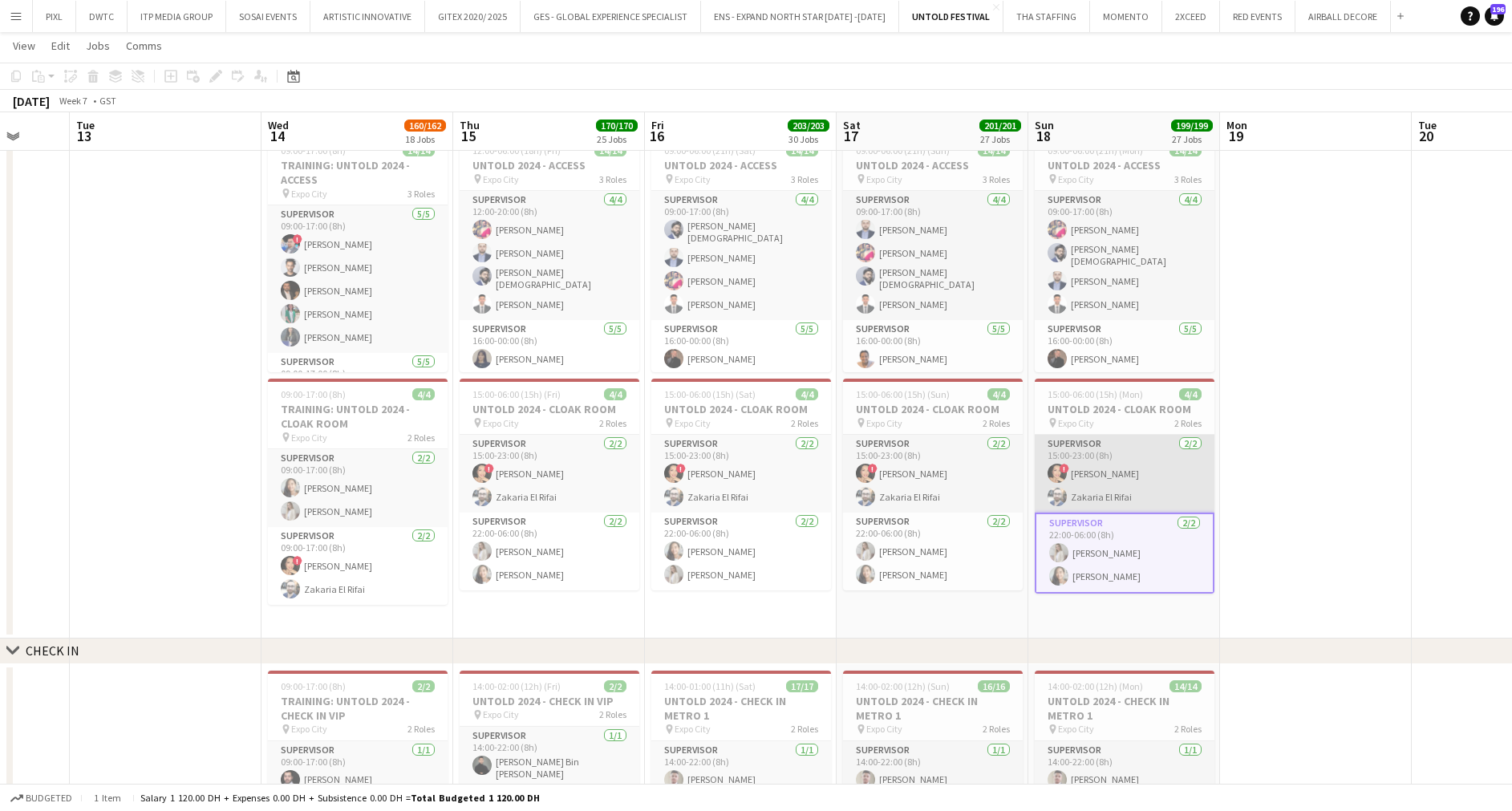
click at [1072, 461] on app-card-role "Supervisor 2/2 15:00-23:00 (8h) ! Carolina Alvarez Zakaria El Rifai" at bounding box center [1124, 474] width 180 height 78
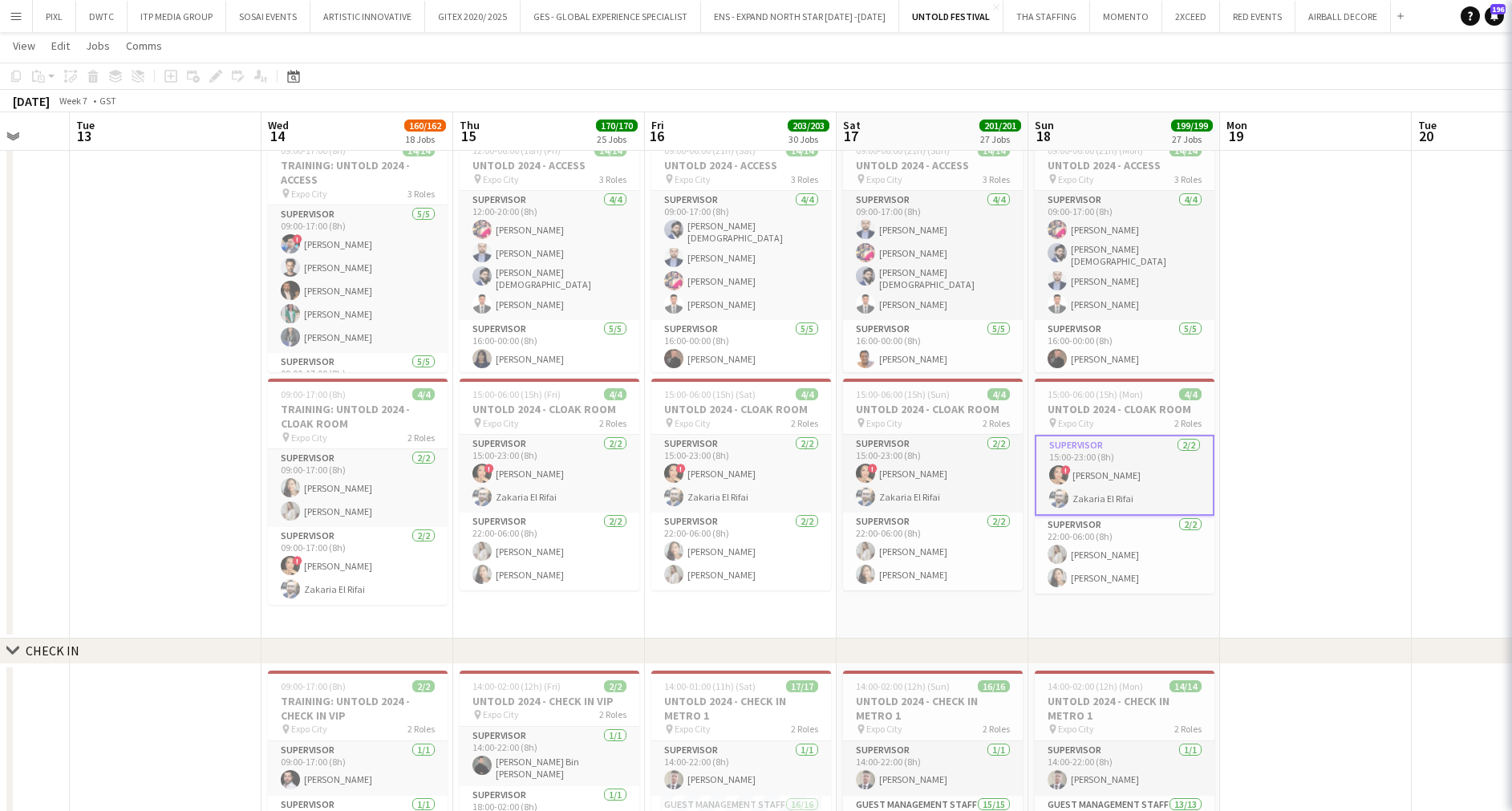
scroll to position [0, 505]
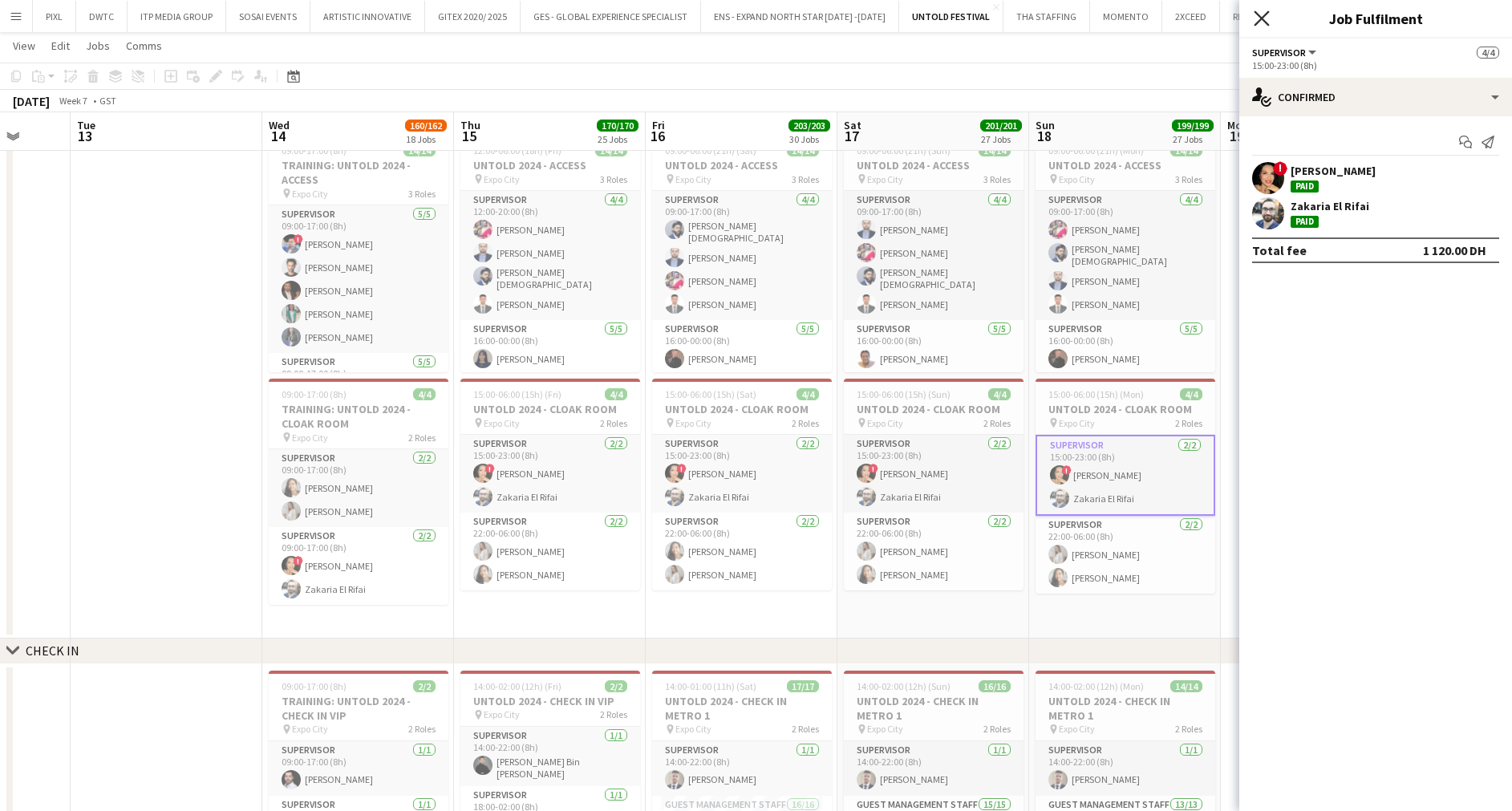
click at [1266, 16] on icon "Close pop-in" at bounding box center [1261, 18] width 15 height 15
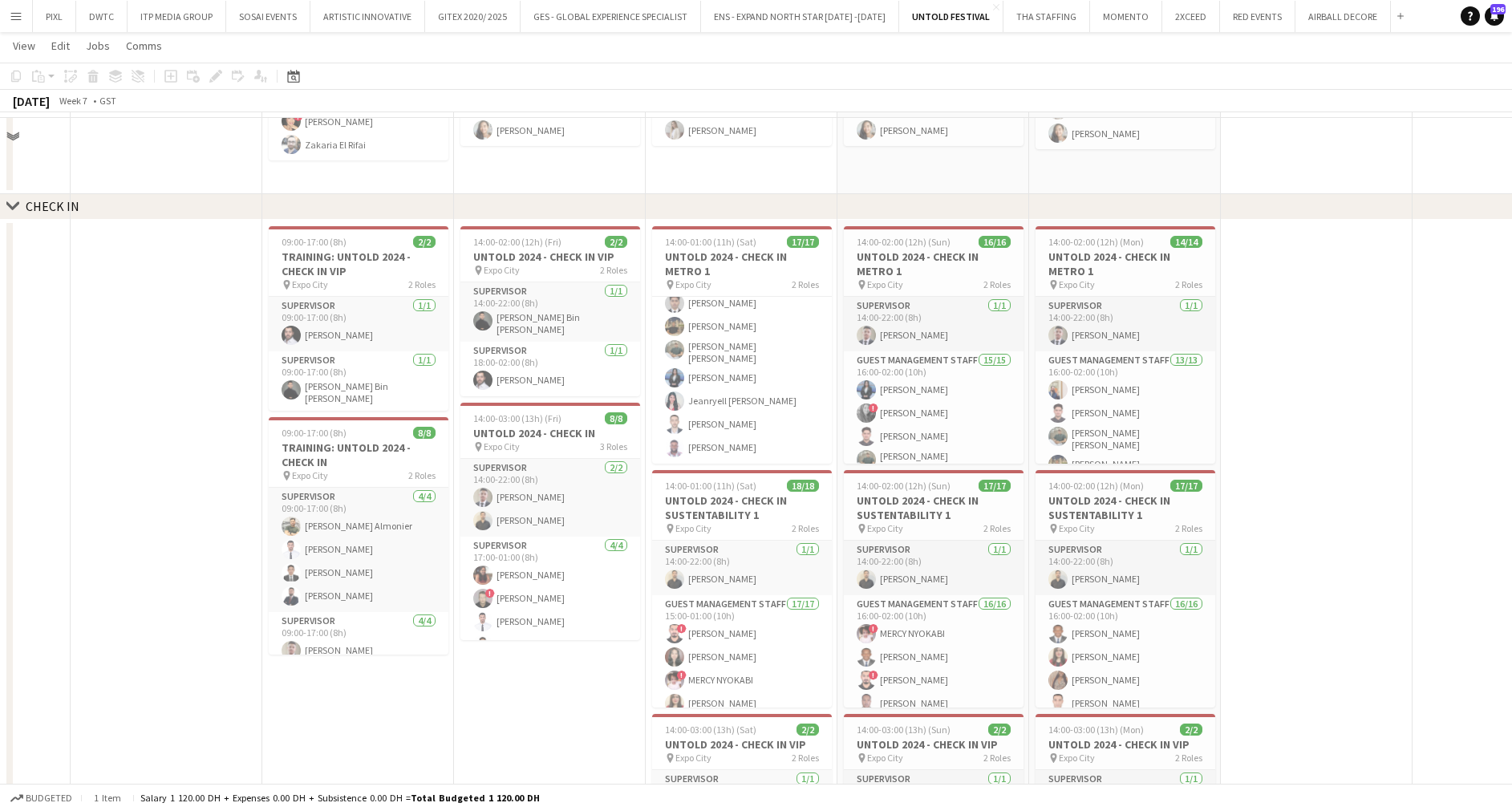
scroll to position [3489, 0]
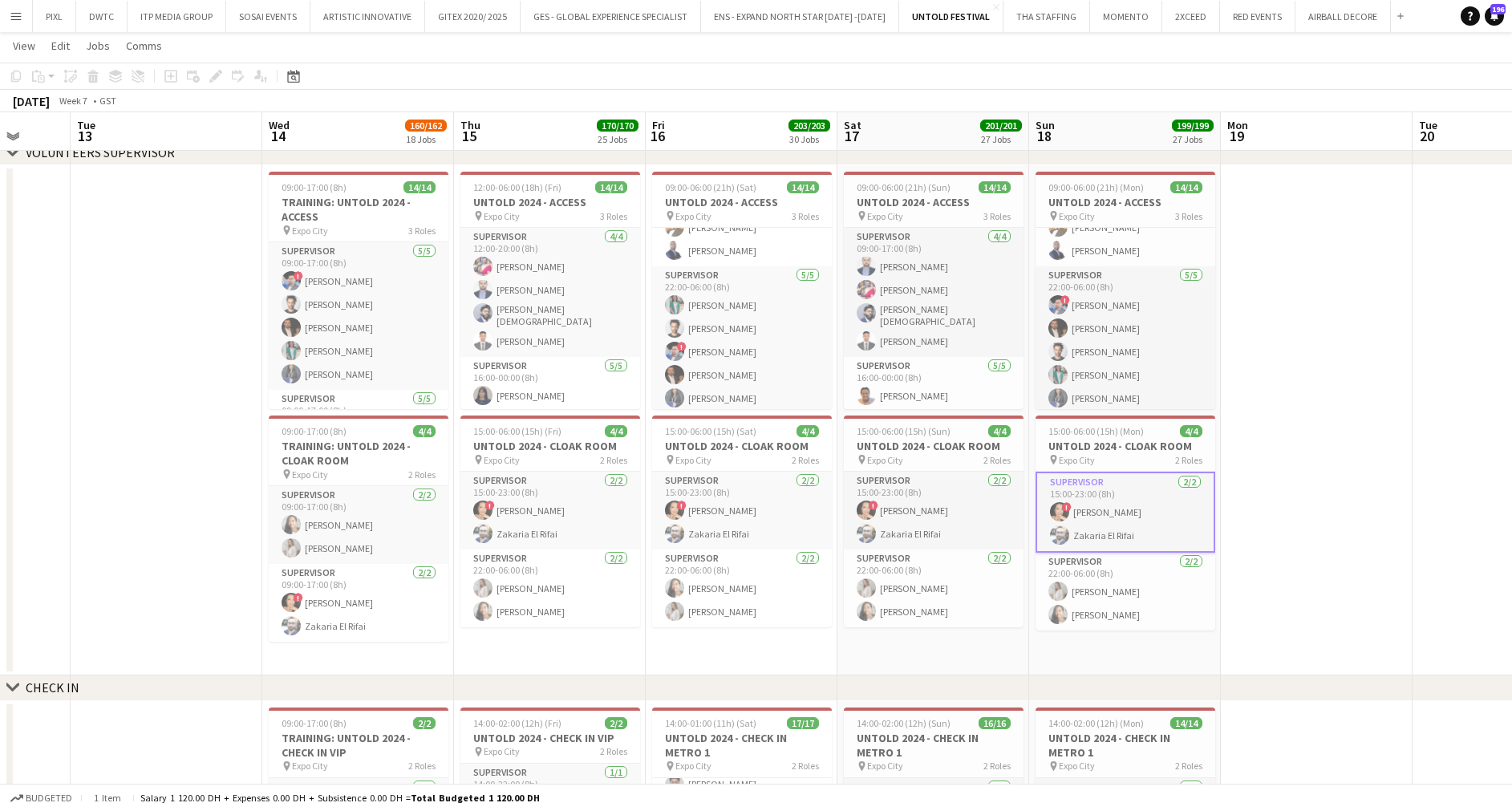
drag, startPoint x: 1364, startPoint y: 498, endPoint x: 1534, endPoint y: 872, distance: 410.8
click at [1511, 810] on html "Menu Boards Boards Boards All jobs Status Workforce Workforce My Workforce Recr…" at bounding box center [756, 62] width 1512 height 7103
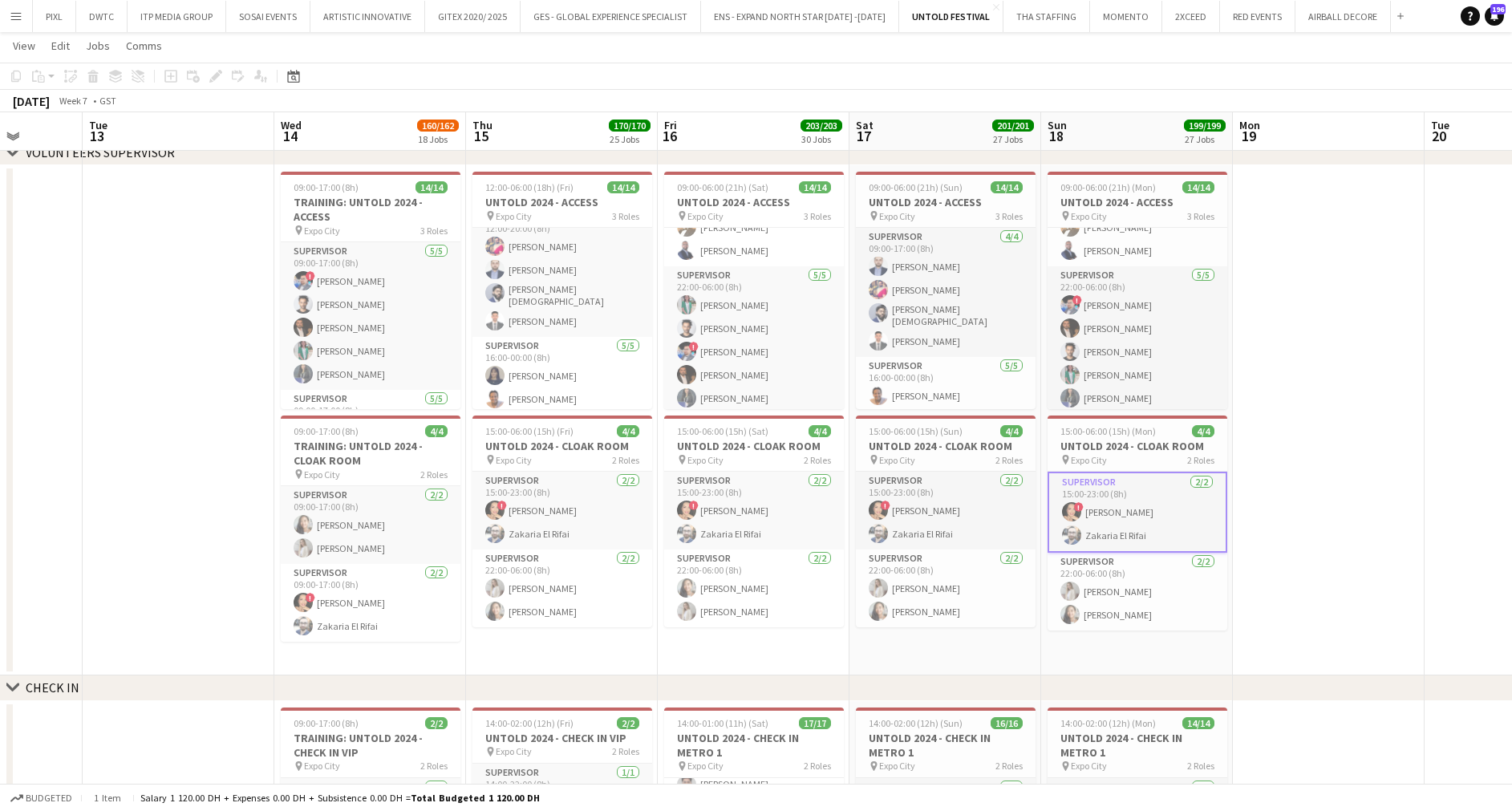
scroll to position [0, 0]
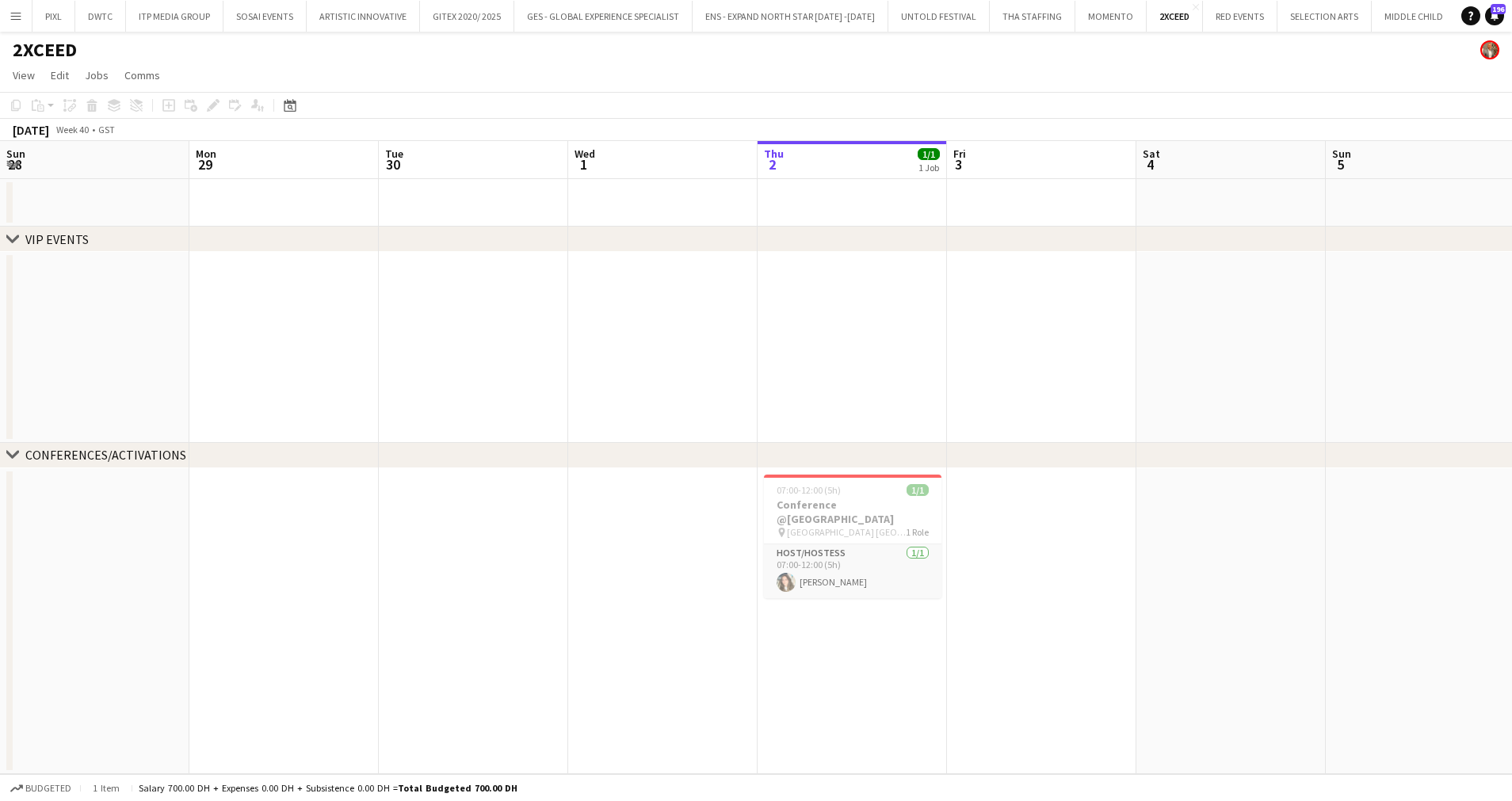
scroll to position [0, 379]
